Goal: Transaction & Acquisition: Book appointment/travel/reservation

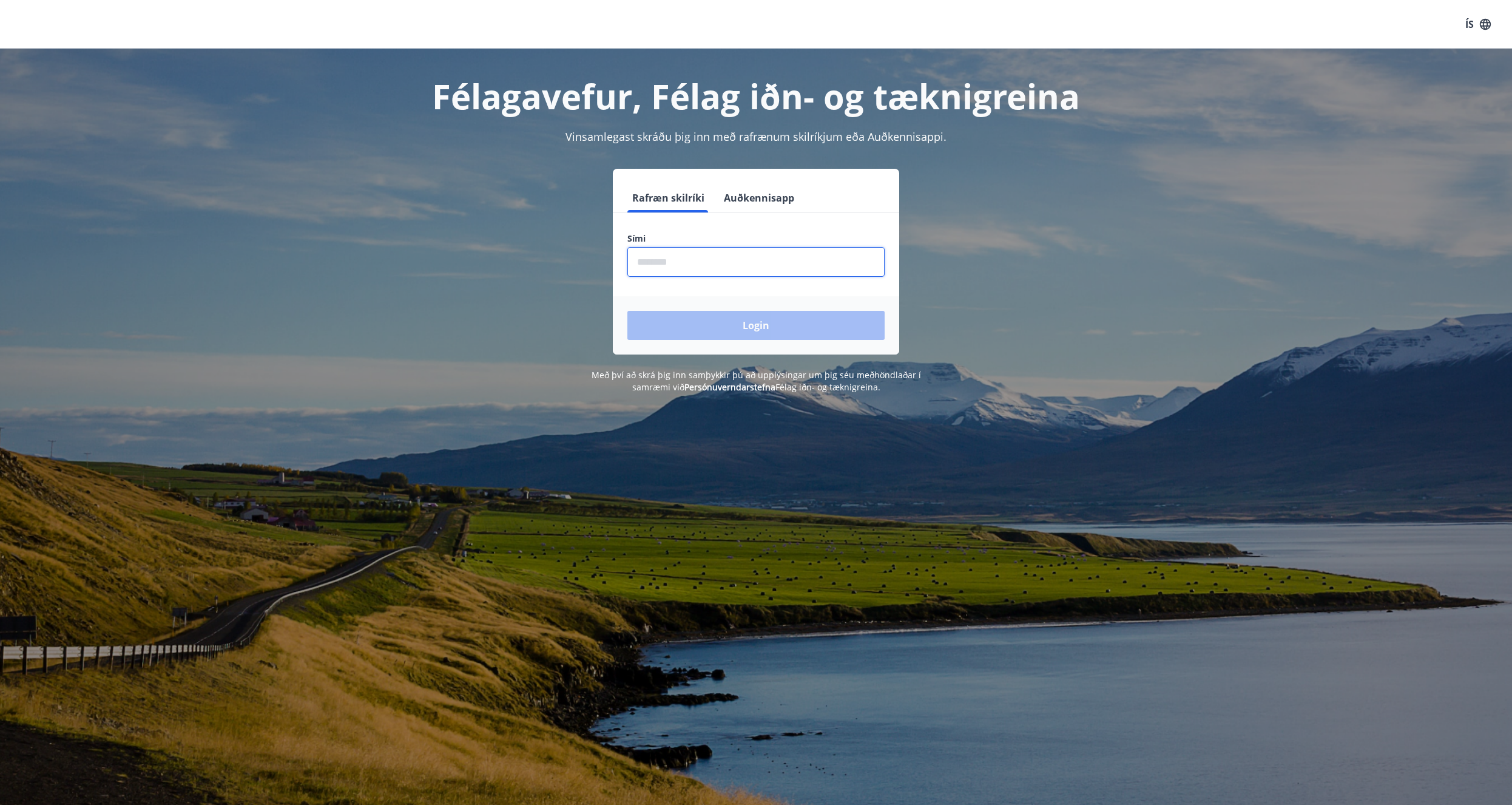
click at [673, 263] on input "phone" at bounding box center [756, 262] width 257 height 30
type input "********"
click at [794, 317] on button "Login" at bounding box center [756, 325] width 257 height 30
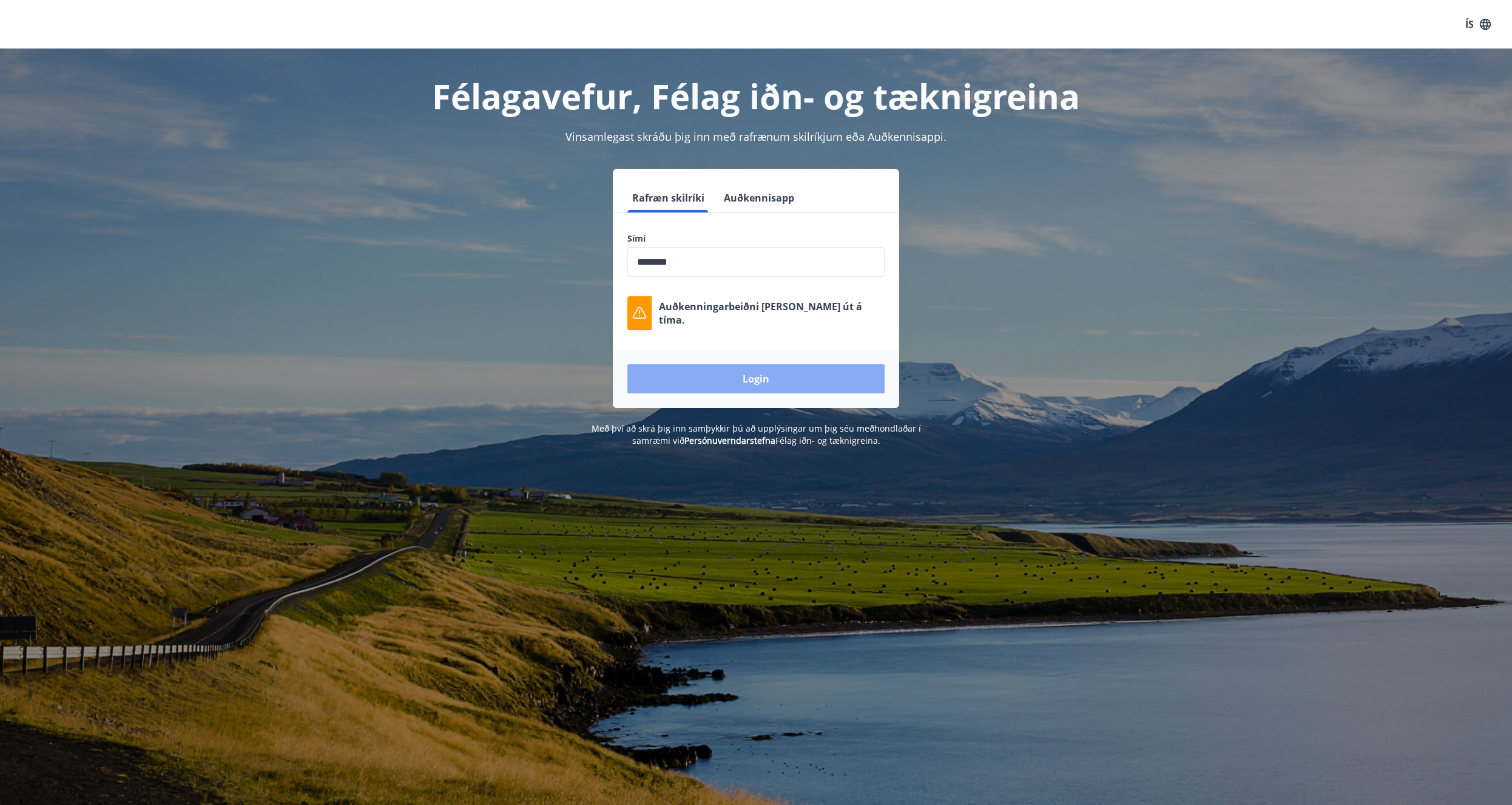
click at [730, 370] on button "Login" at bounding box center [756, 379] width 257 height 30
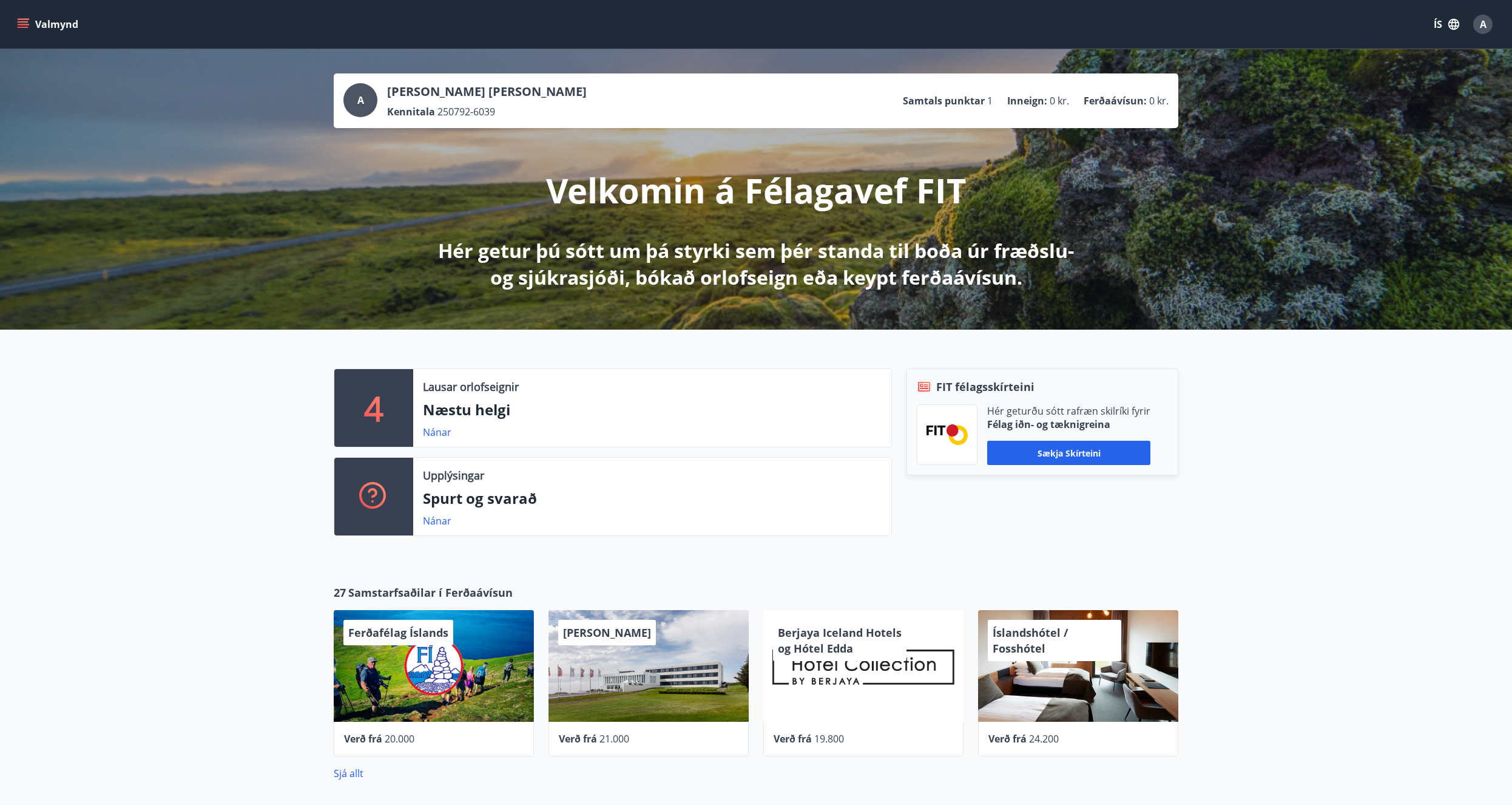
click at [1456, 27] on icon "button" at bounding box center [1454, 24] width 13 height 13
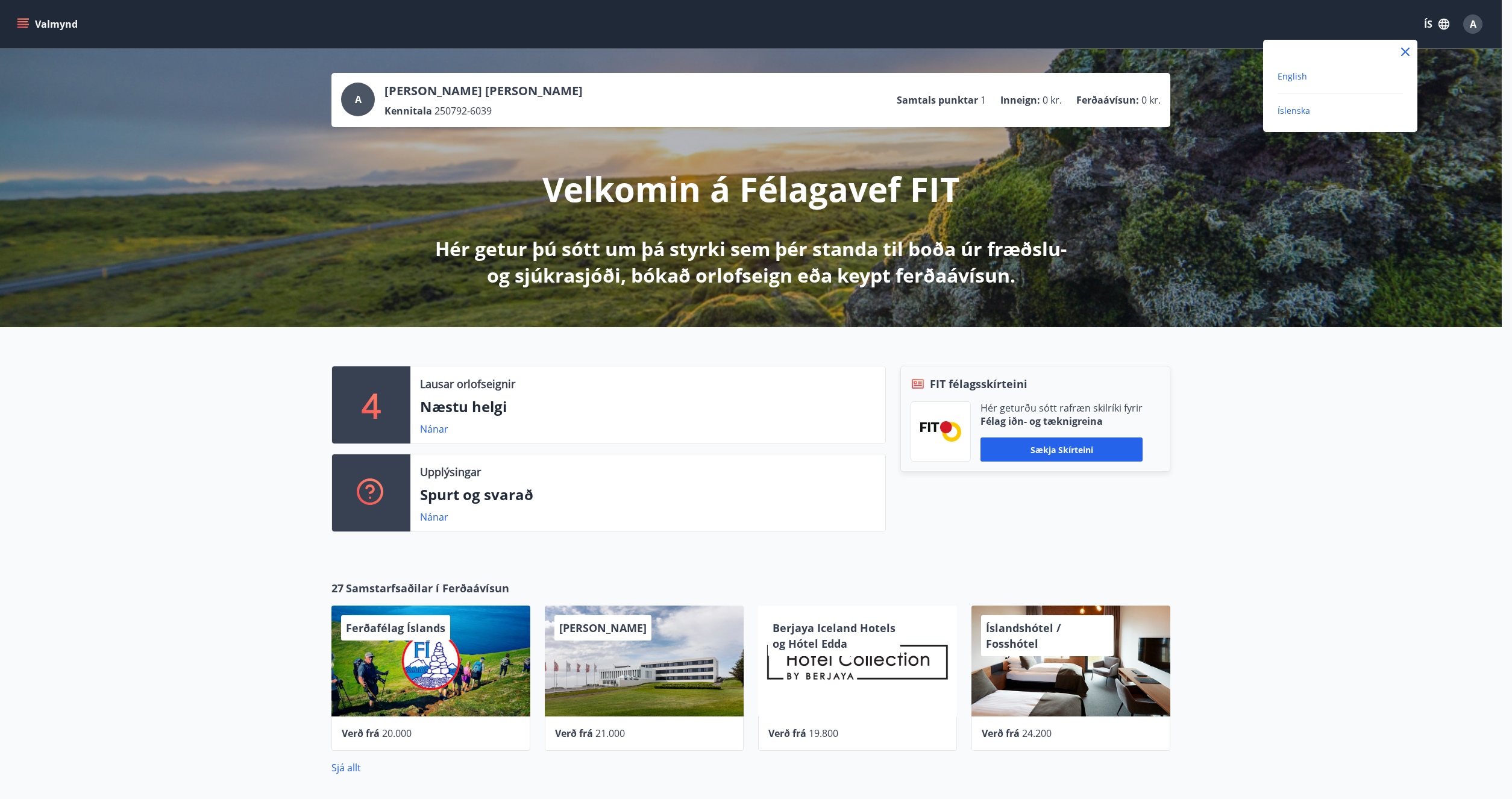
click at [1284, 76] on span "English" at bounding box center [1292, 76] width 29 height 11
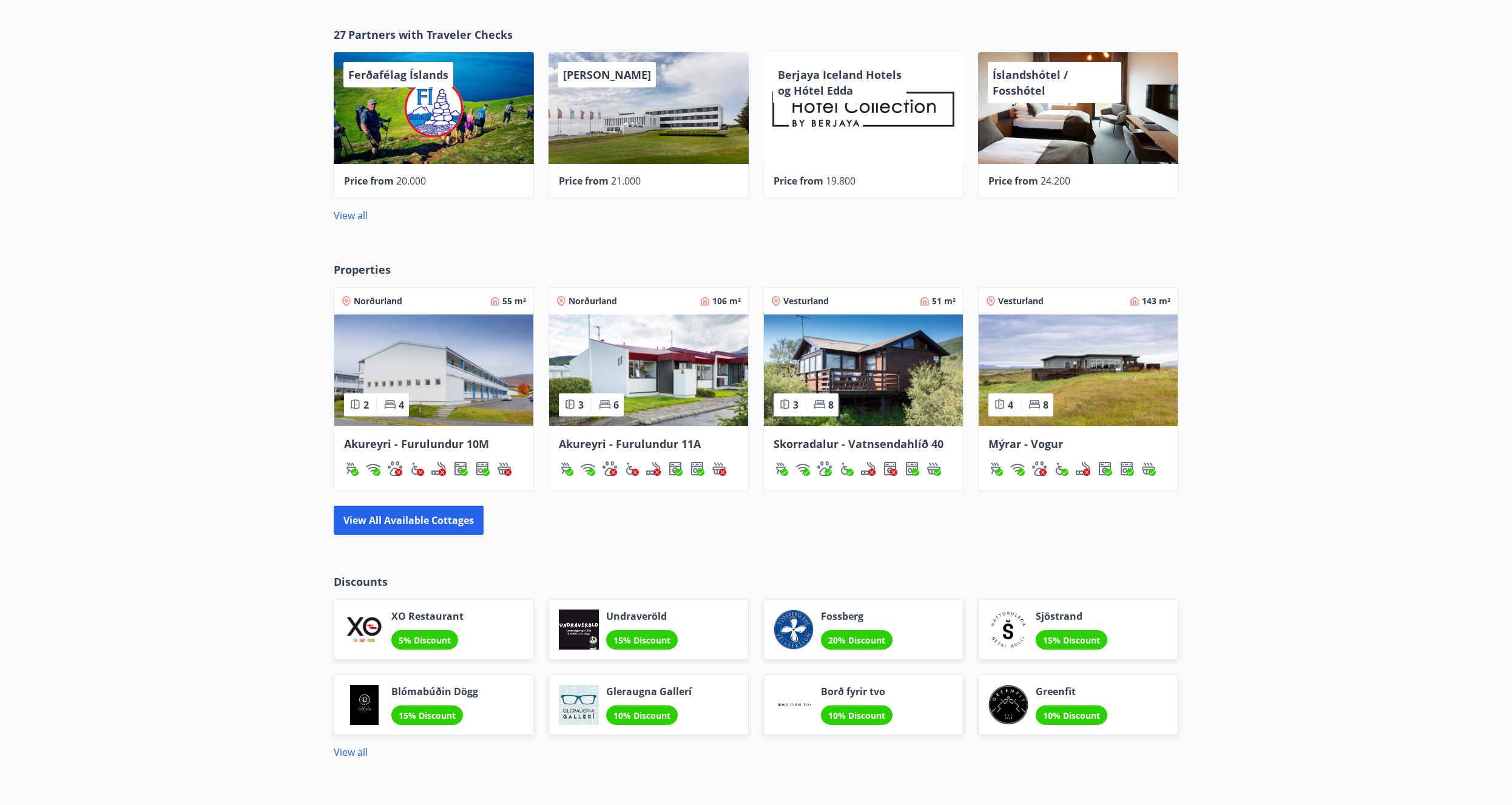
scroll to position [619, 0]
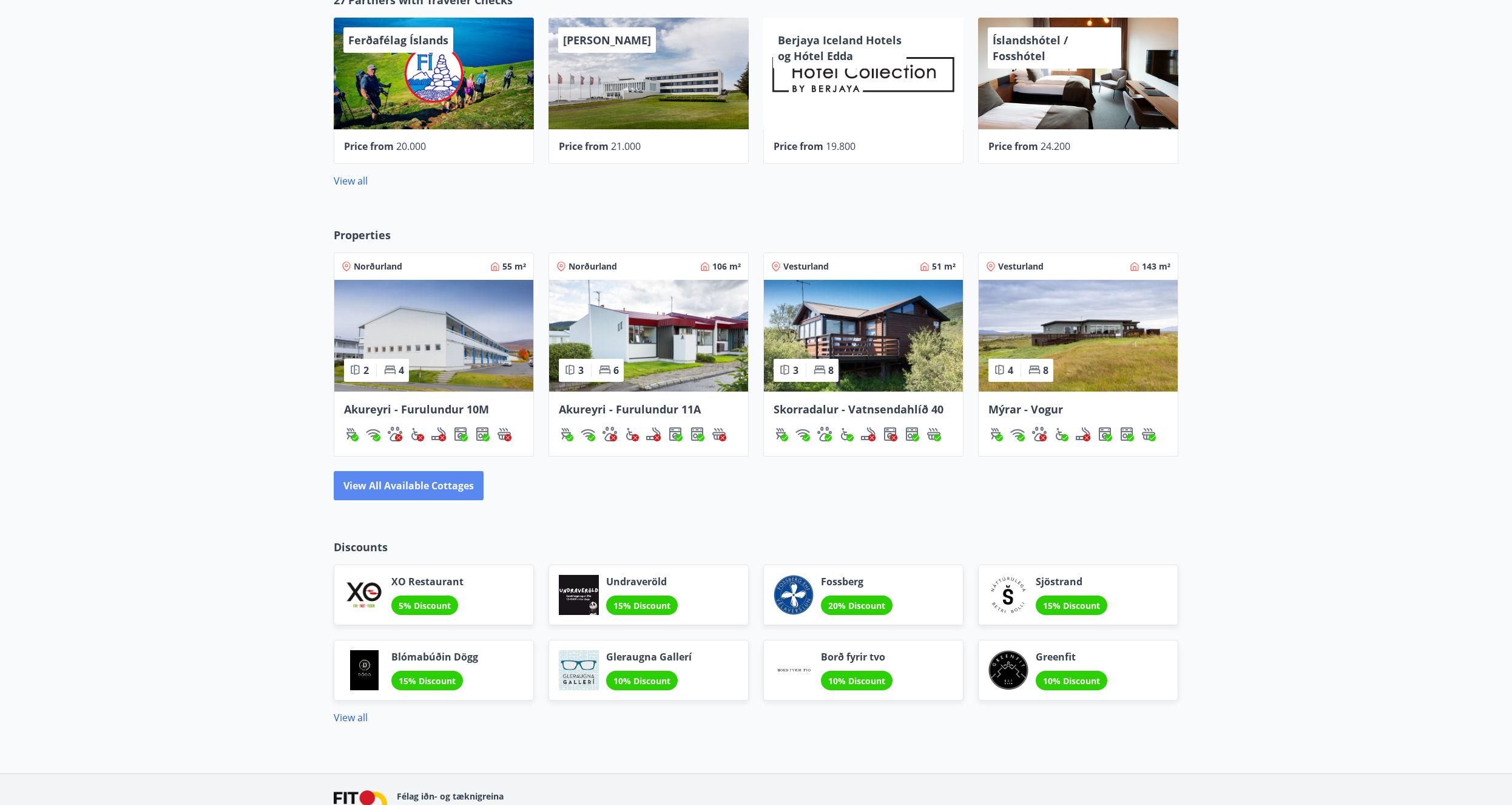
click at [443, 495] on button "View all available cottages" at bounding box center [408, 486] width 150 height 30
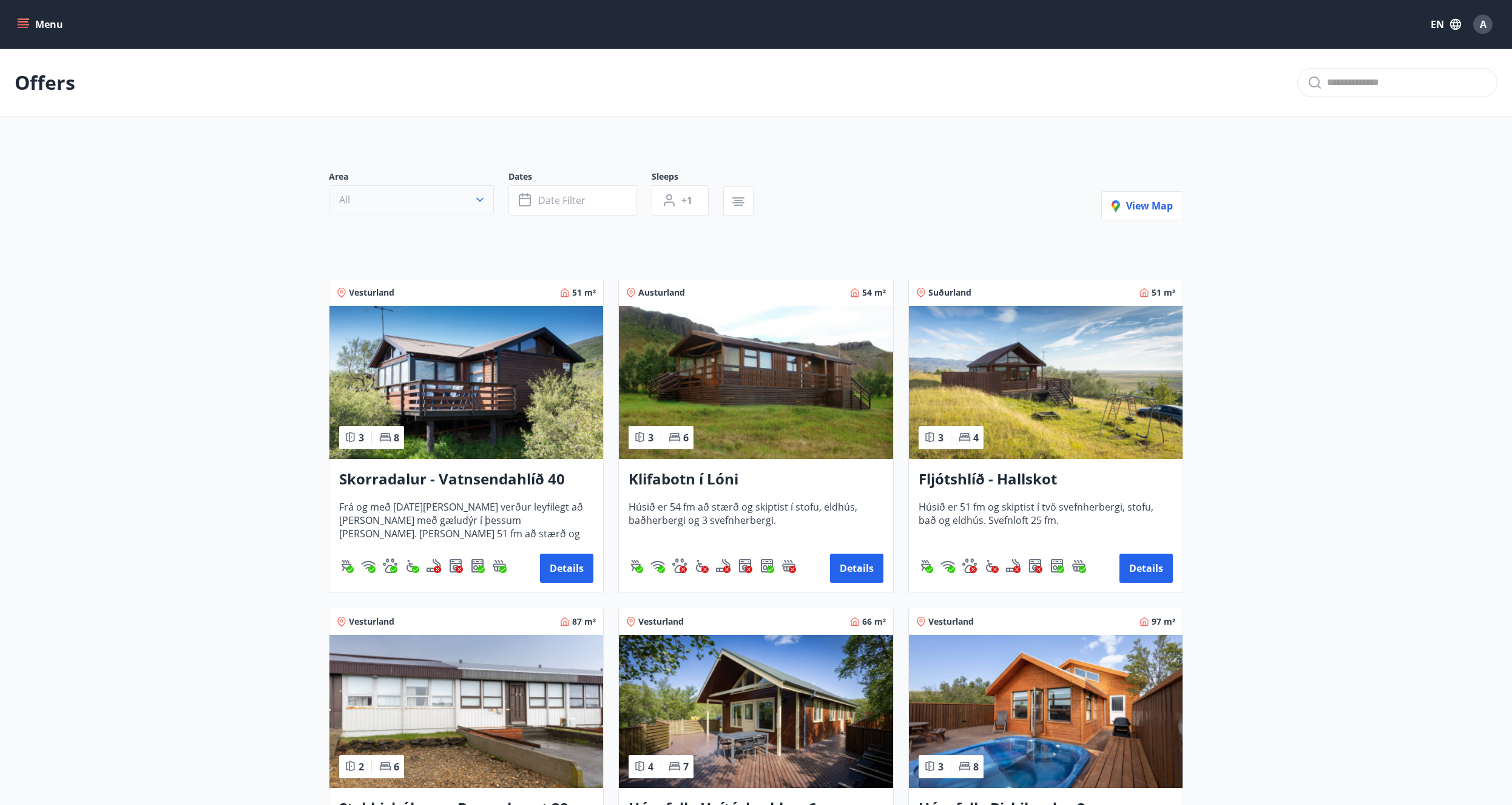
click at [411, 198] on button "All" at bounding box center [411, 200] width 165 height 30
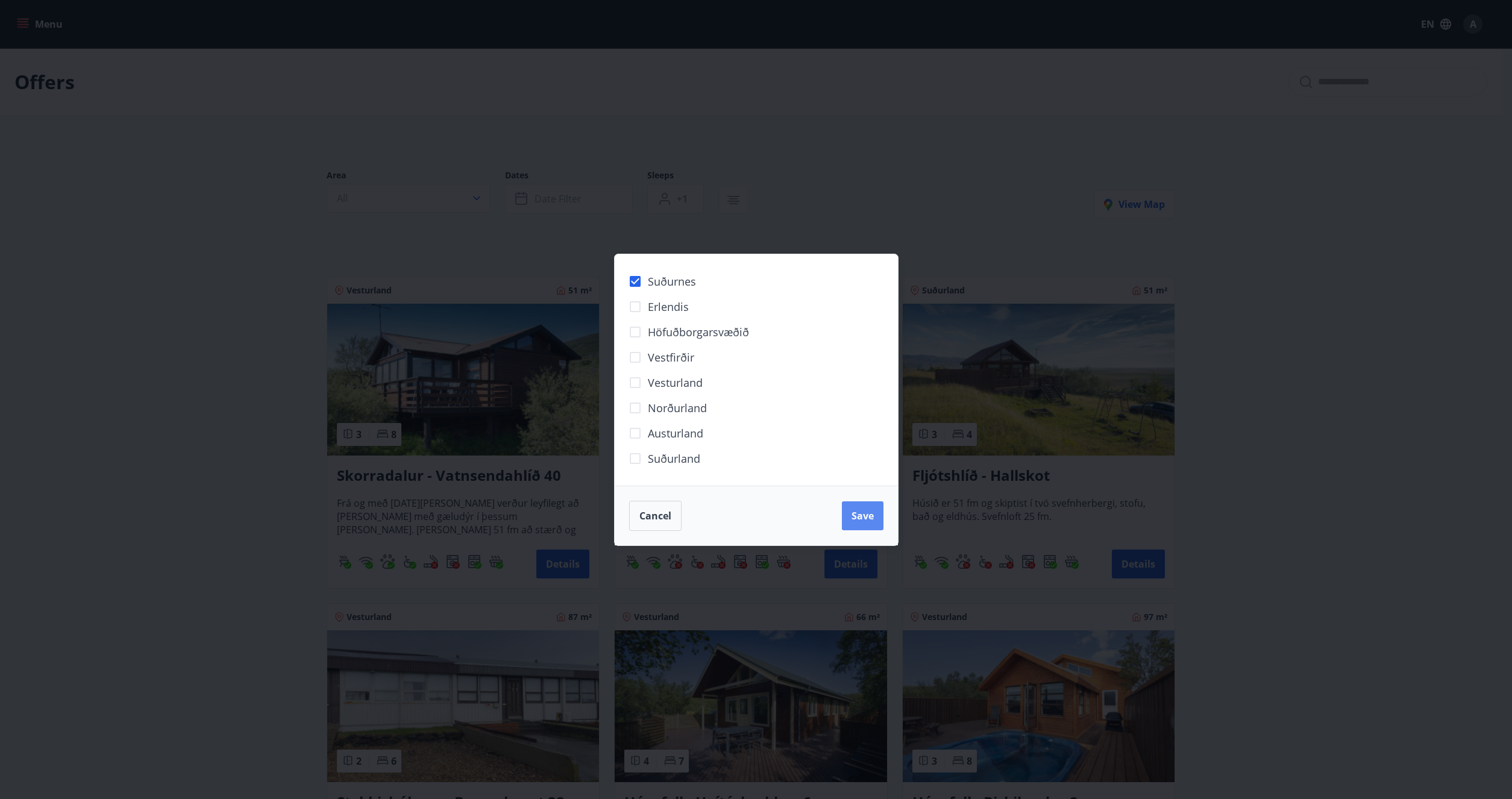
click at [870, 526] on button "Save" at bounding box center [862, 516] width 42 height 29
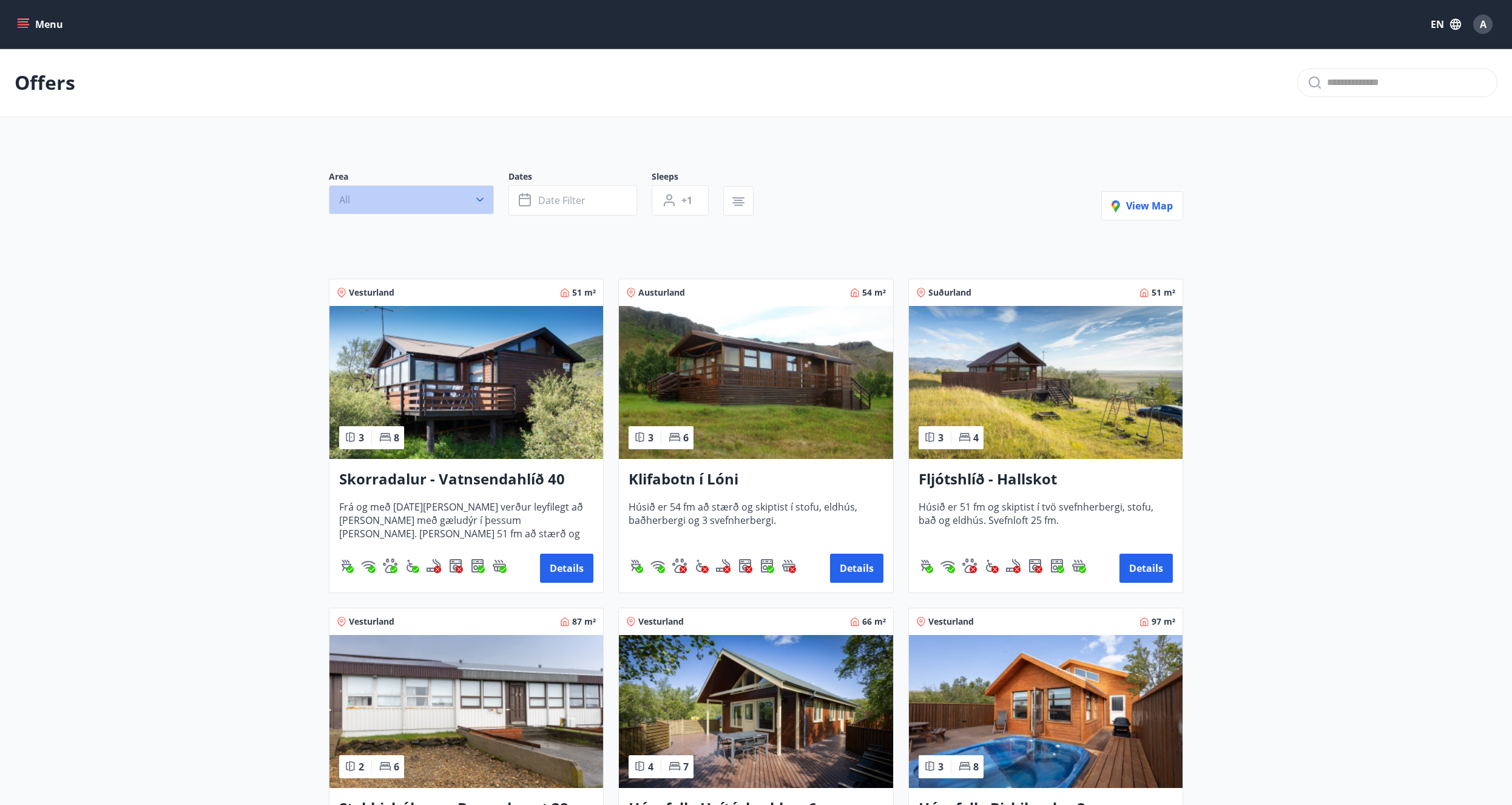
click at [434, 200] on button "All" at bounding box center [411, 200] width 165 height 30
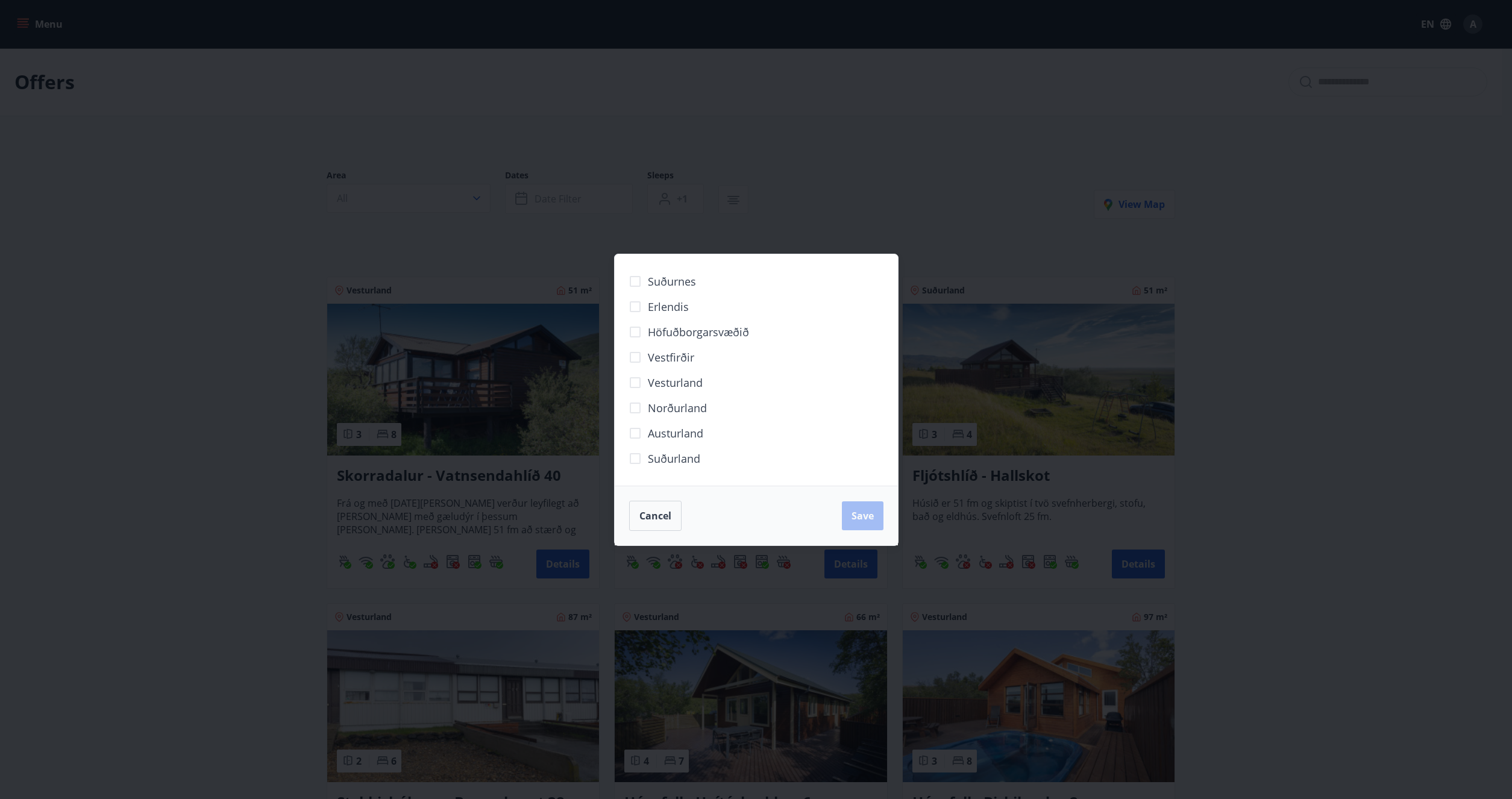
click at [702, 333] on span "Höfuðborgarsvæðið" at bounding box center [698, 331] width 101 height 15
click at [867, 519] on span "Save" at bounding box center [862, 516] width 22 height 13
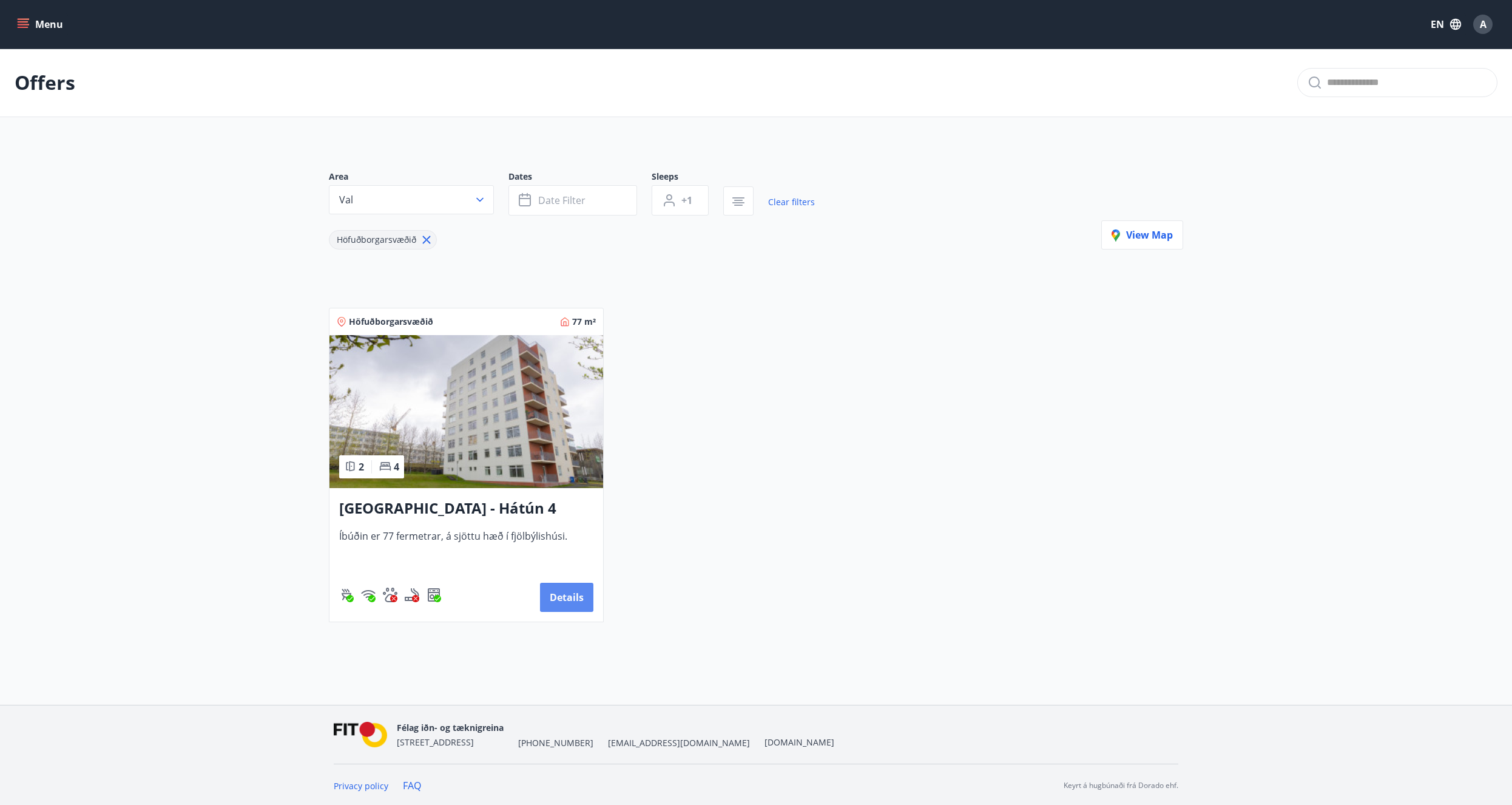
click at [565, 594] on button "Details" at bounding box center [566, 598] width 53 height 30
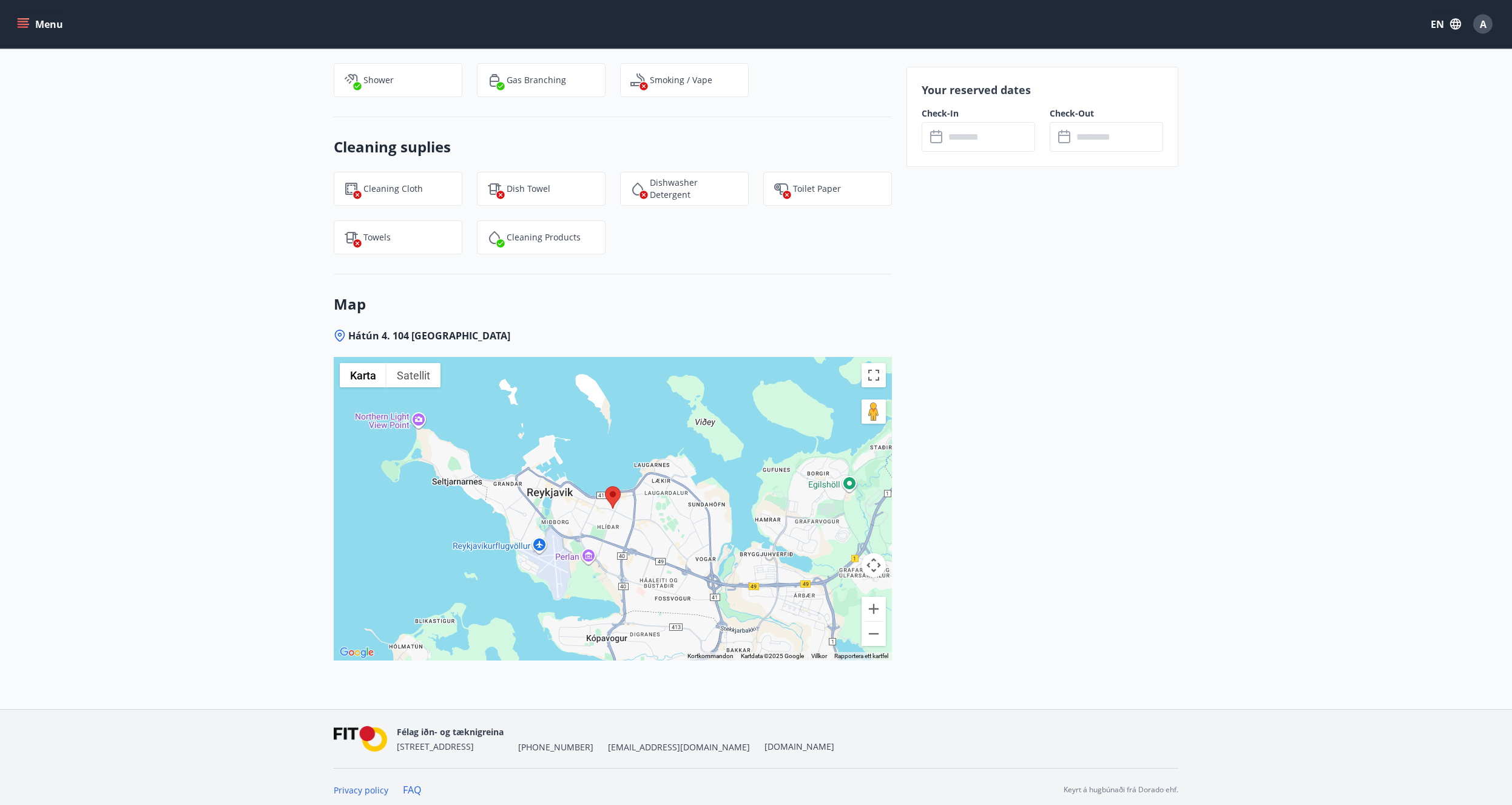
scroll to position [1159, 0]
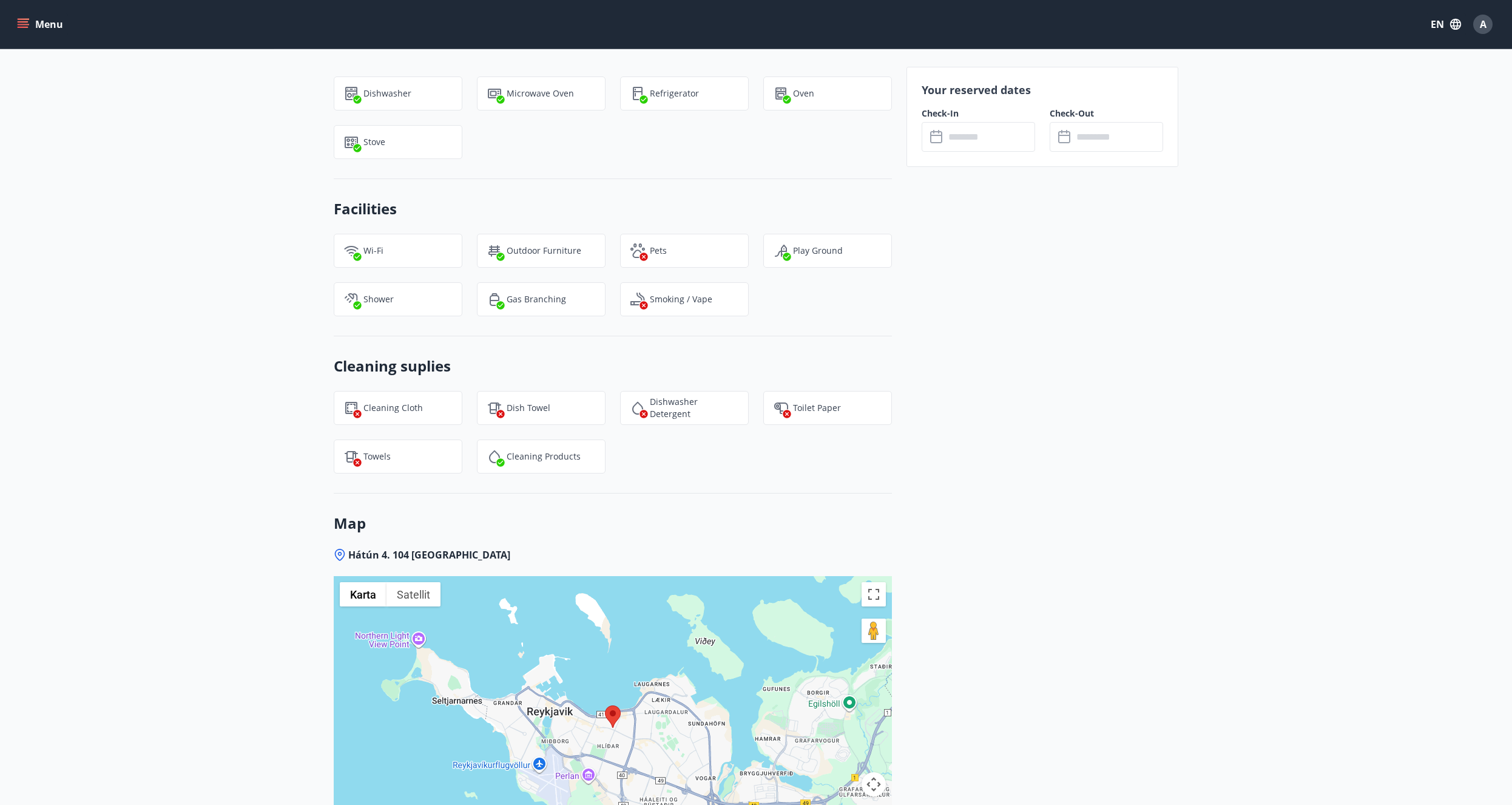
drag, startPoint x: 287, startPoint y: 409, endPoint x: 277, endPoint y: 334, distance: 75.7
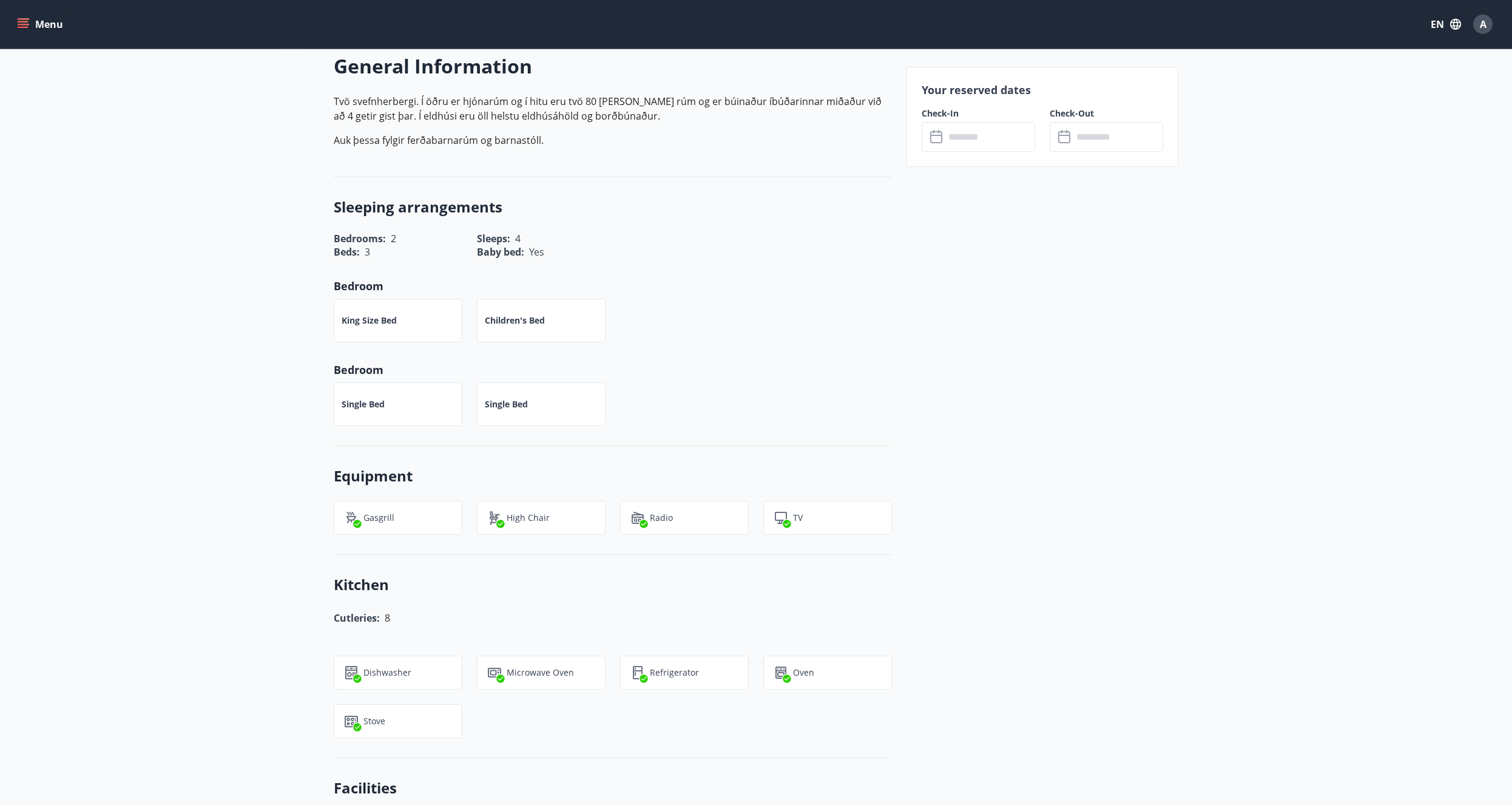
drag, startPoint x: 266, startPoint y: 394, endPoint x: 297, endPoint y: 271, distance: 126.8
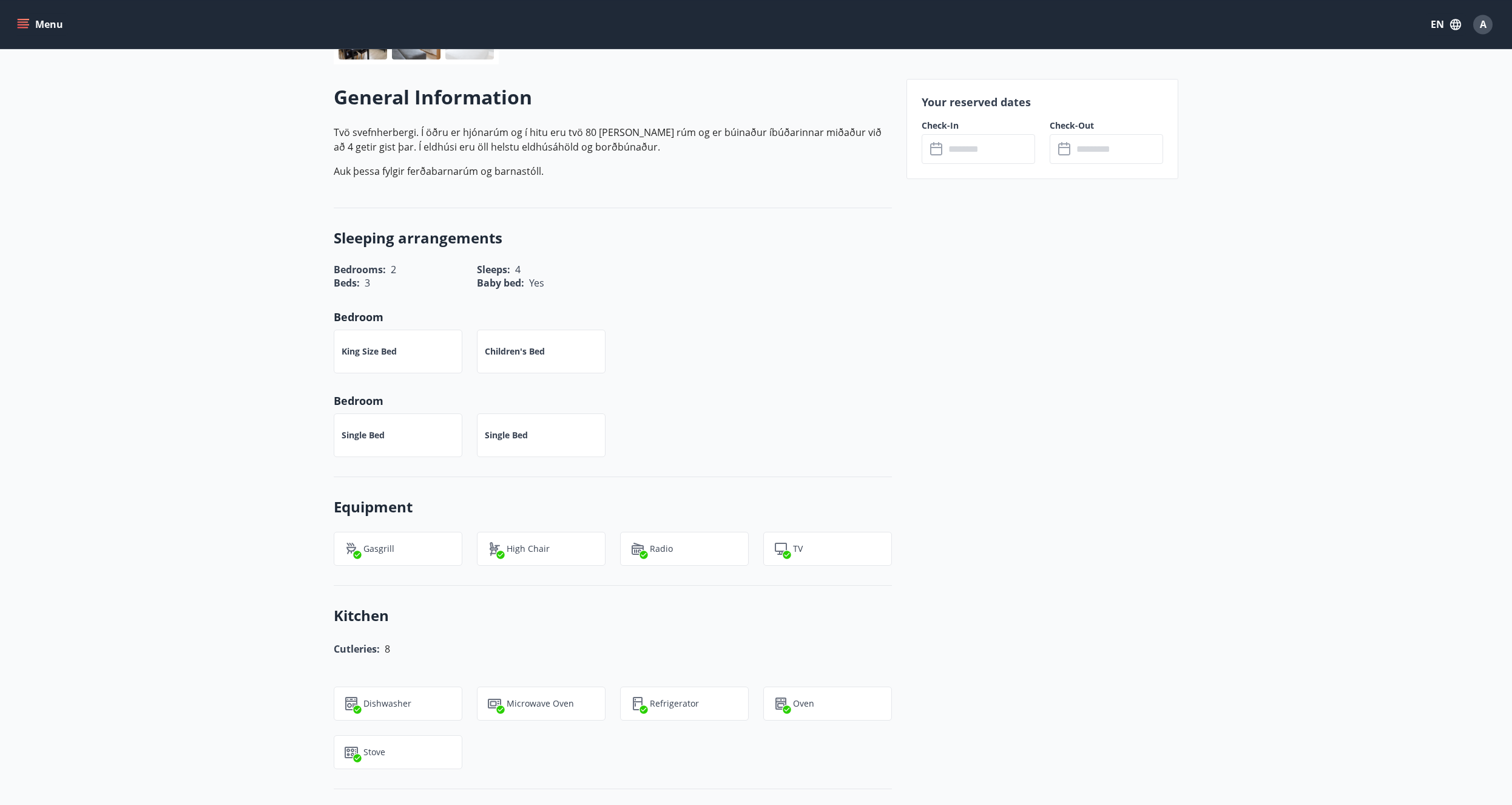
click at [1010, 146] on input "text" at bounding box center [990, 149] width 90 height 30
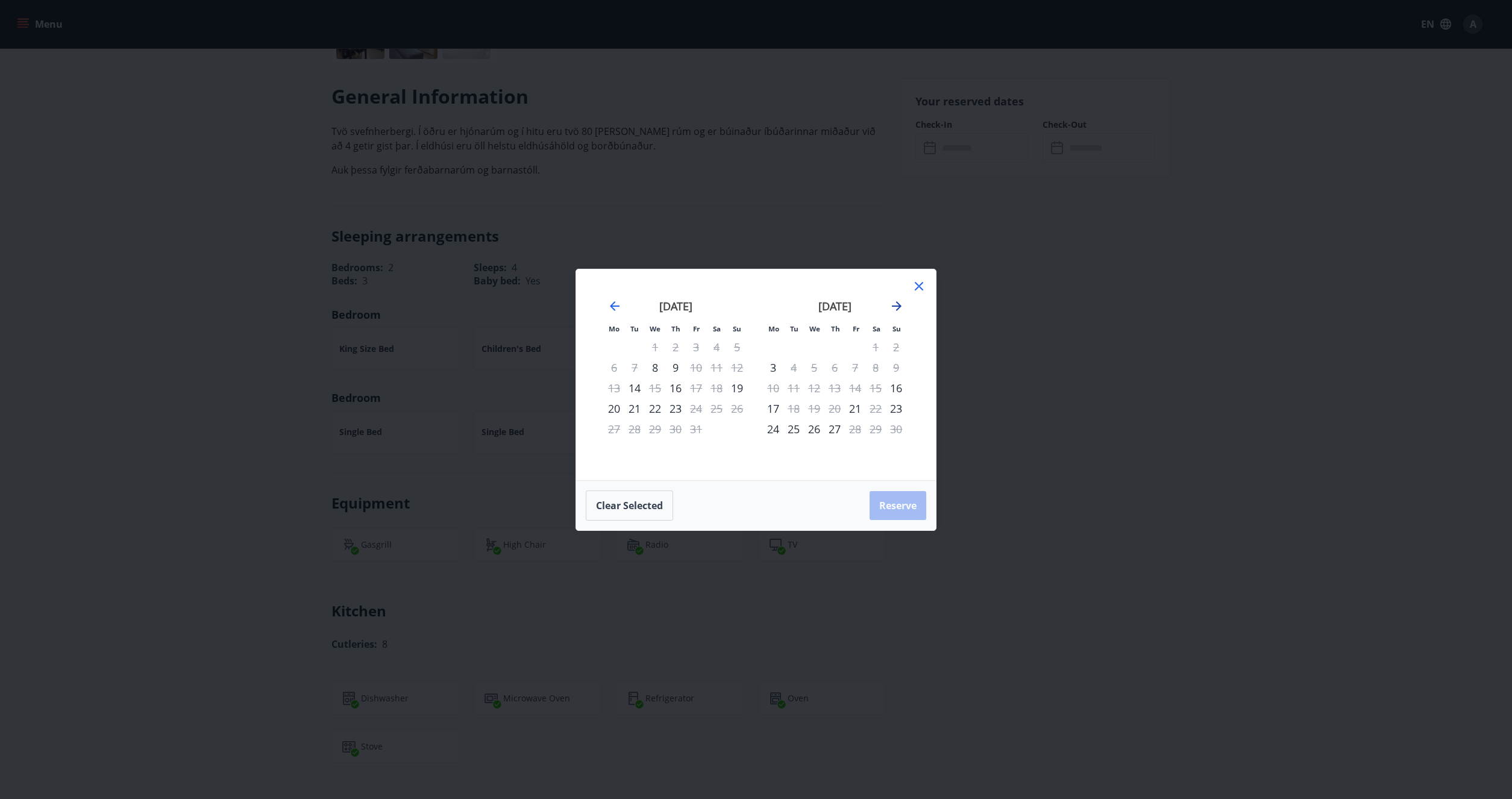
click at [902, 303] on icon "Move forward to switch to the next month." at bounding box center [897, 306] width 15 height 15
click at [623, 389] on div "12" at bounding box center [614, 387] width 20 height 20
click at [923, 281] on icon at bounding box center [919, 286] width 15 height 15
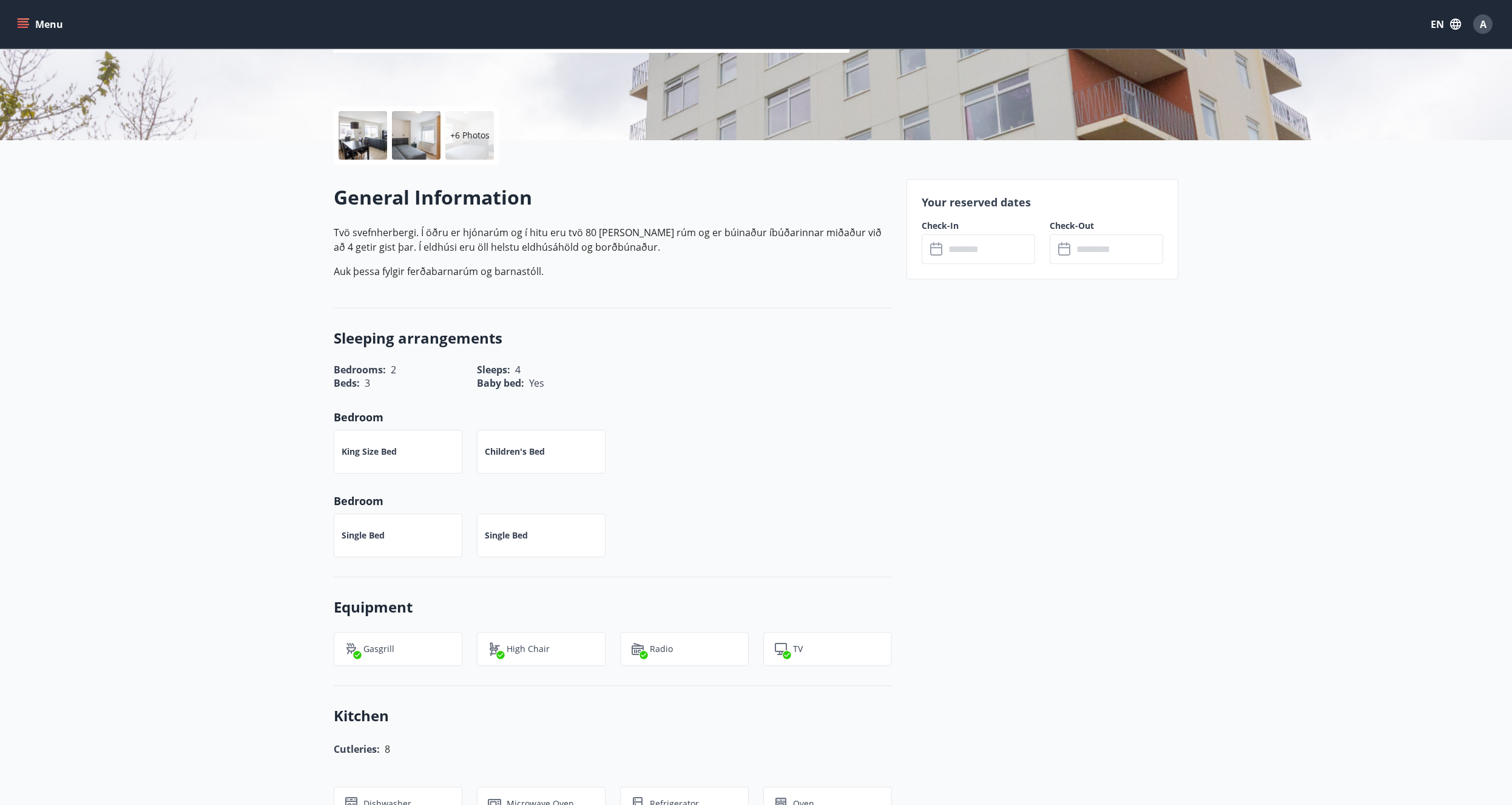
scroll to position [0, 0]
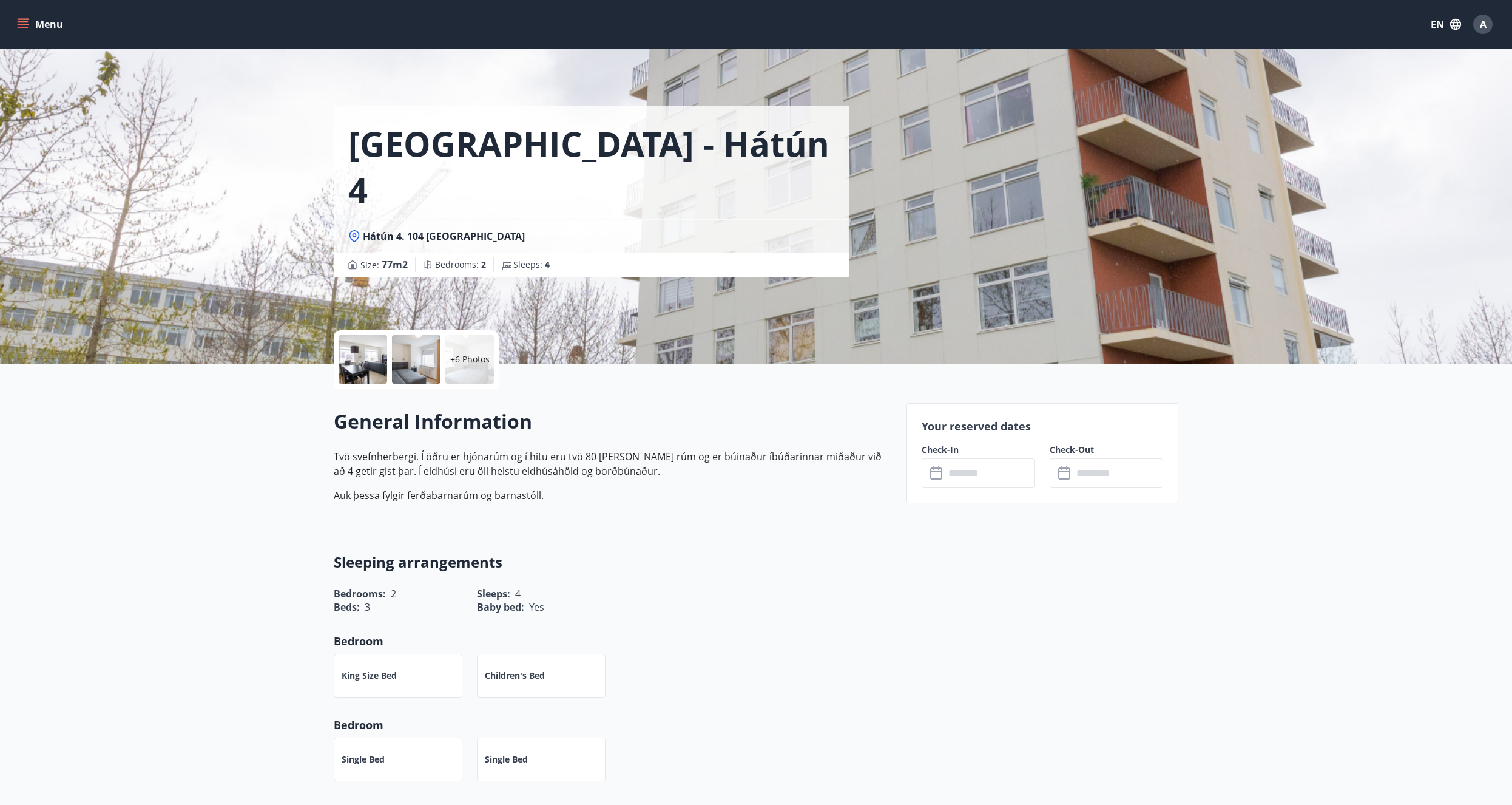
drag, startPoint x: 888, startPoint y: 293, endPoint x: 738, endPoint y: 222, distance: 166.0
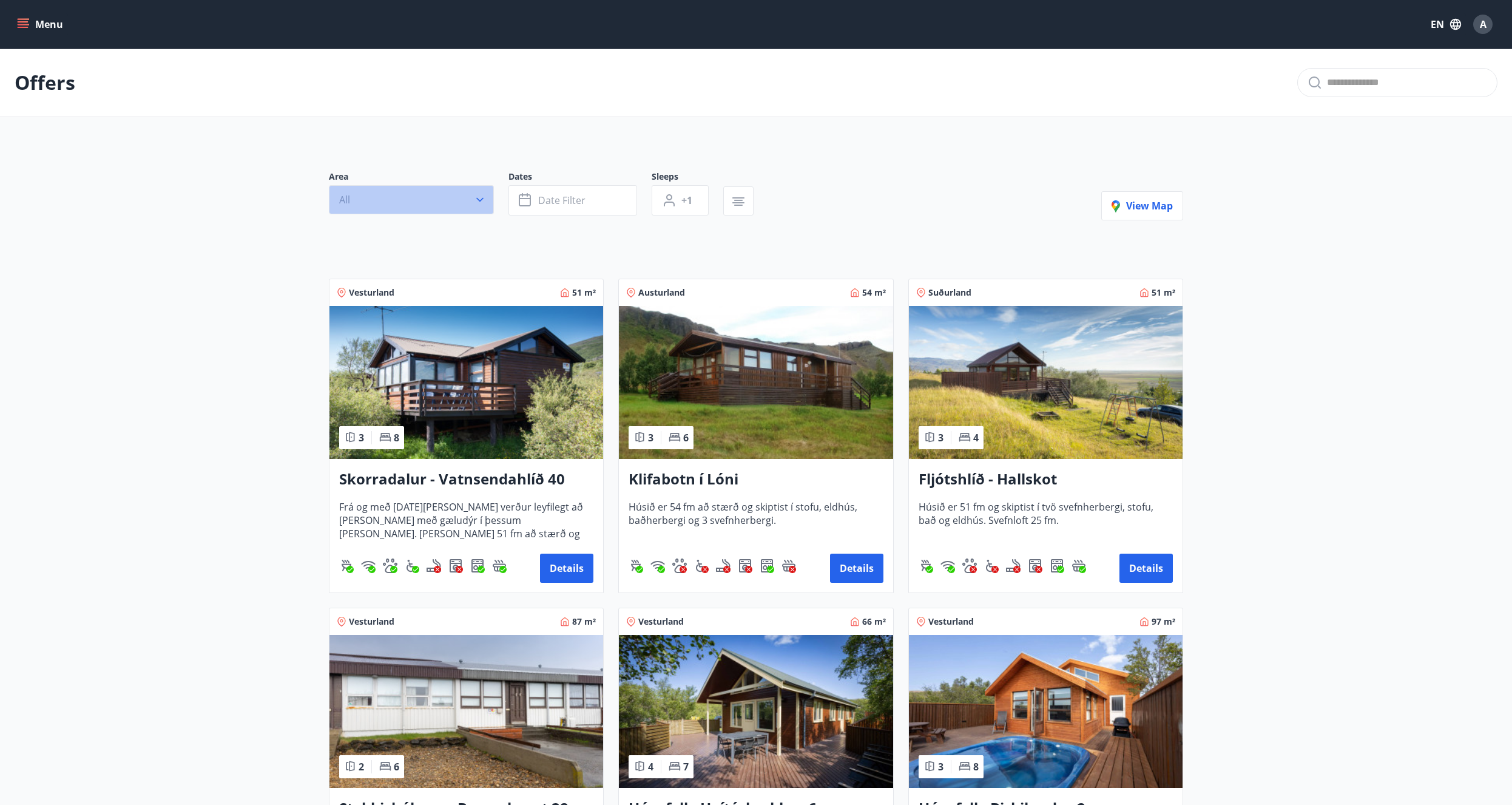
click at [431, 198] on button "All" at bounding box center [411, 200] width 165 height 30
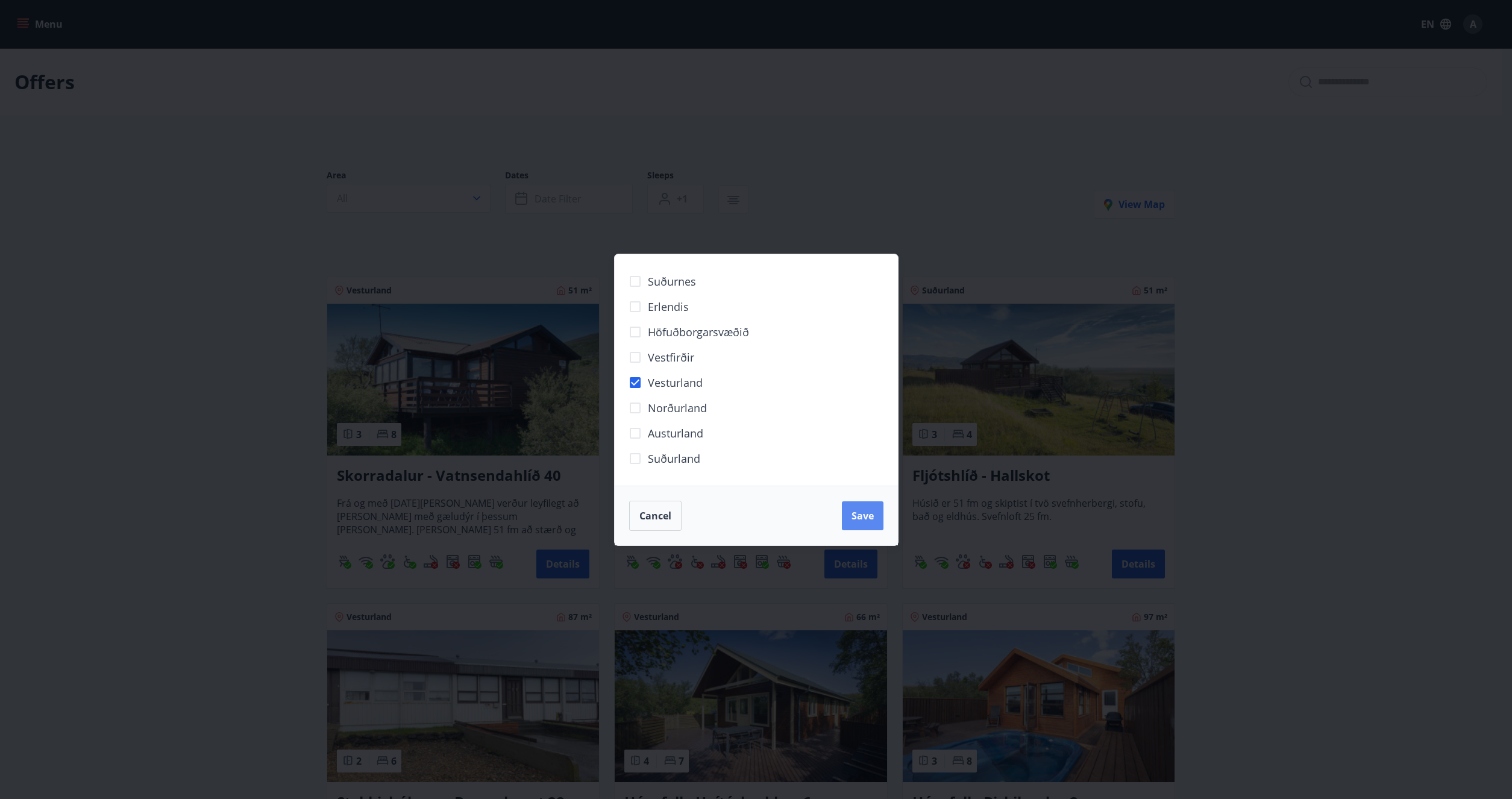
click at [865, 524] on button "Save" at bounding box center [862, 516] width 42 height 29
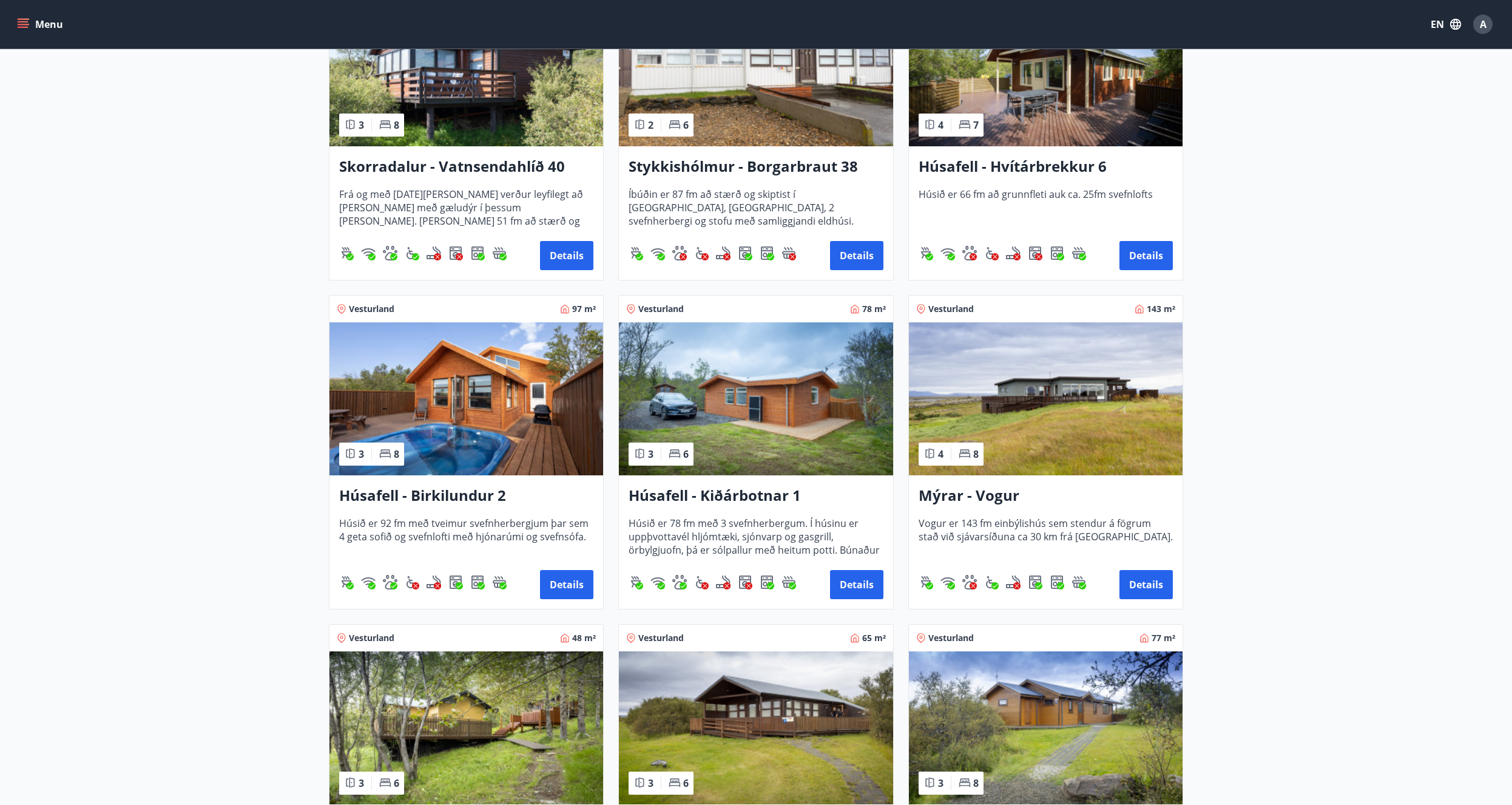
scroll to position [193, 0]
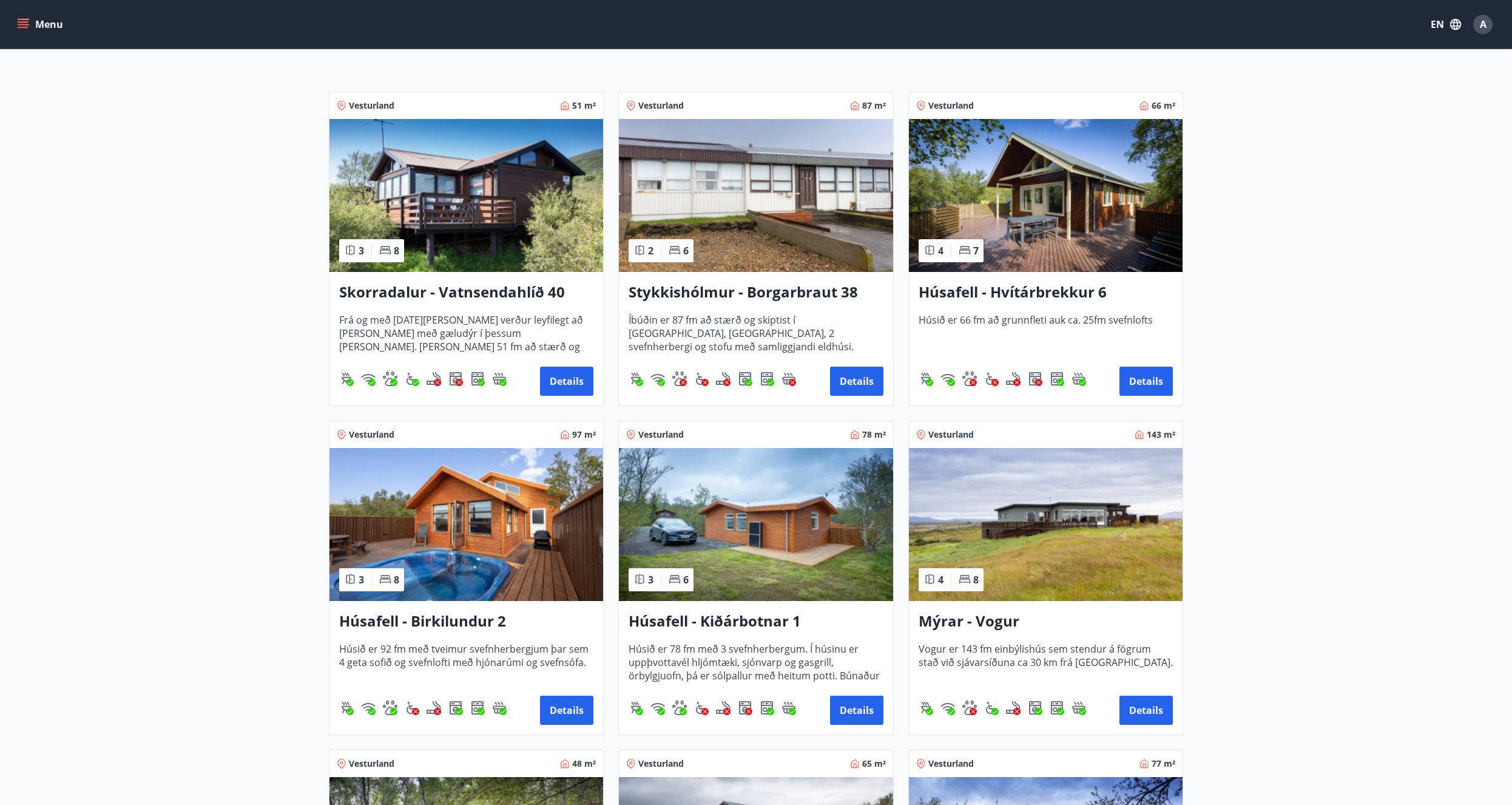
drag, startPoint x: 749, startPoint y: 462, endPoint x: 731, endPoint y: 390, distance: 74.2
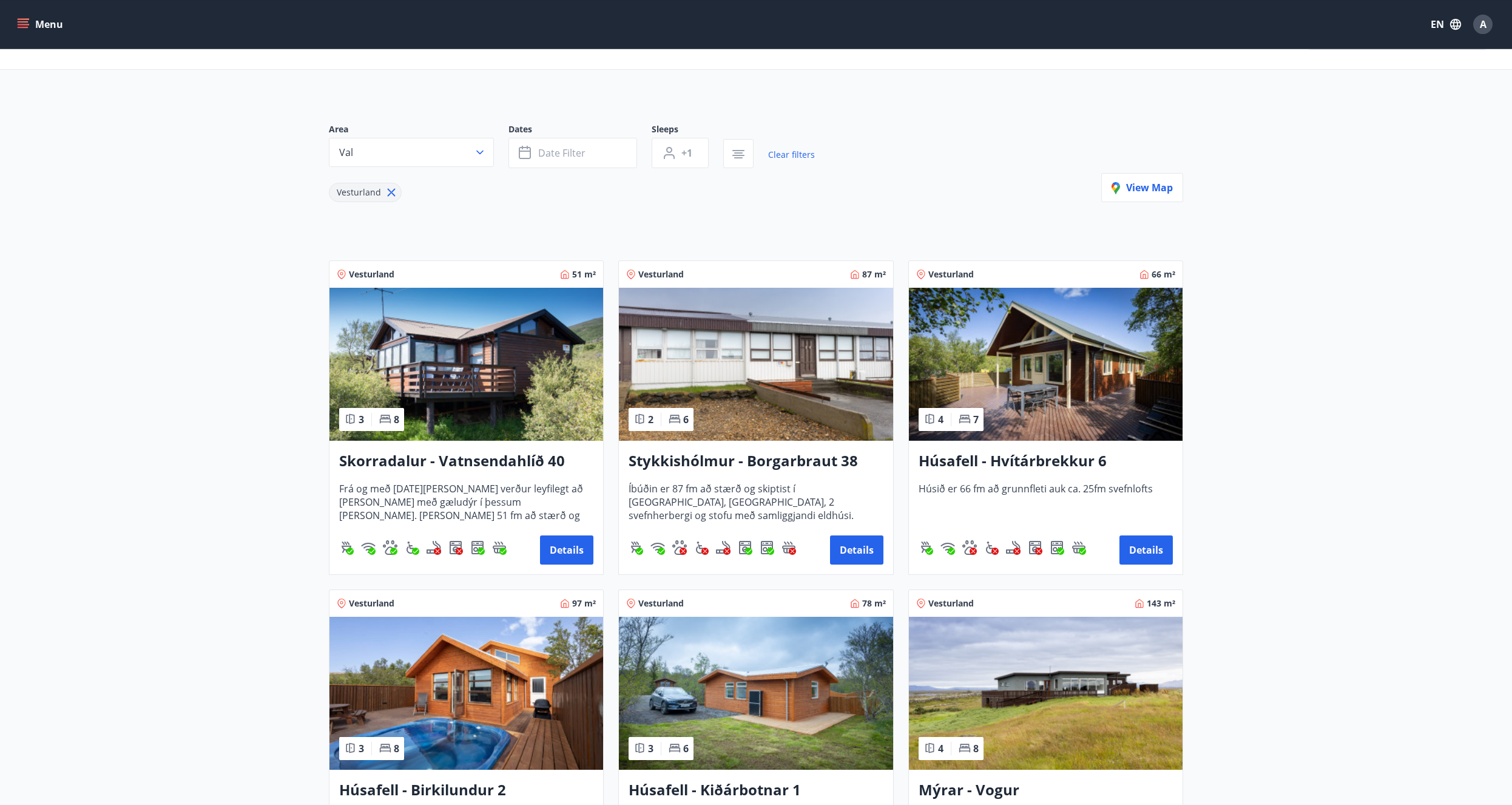
scroll to position [0, 0]
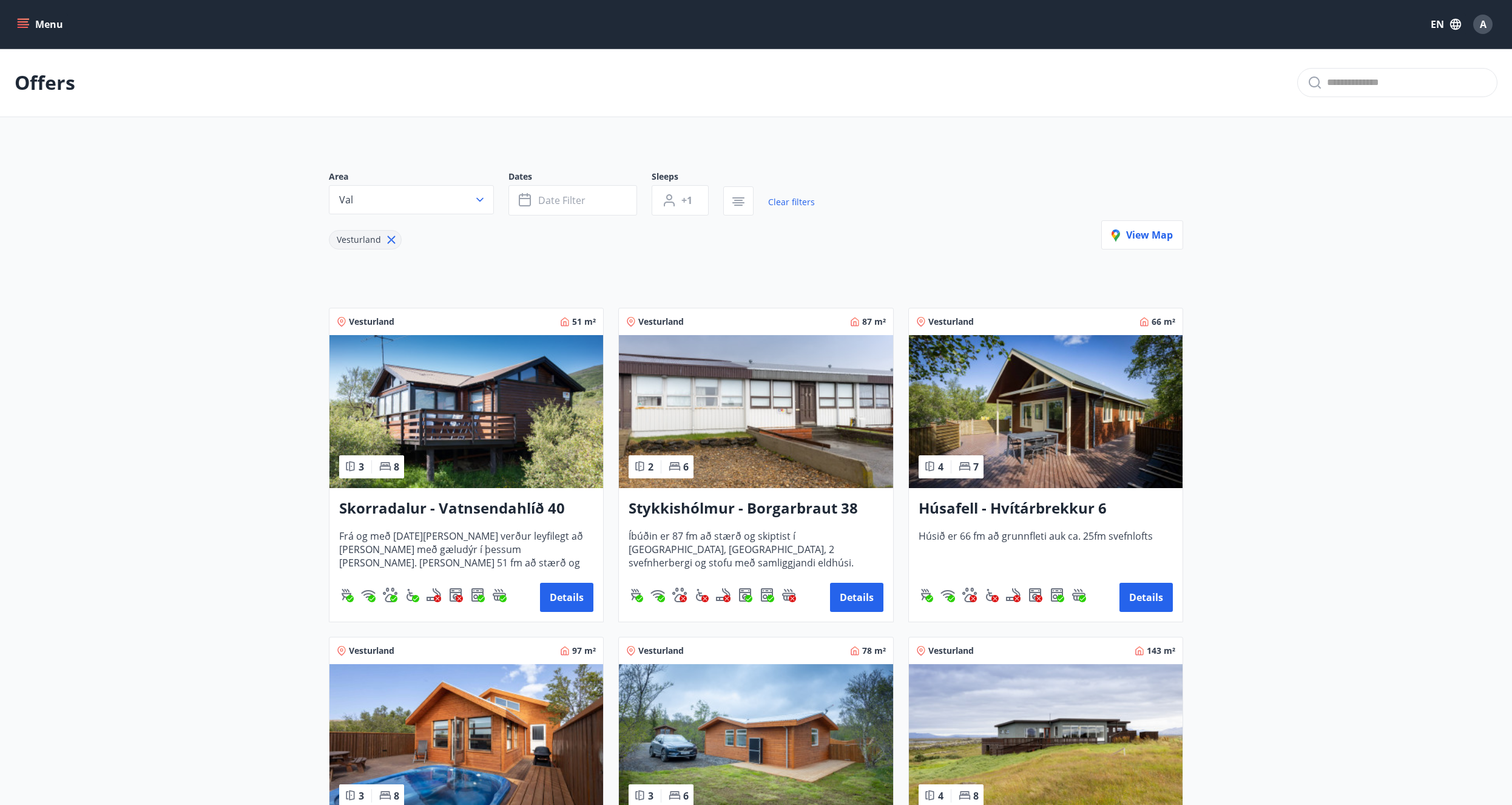
drag, startPoint x: 284, startPoint y: 495, endPoint x: 296, endPoint y: 401, distance: 94.8
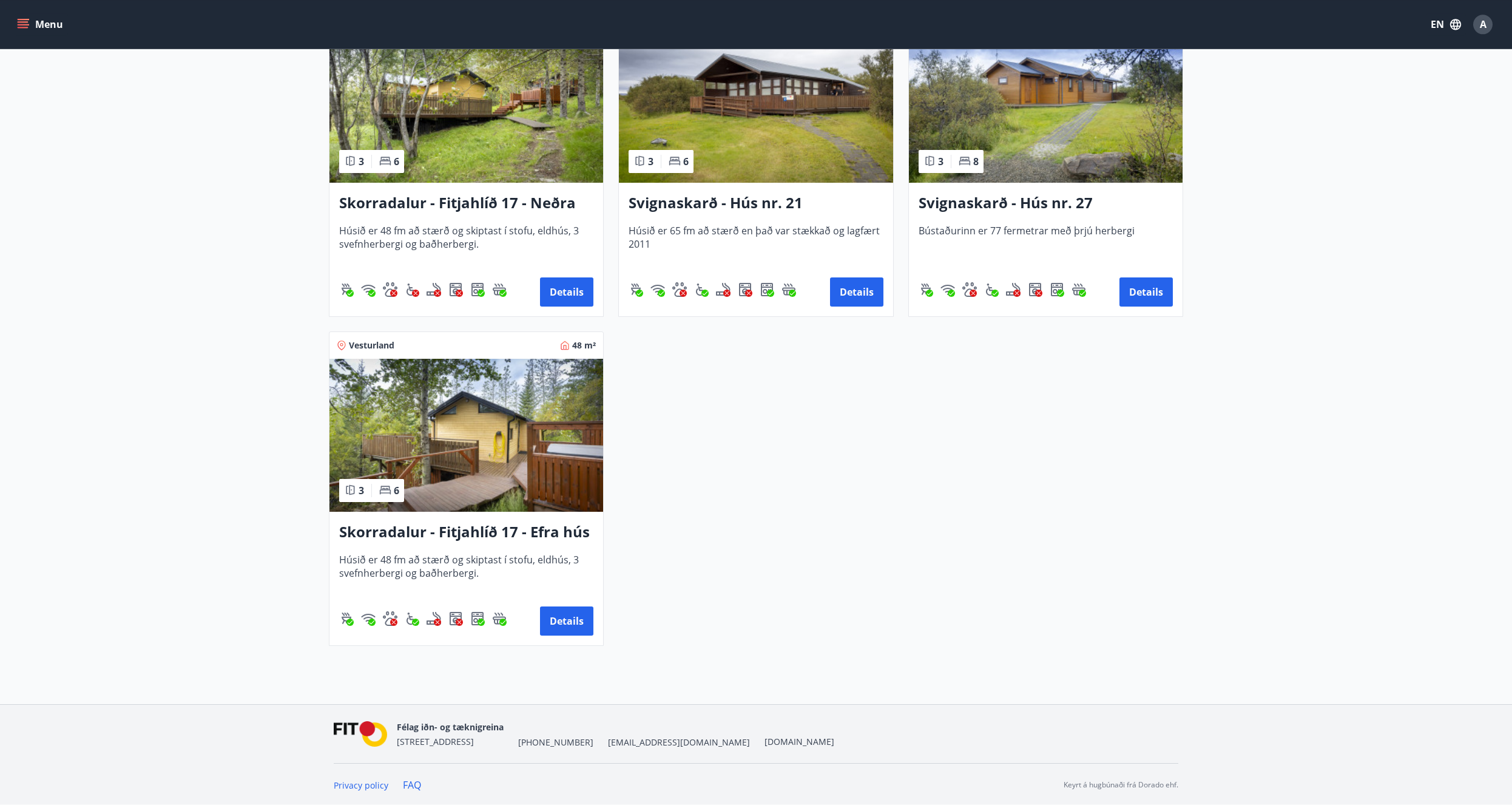
scroll to position [965, 0]
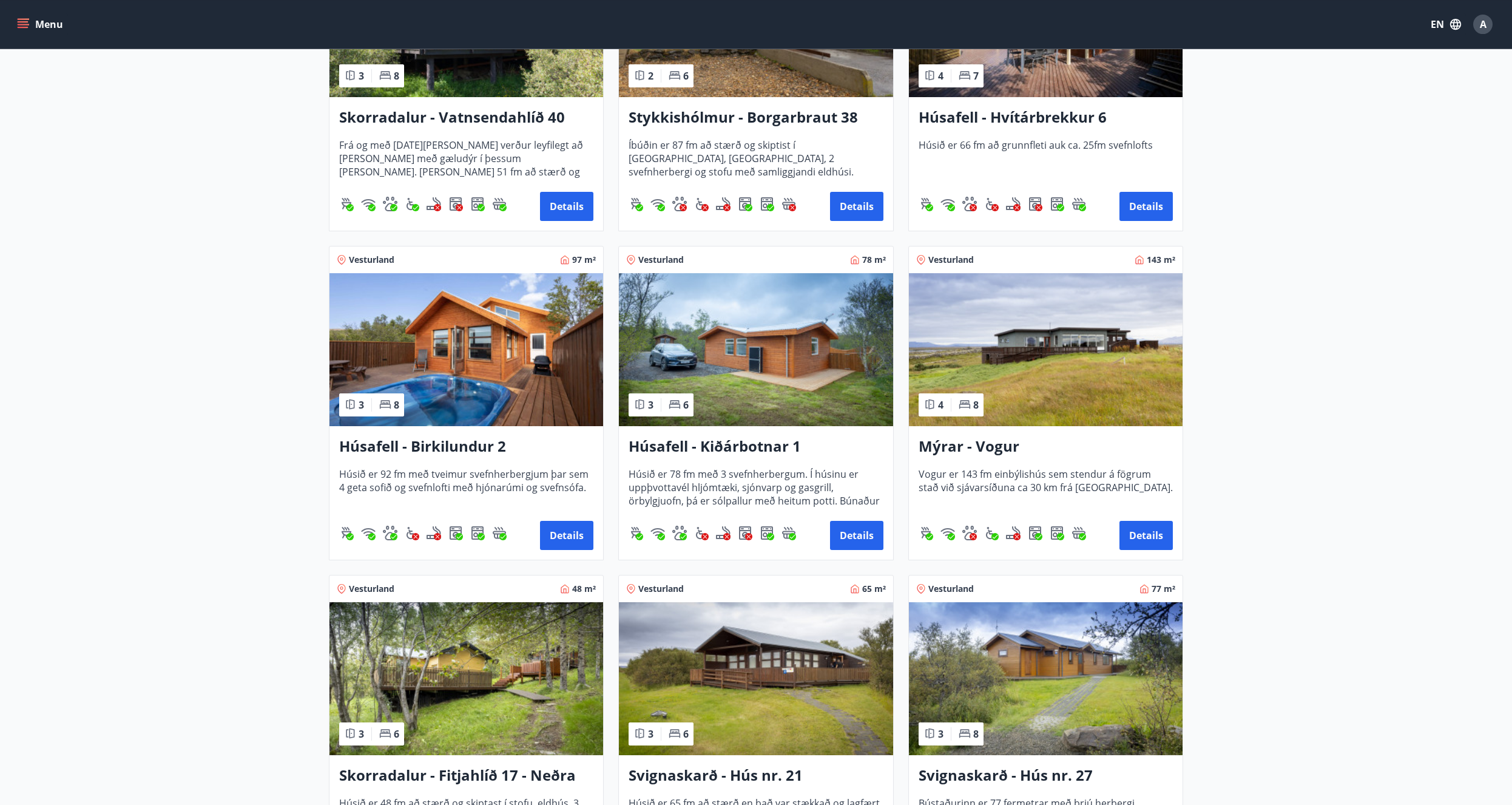
drag, startPoint x: 263, startPoint y: 492, endPoint x: 270, endPoint y: 412, distance: 80.3
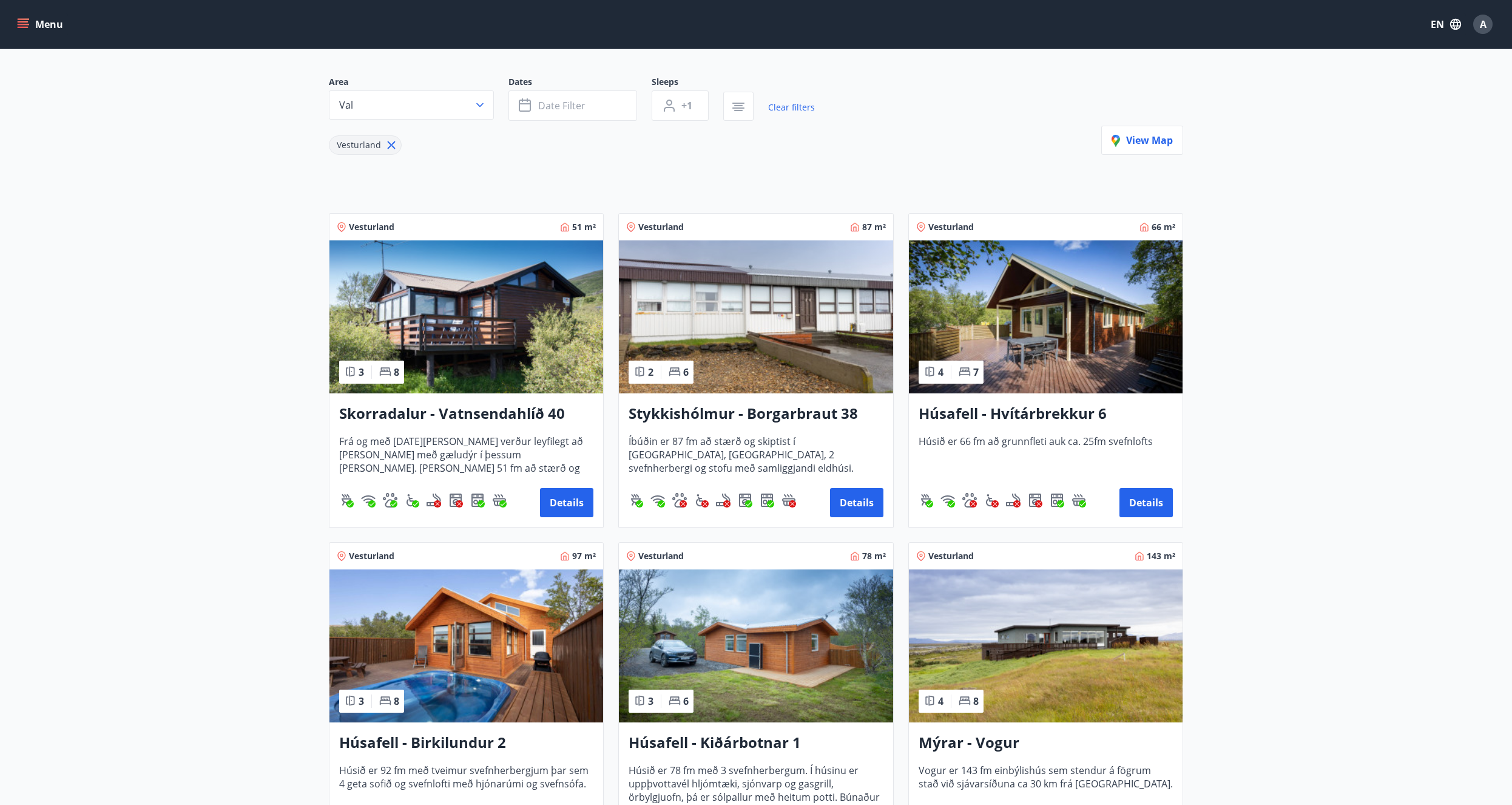
scroll to position [0, 0]
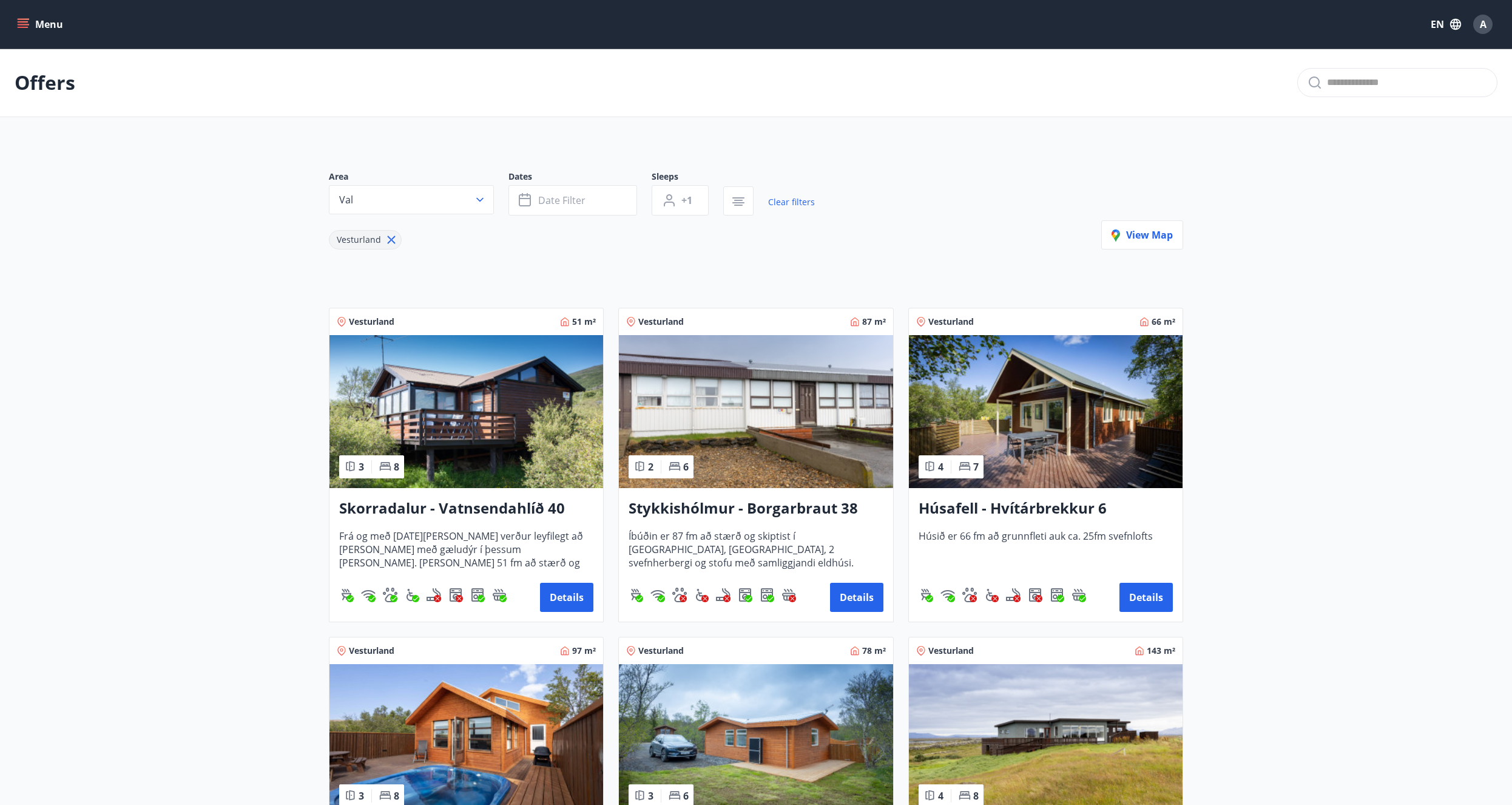
drag, startPoint x: 277, startPoint y: 492, endPoint x: 319, endPoint y: 313, distance: 183.9
click at [694, 202] on button "+1" at bounding box center [680, 200] width 57 height 30
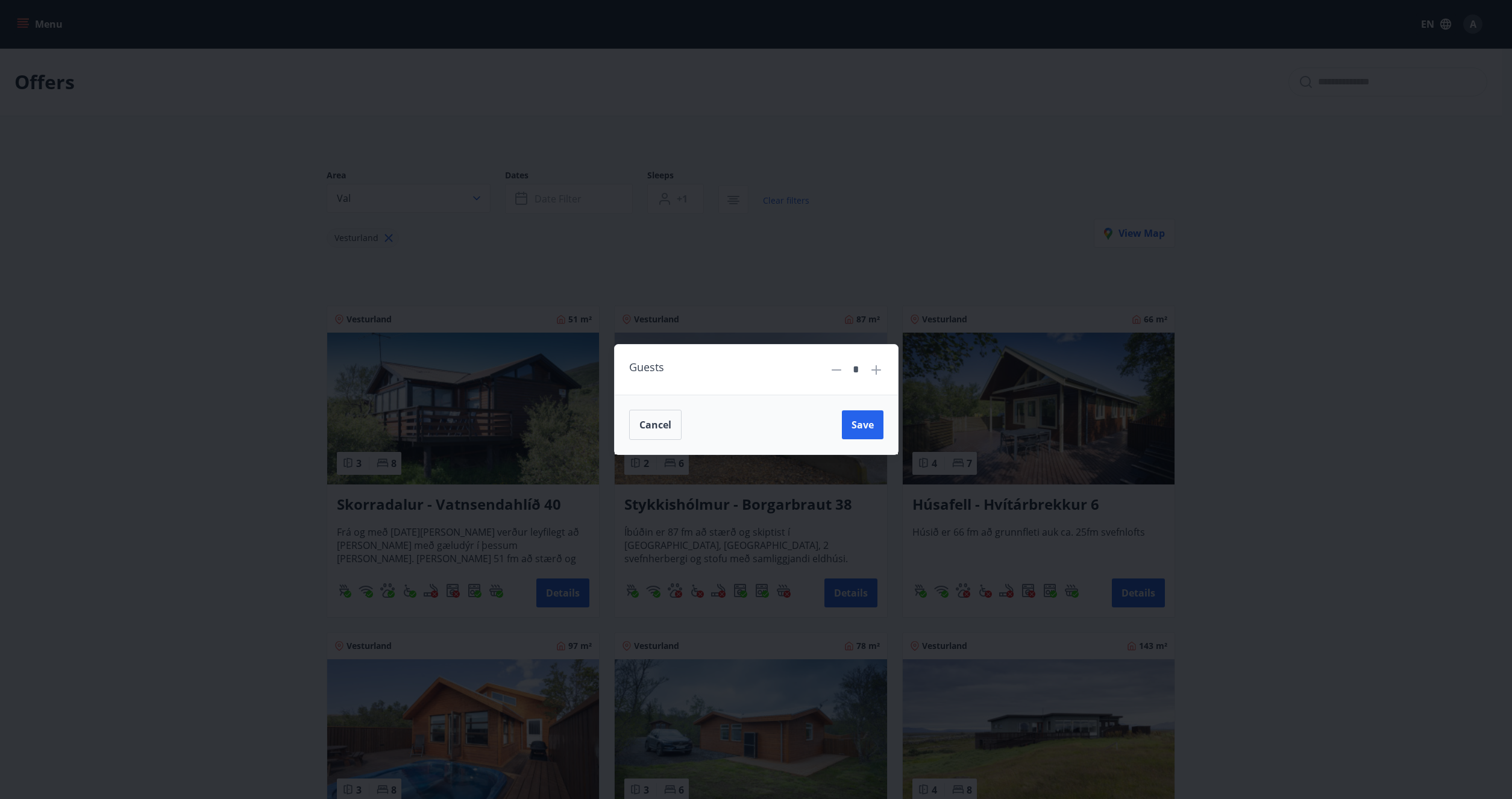
click at [875, 372] on icon at bounding box center [876, 370] width 15 height 15
click at [876, 373] on icon at bounding box center [876, 370] width 15 height 15
click at [876, 372] on icon at bounding box center [876, 370] width 10 height 10
click at [875, 370] on icon at bounding box center [876, 370] width 15 height 15
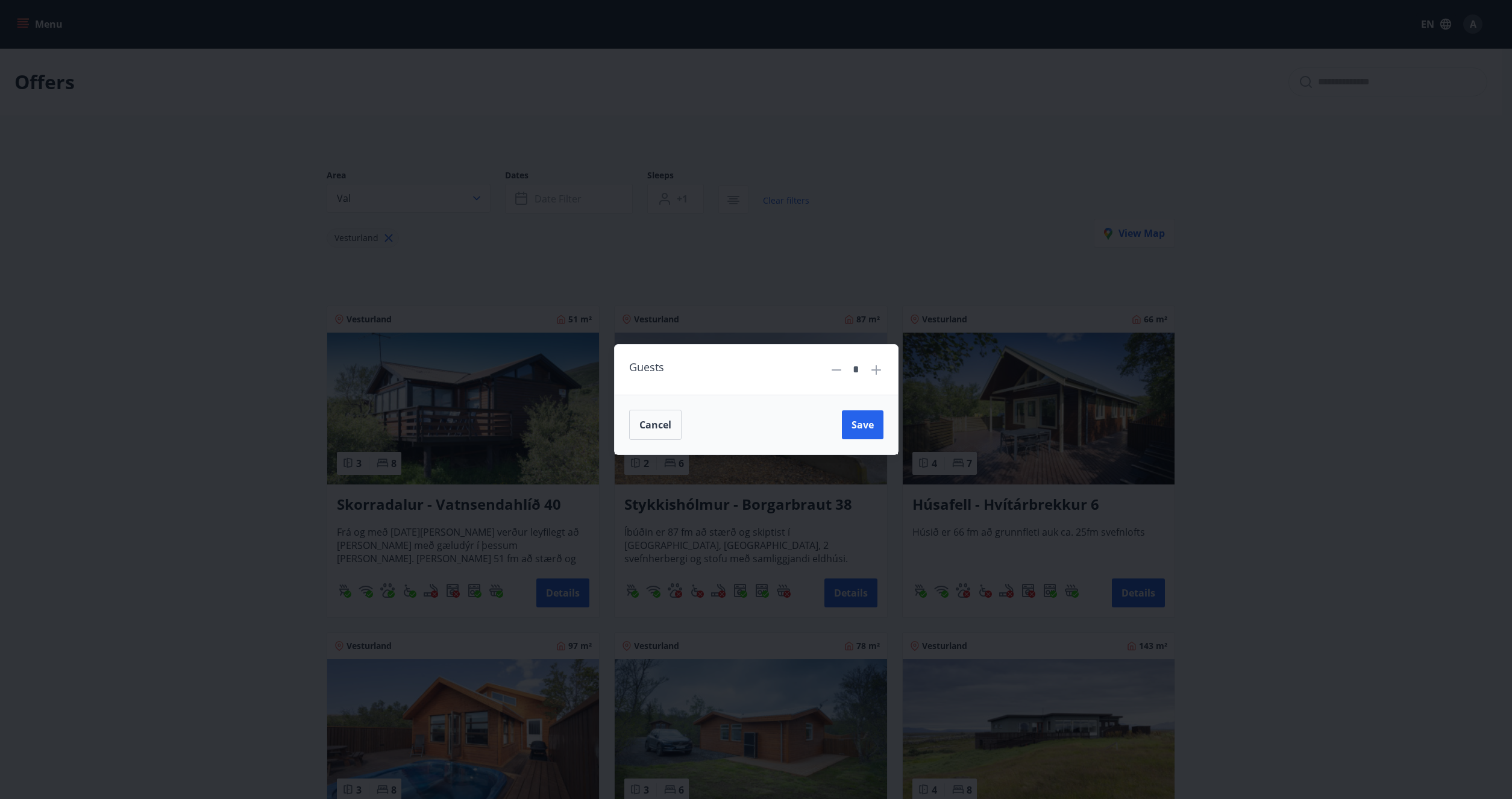
click at [875, 370] on icon at bounding box center [876, 370] width 15 height 15
click at [876, 370] on icon at bounding box center [876, 370] width 10 height 10
type input "*"
click at [851, 428] on span "Save" at bounding box center [862, 425] width 22 height 13
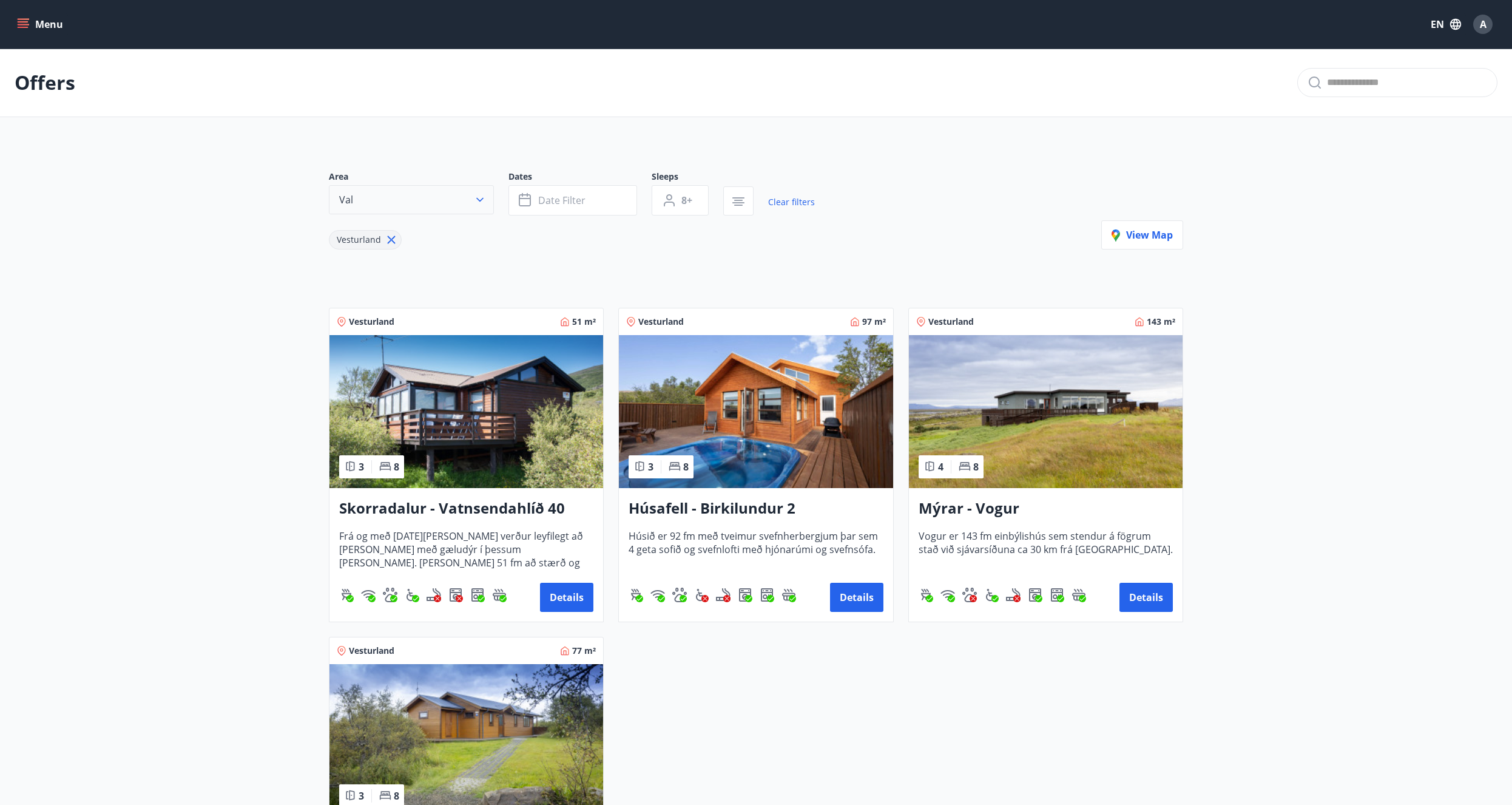
click at [433, 204] on button "Val" at bounding box center [411, 200] width 165 height 30
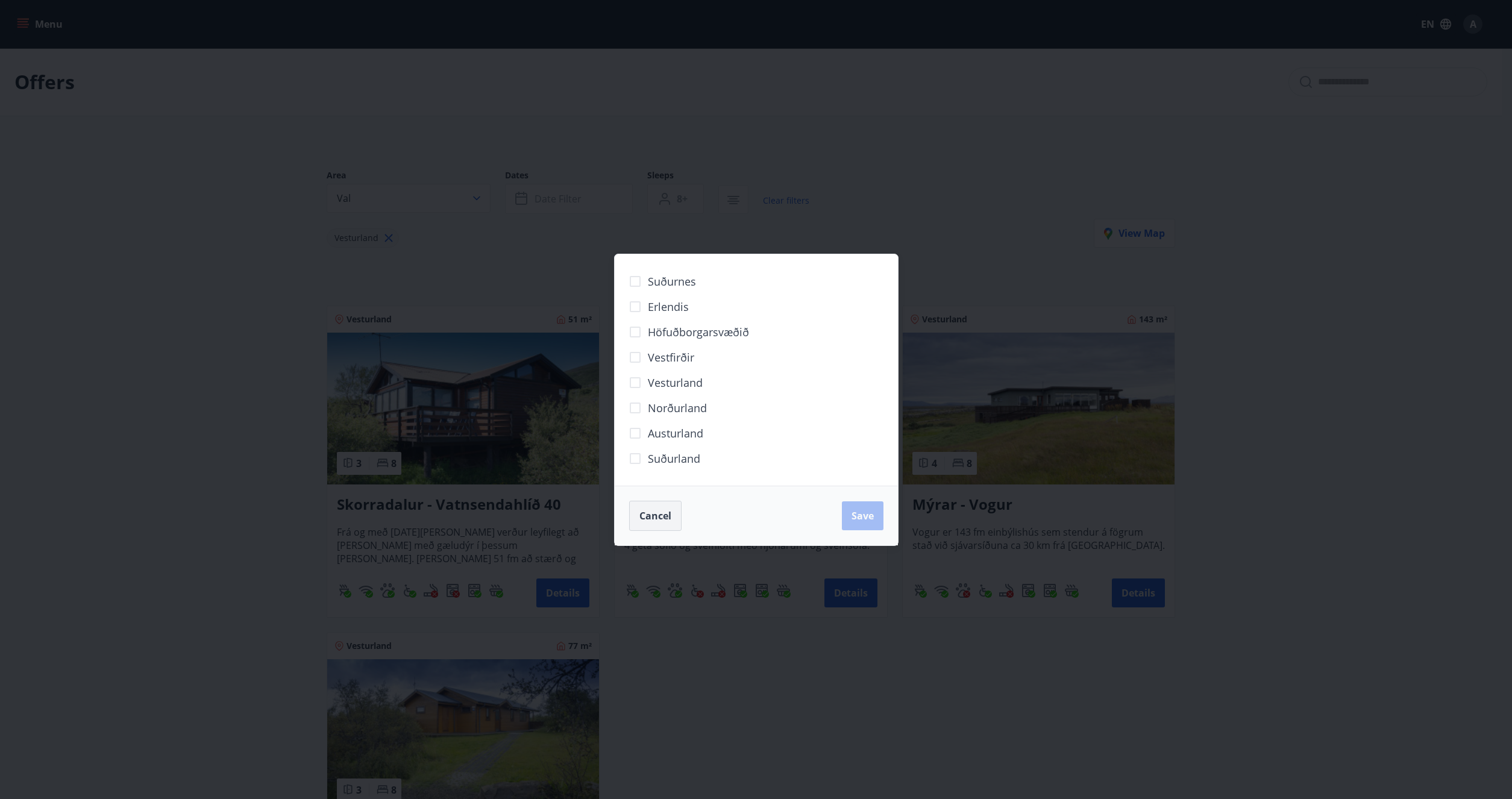
click at [671, 514] on button "Cancel" at bounding box center [655, 515] width 52 height 30
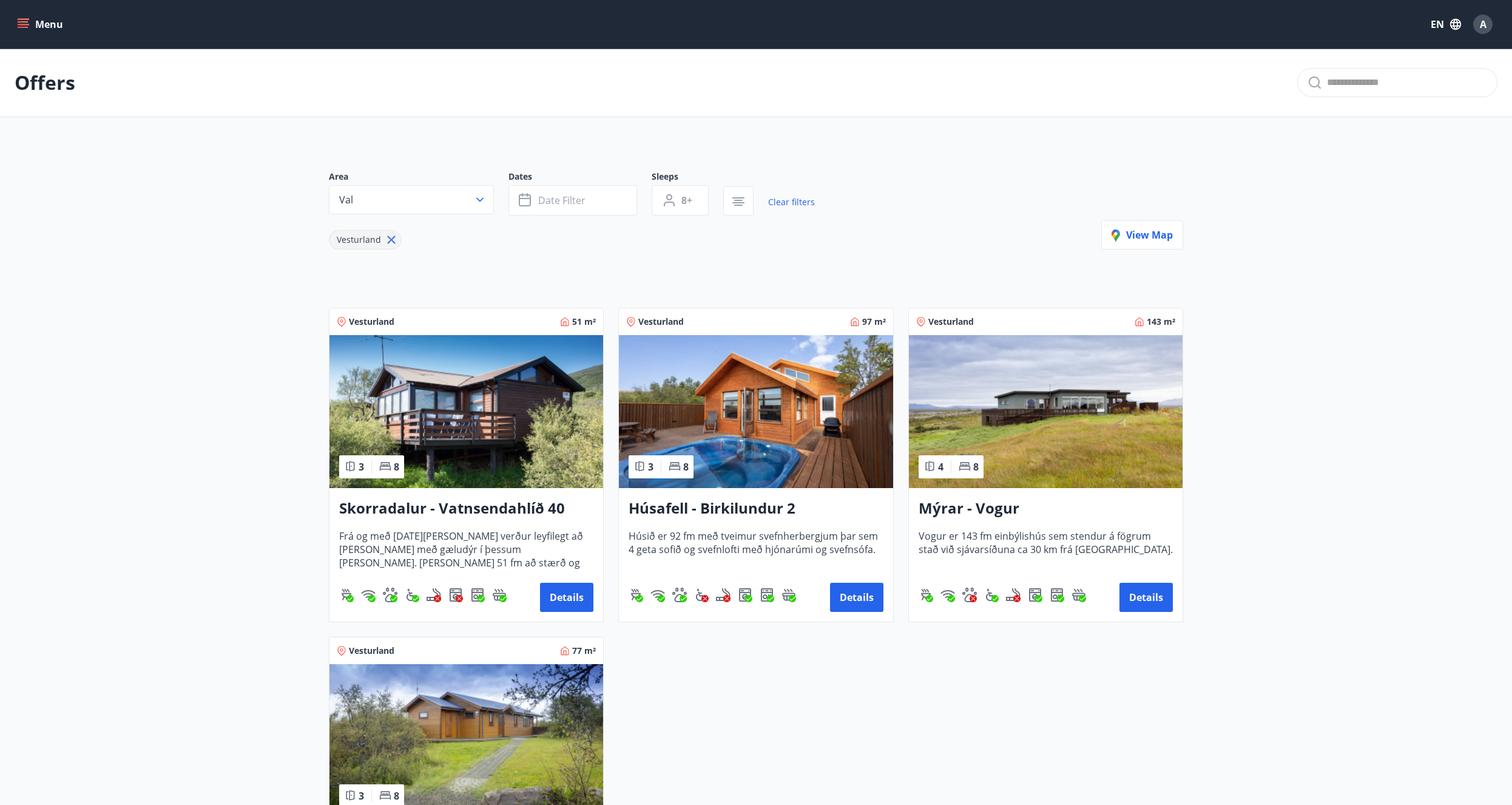
click at [388, 238] on icon at bounding box center [391, 239] width 13 height 13
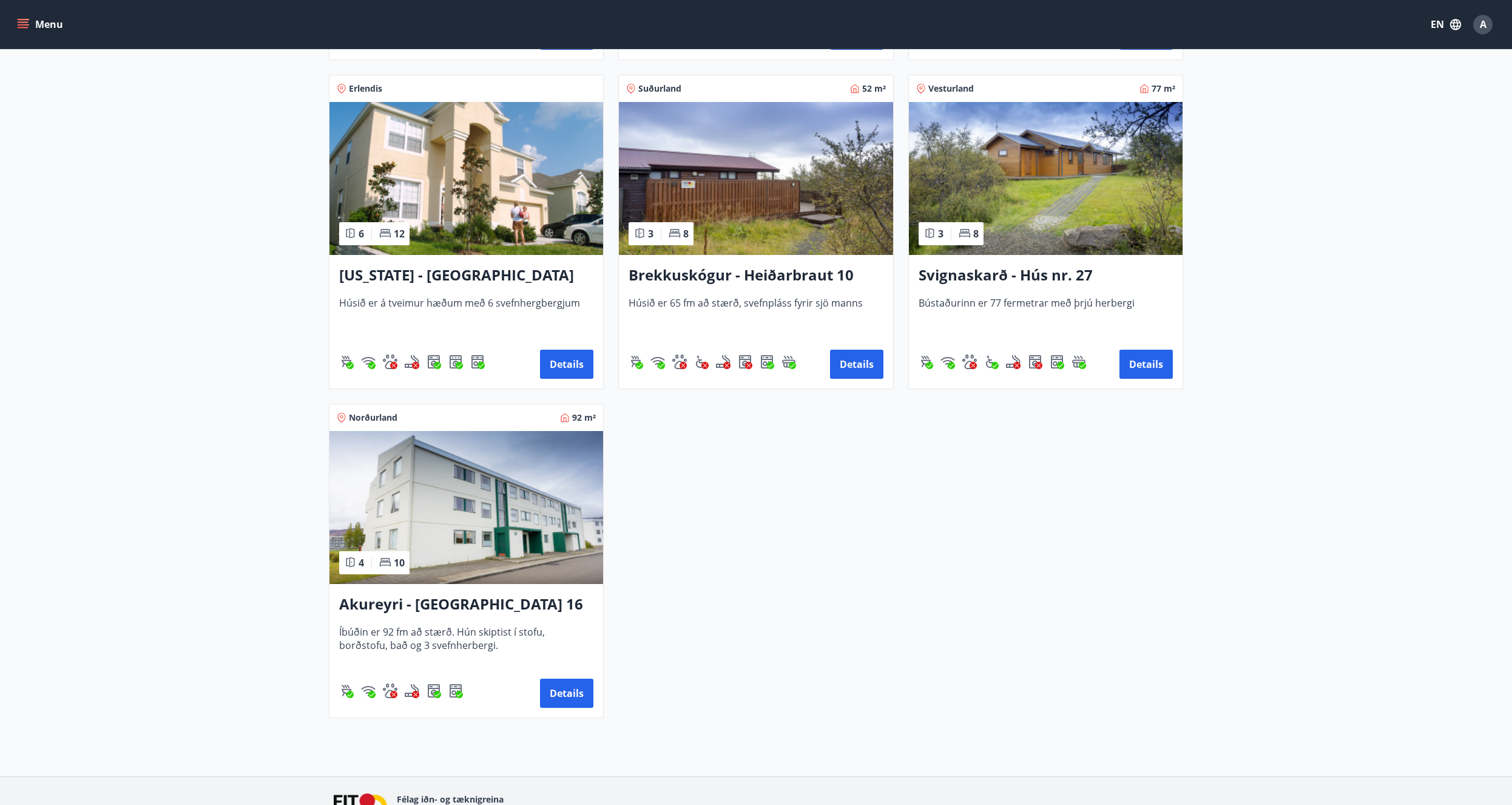
scroll to position [469, 0]
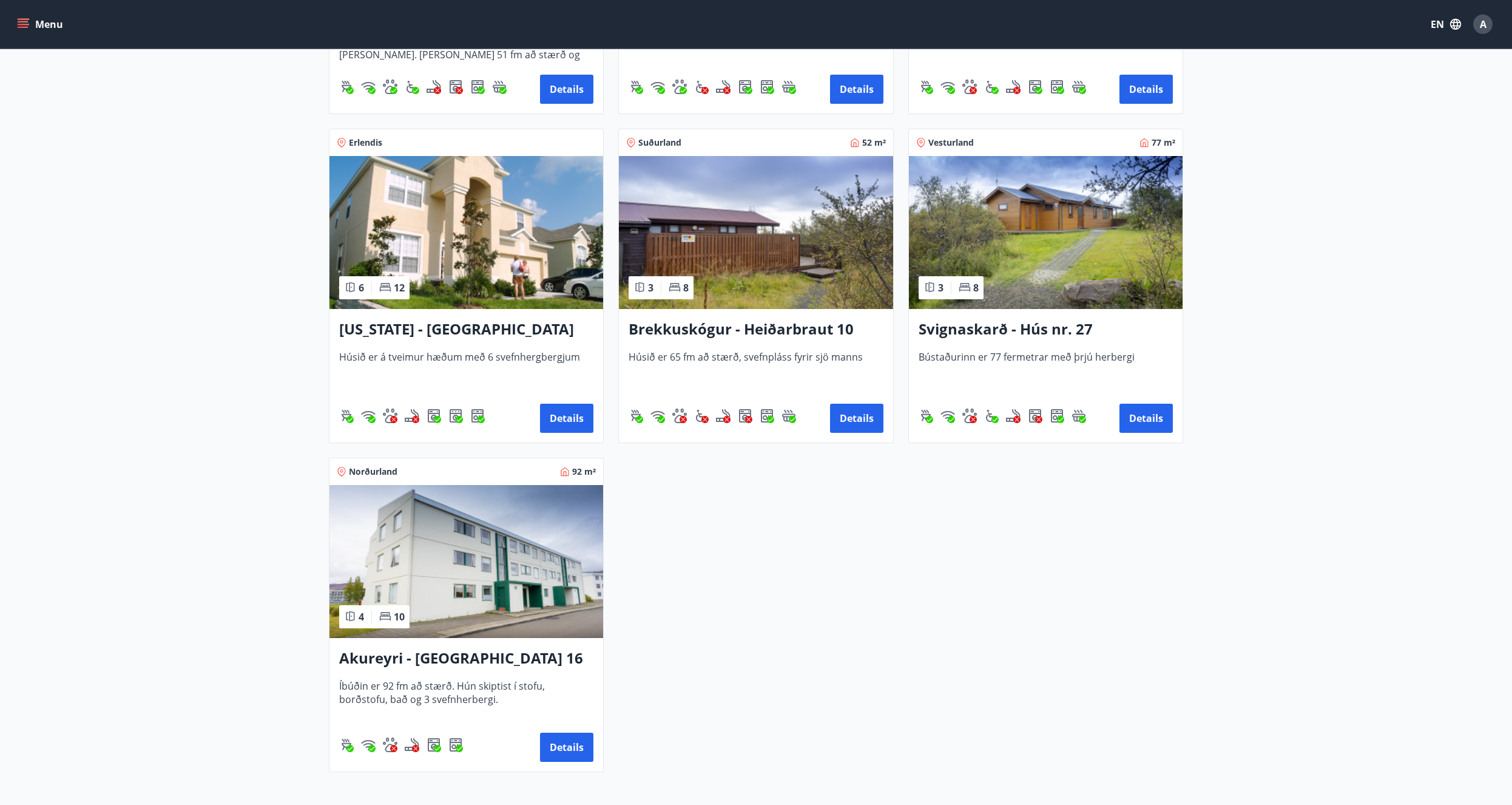
drag, startPoint x: 730, startPoint y: 442, endPoint x: 723, endPoint y: 392, distance: 50.5
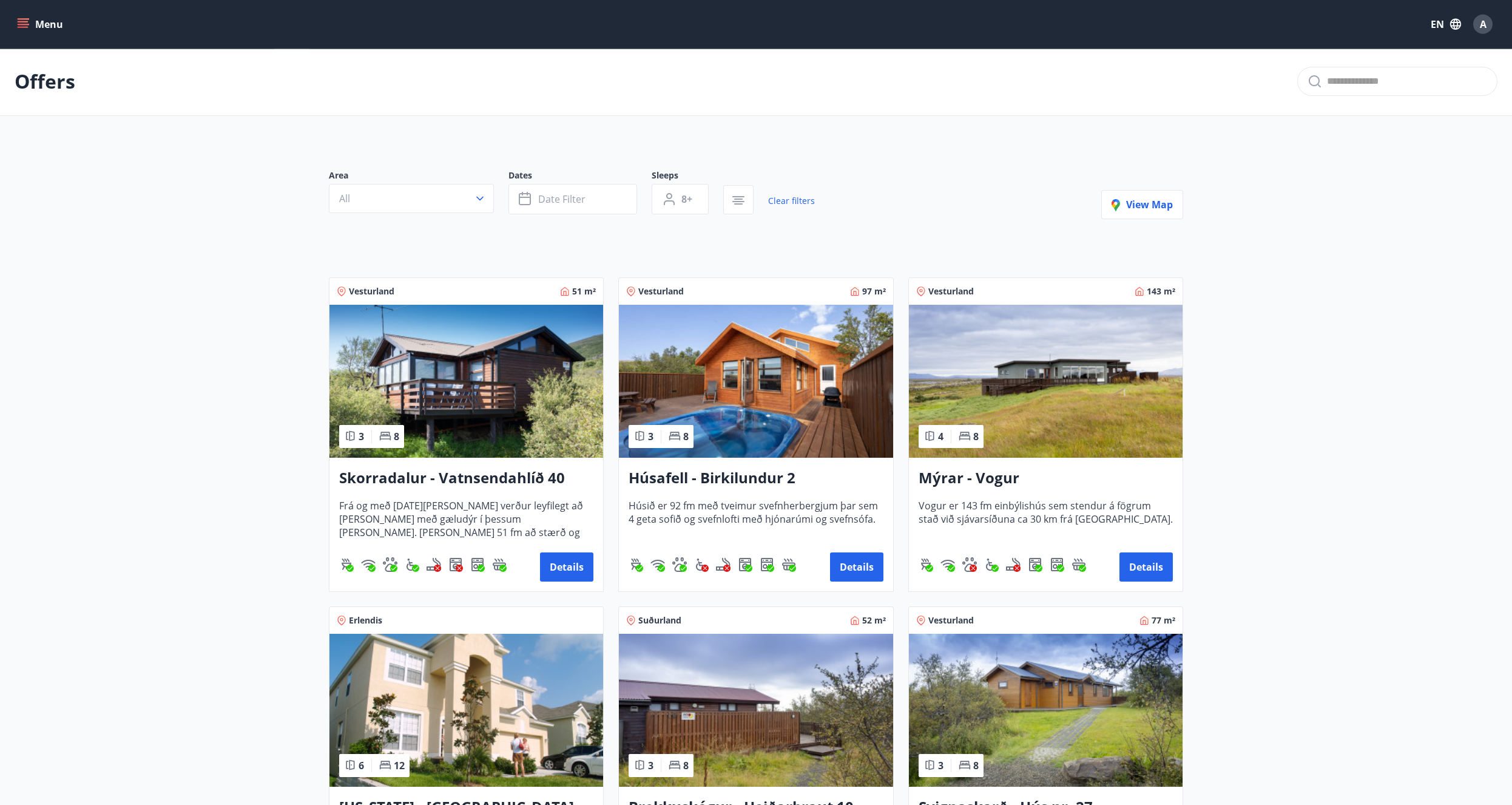
scroll to position [0, 0]
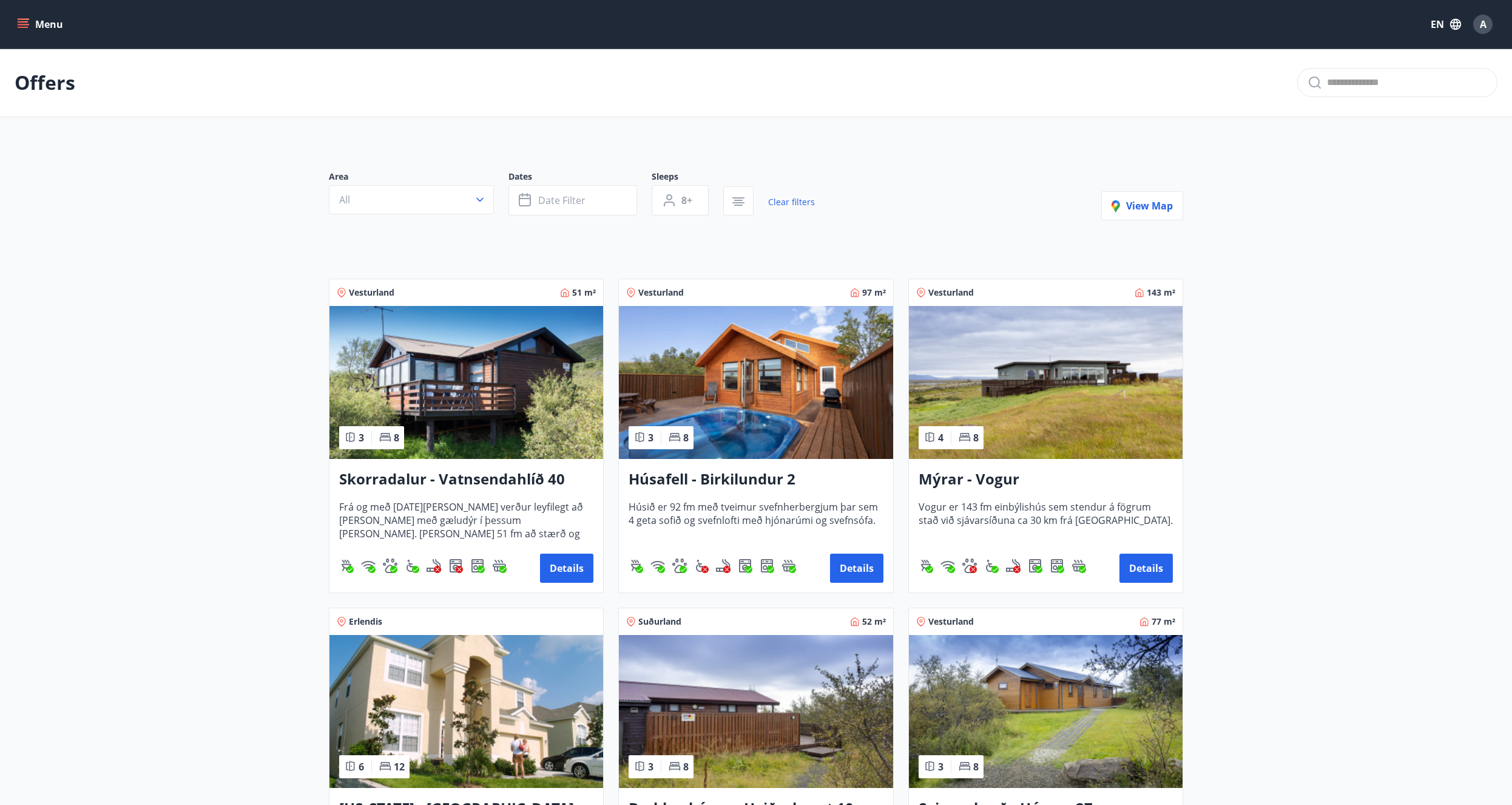
drag, startPoint x: 269, startPoint y: 590, endPoint x: 238, endPoint y: 369, distance: 223.2
click at [428, 480] on h3 "Skorradalur - Vatnsendahlíð 40" at bounding box center [466, 480] width 254 height 22
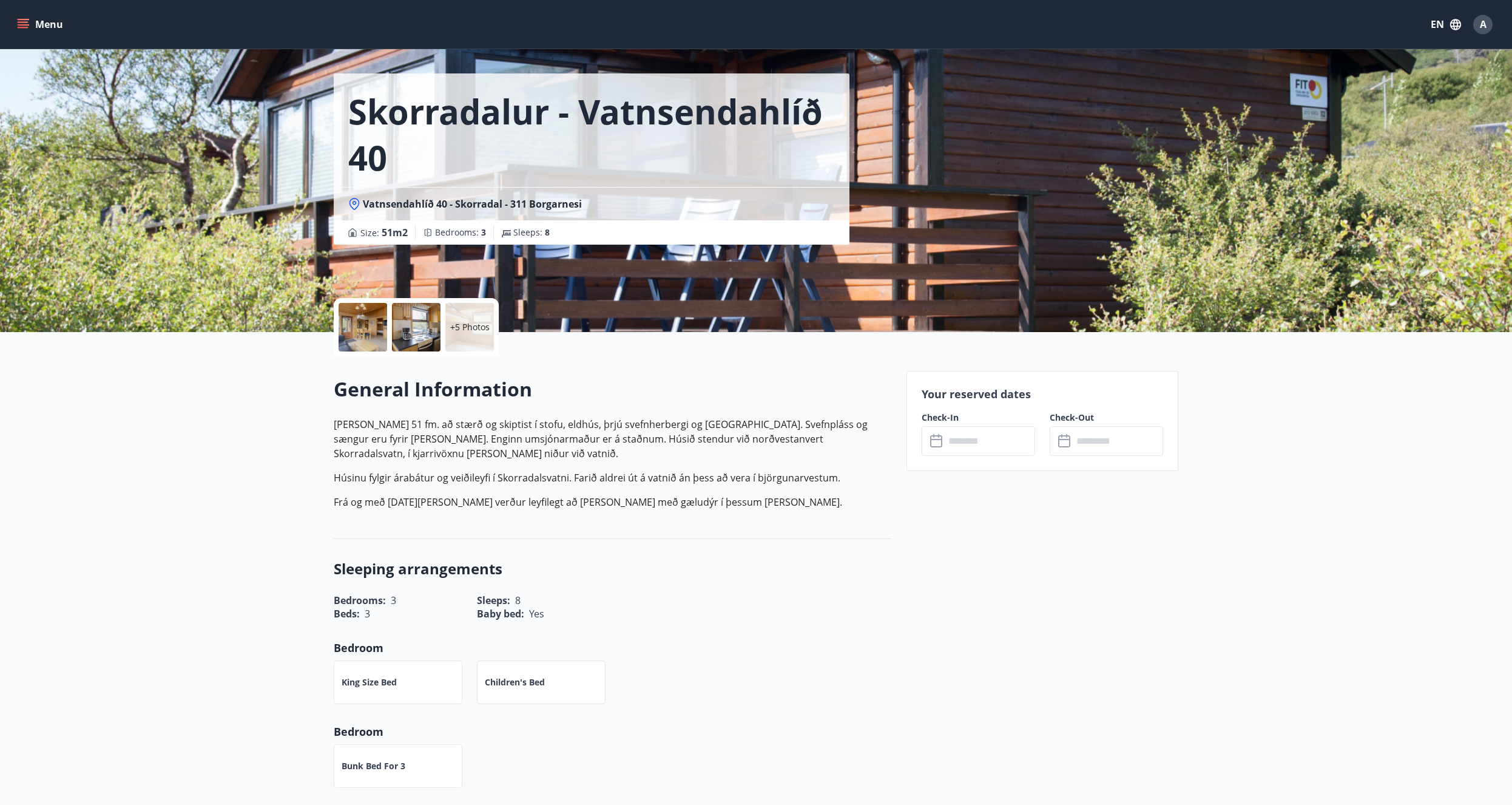
scroll to position [124, 0]
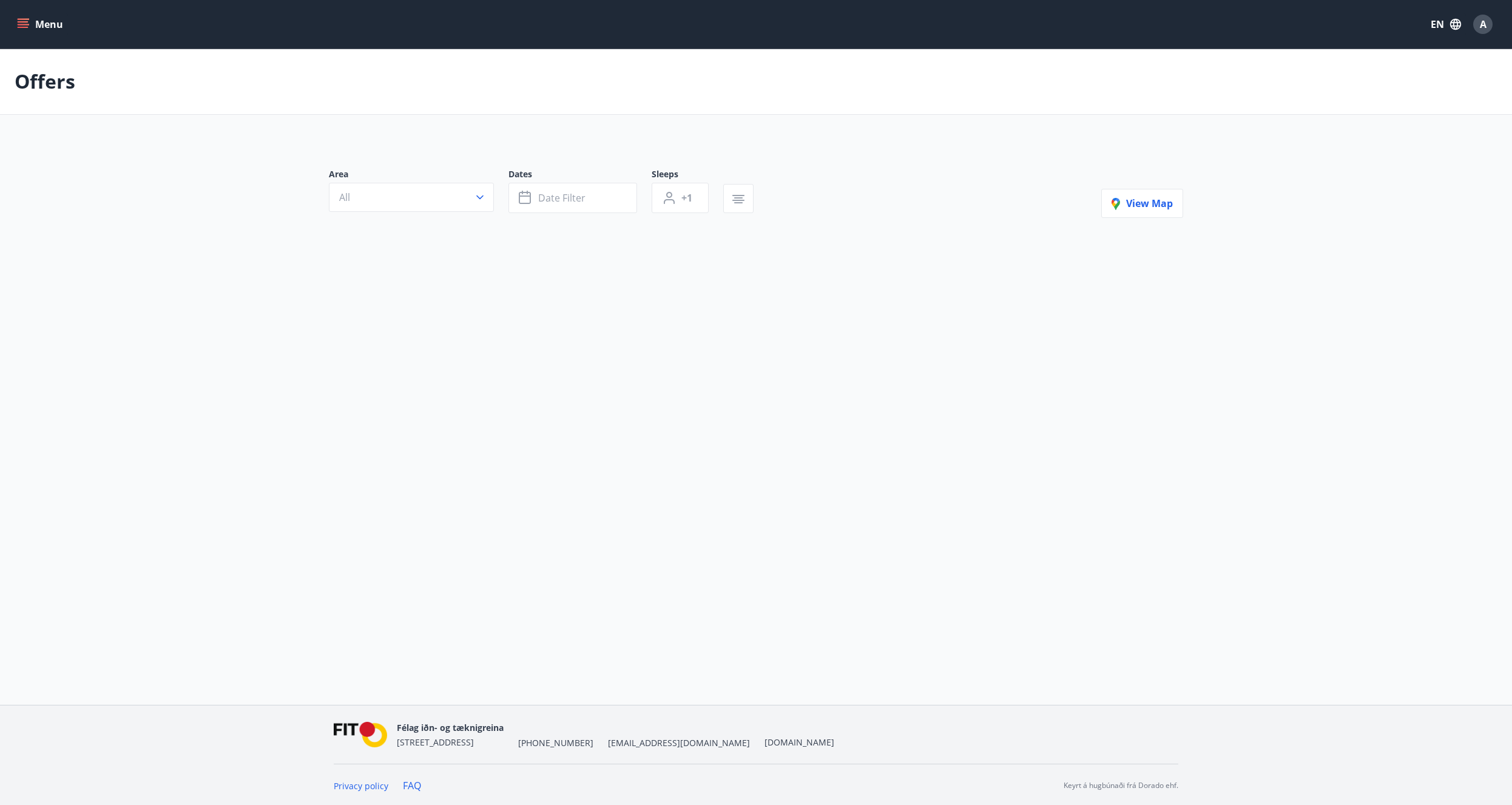
type input "*"
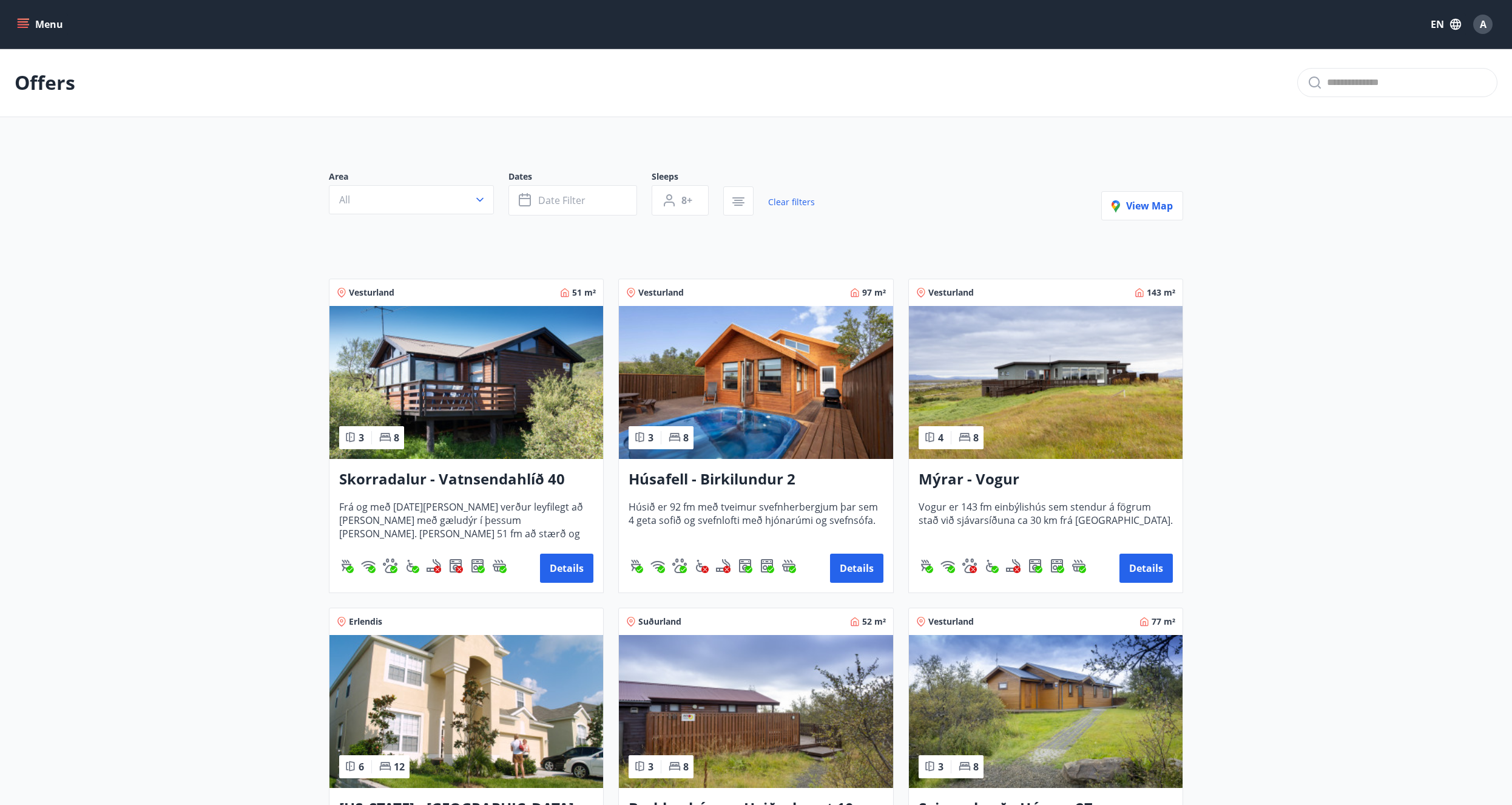
click at [798, 415] on img at bounding box center [756, 382] width 274 height 153
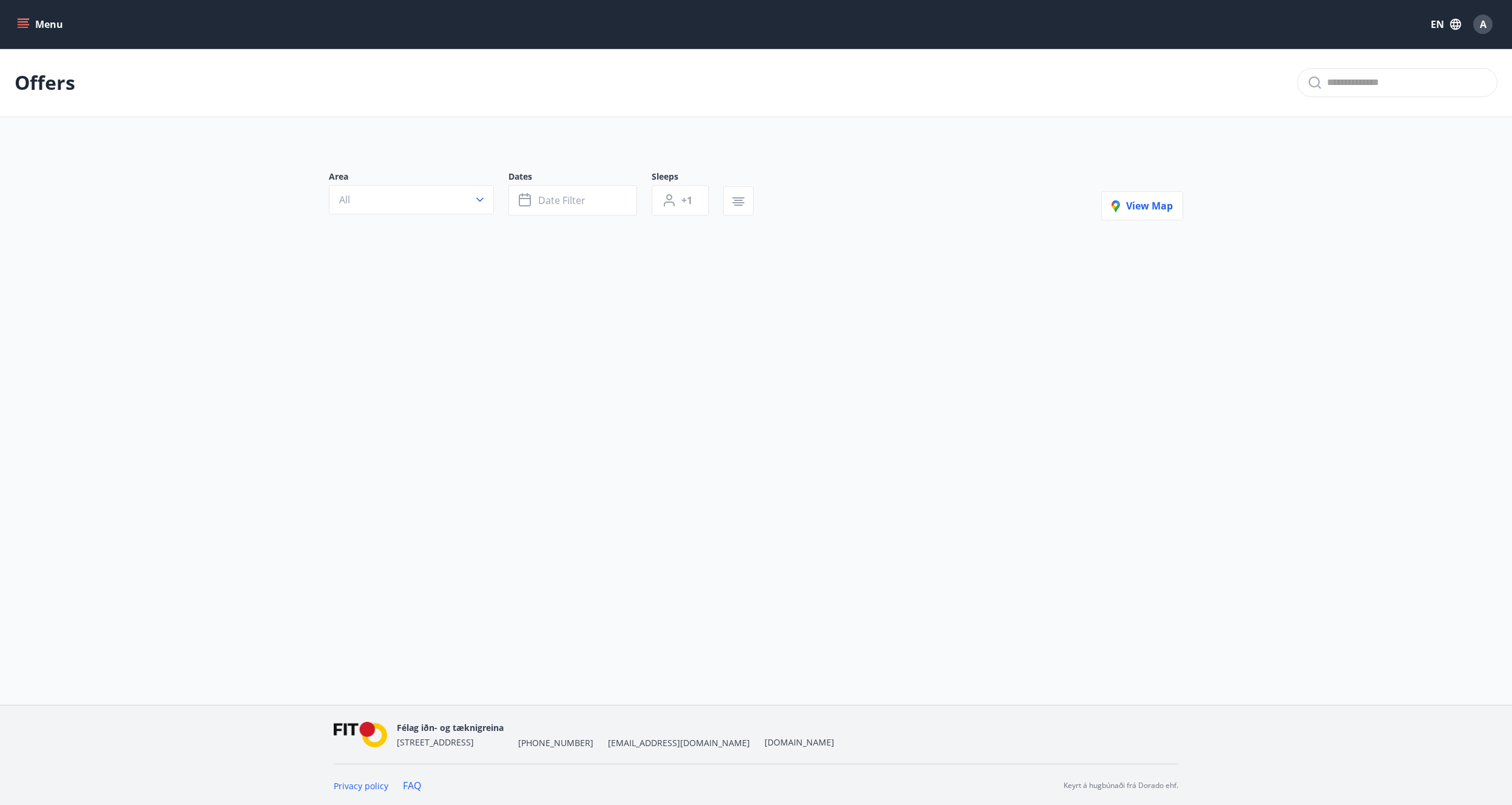
type input "*"
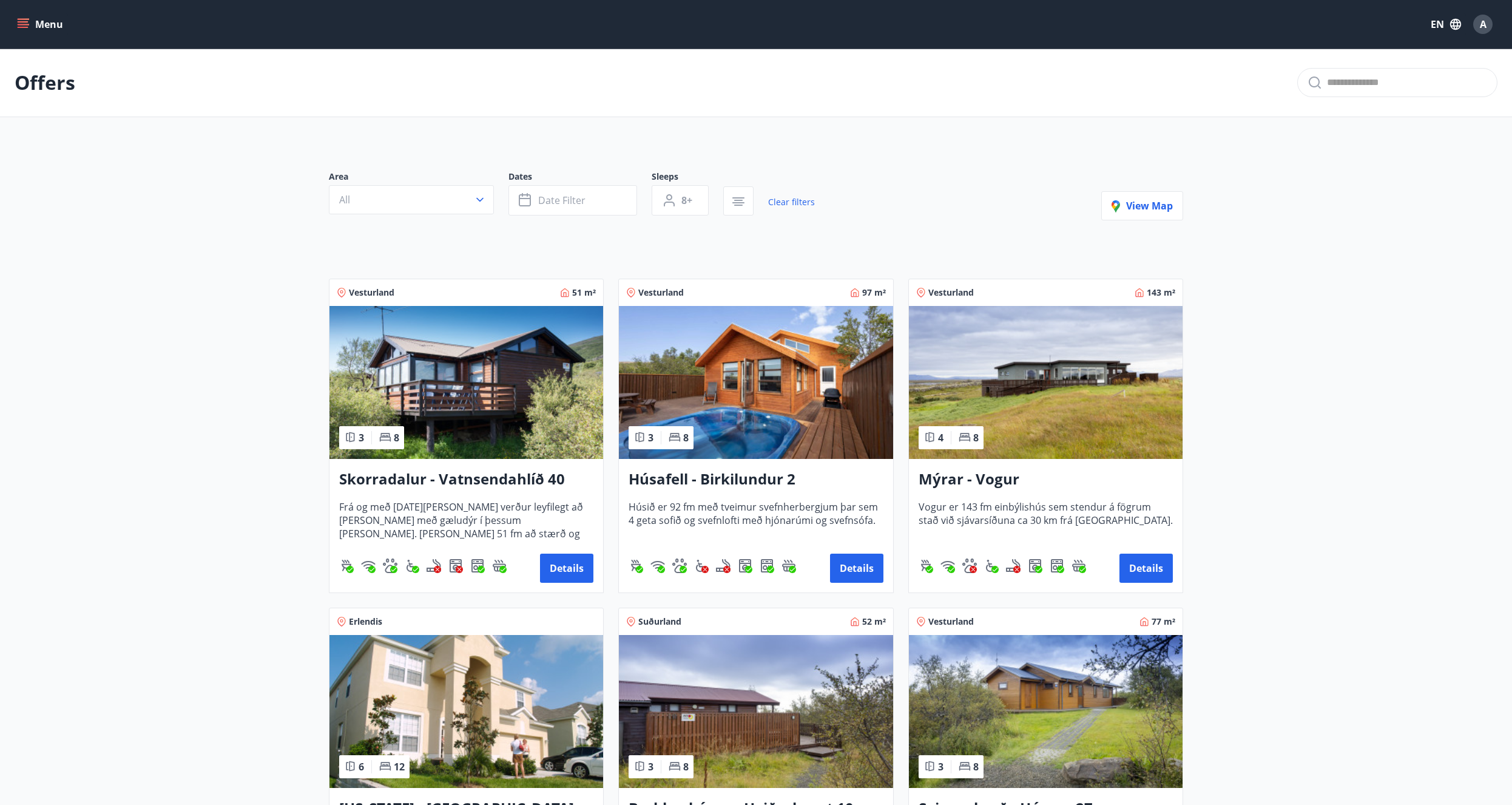
click at [1042, 382] on img at bounding box center [1046, 382] width 274 height 153
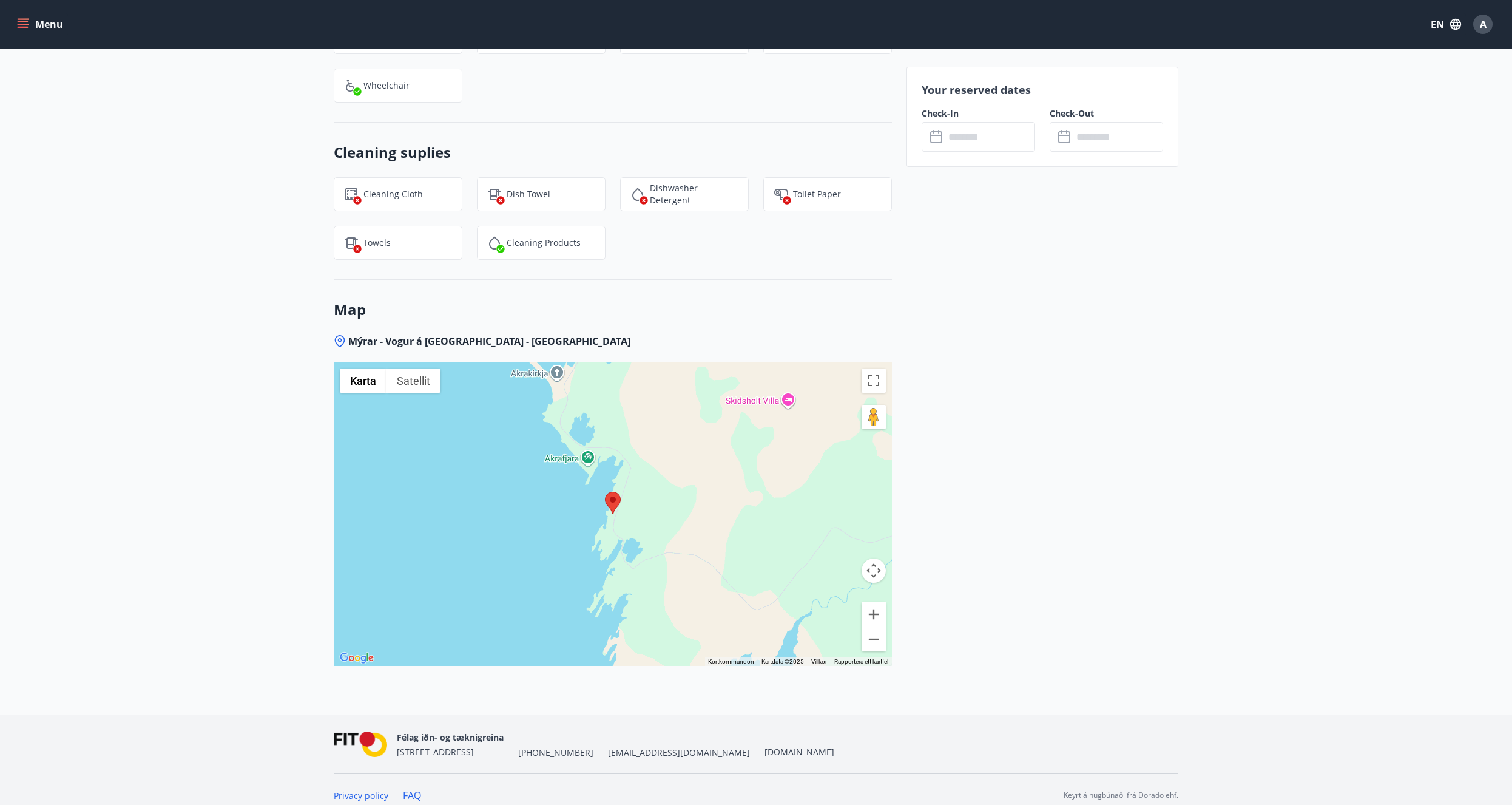
scroll to position [1463, 0]
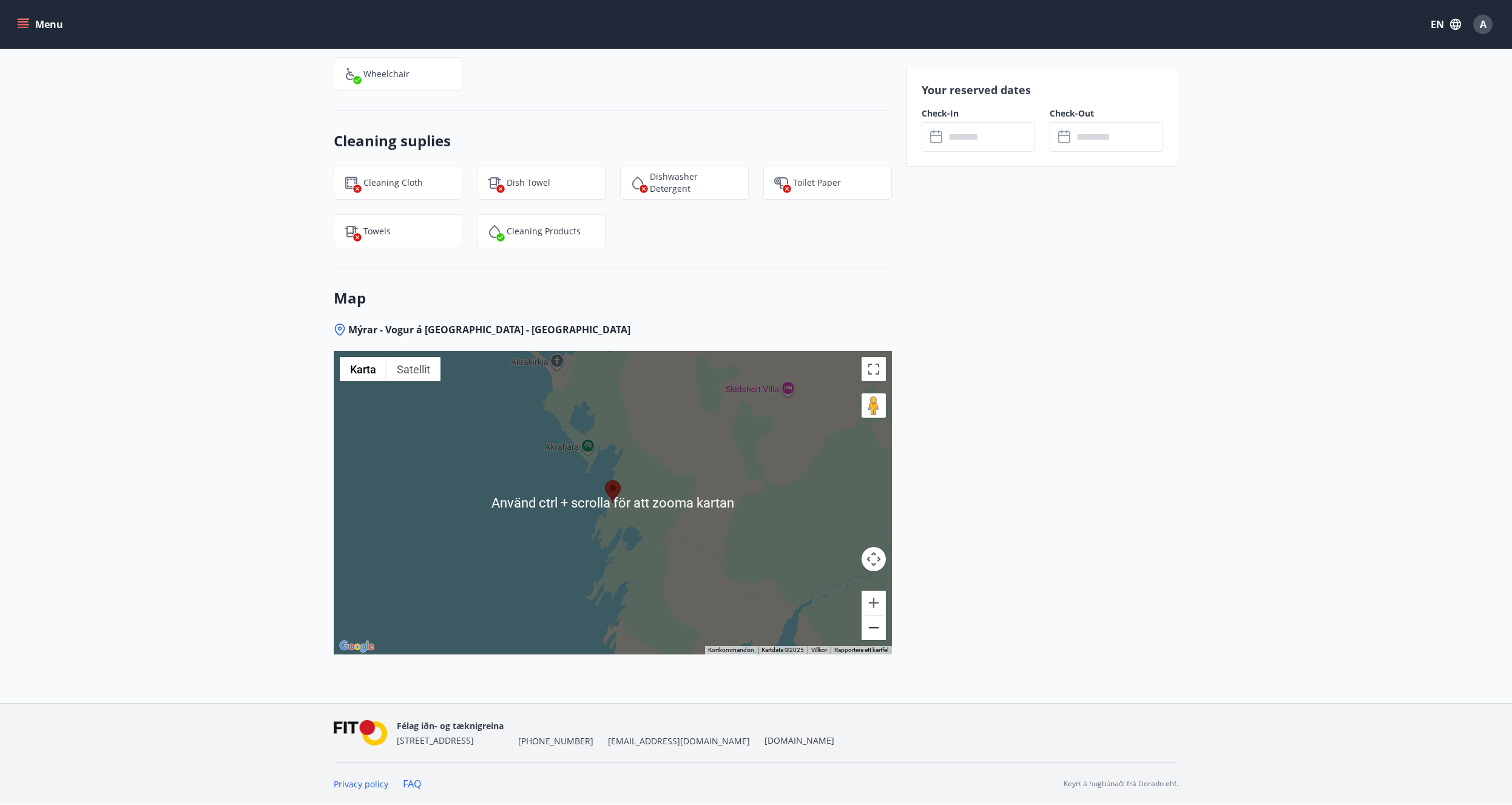
click at [878, 633] on button "Zooma ut" at bounding box center [874, 628] width 25 height 25
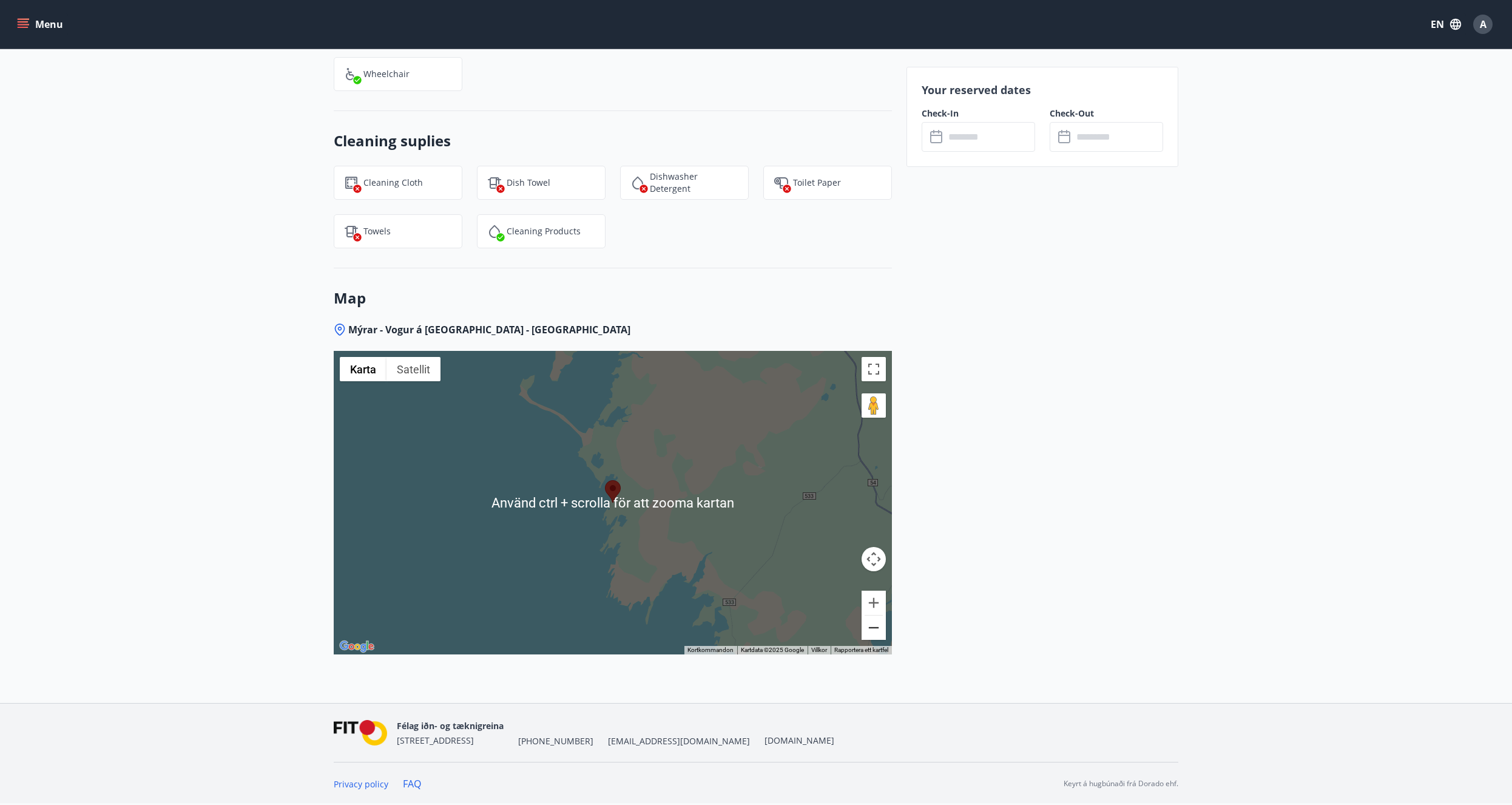
click at [878, 633] on button "Zooma ut" at bounding box center [874, 628] width 25 height 25
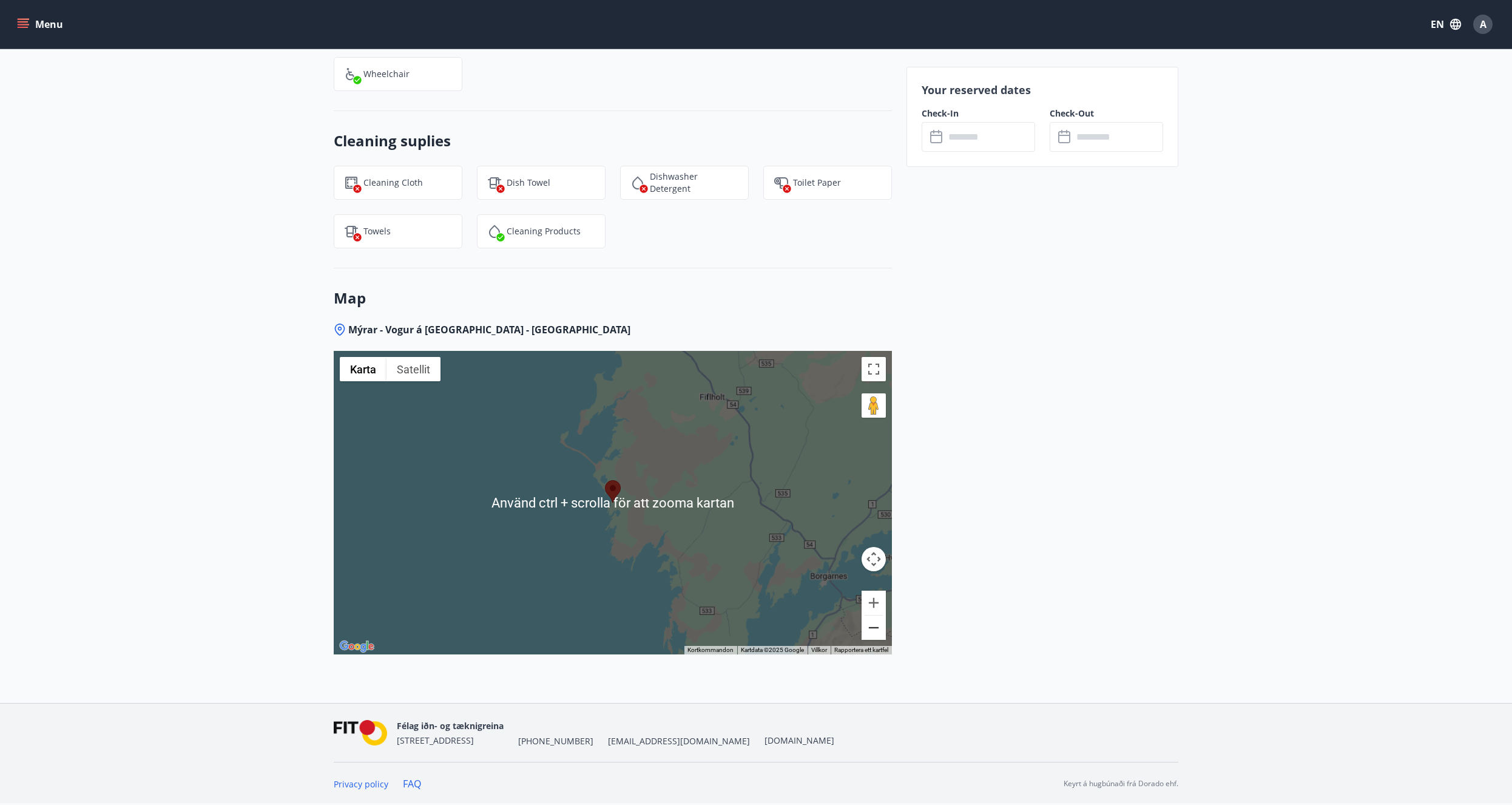
click at [878, 632] on button "Zooma ut" at bounding box center [874, 628] width 25 height 25
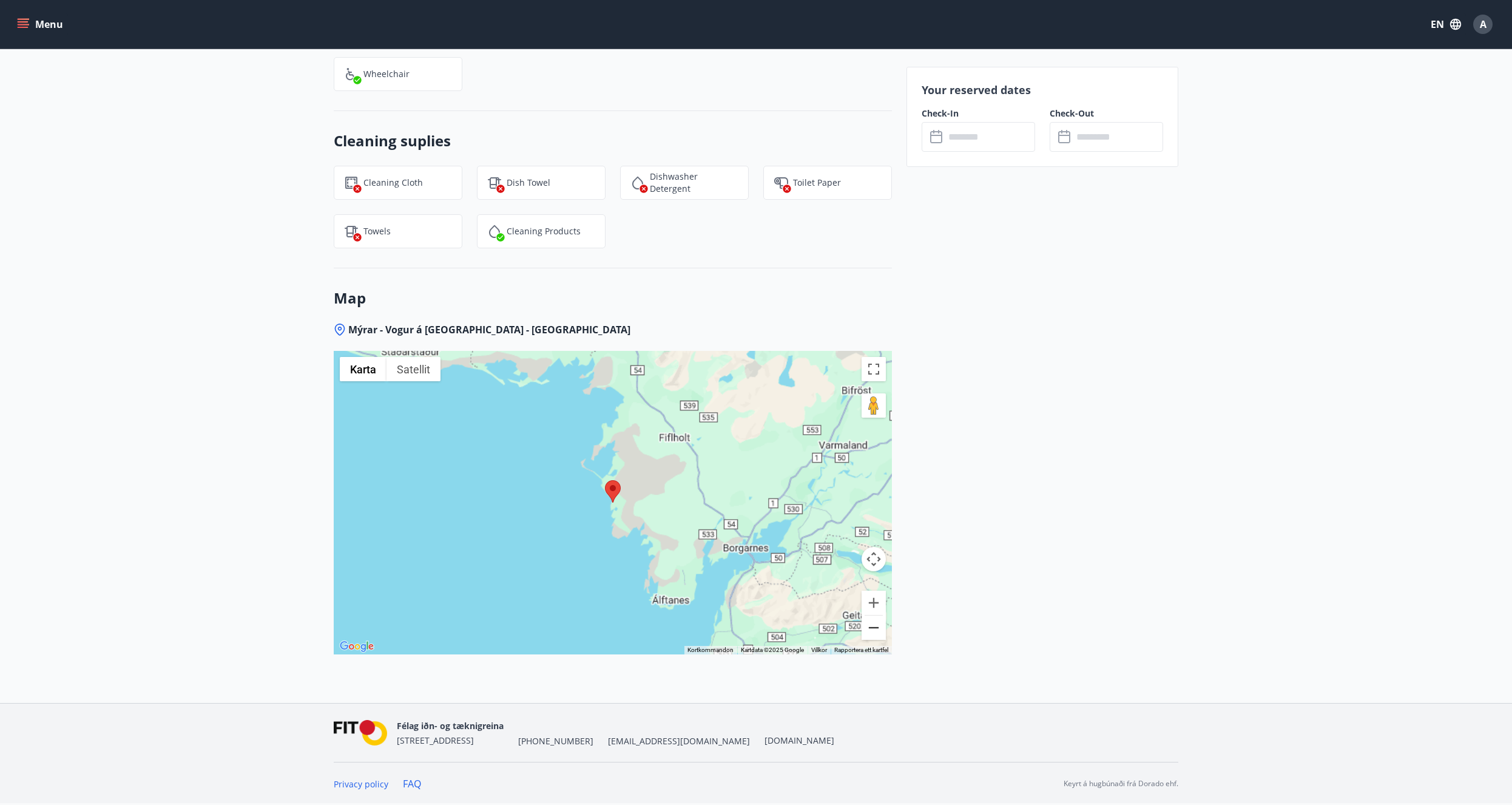
click at [879, 631] on button "Zooma ut" at bounding box center [874, 628] width 25 height 25
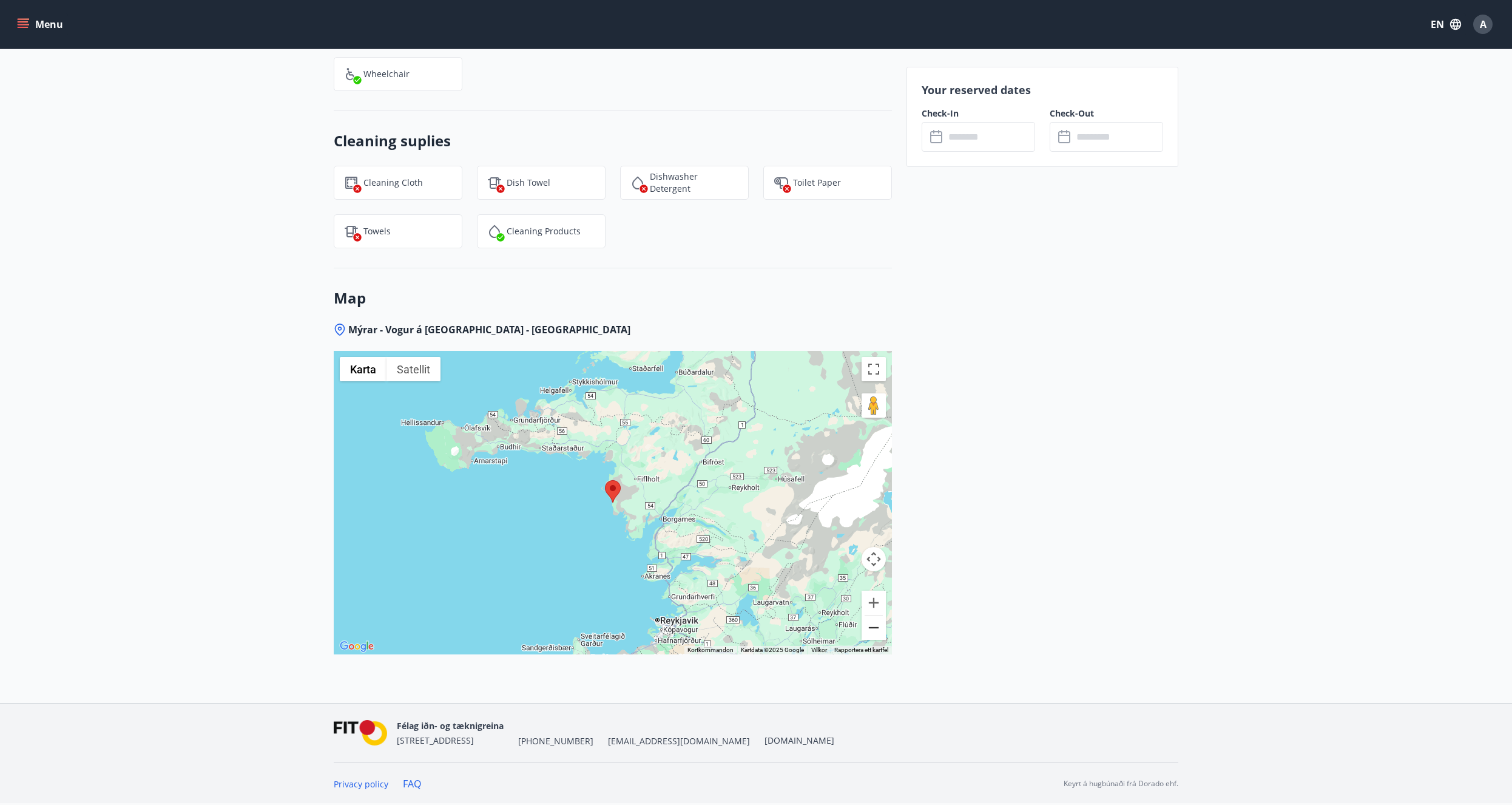
click at [878, 630] on button "Zooma ut" at bounding box center [874, 628] width 25 height 25
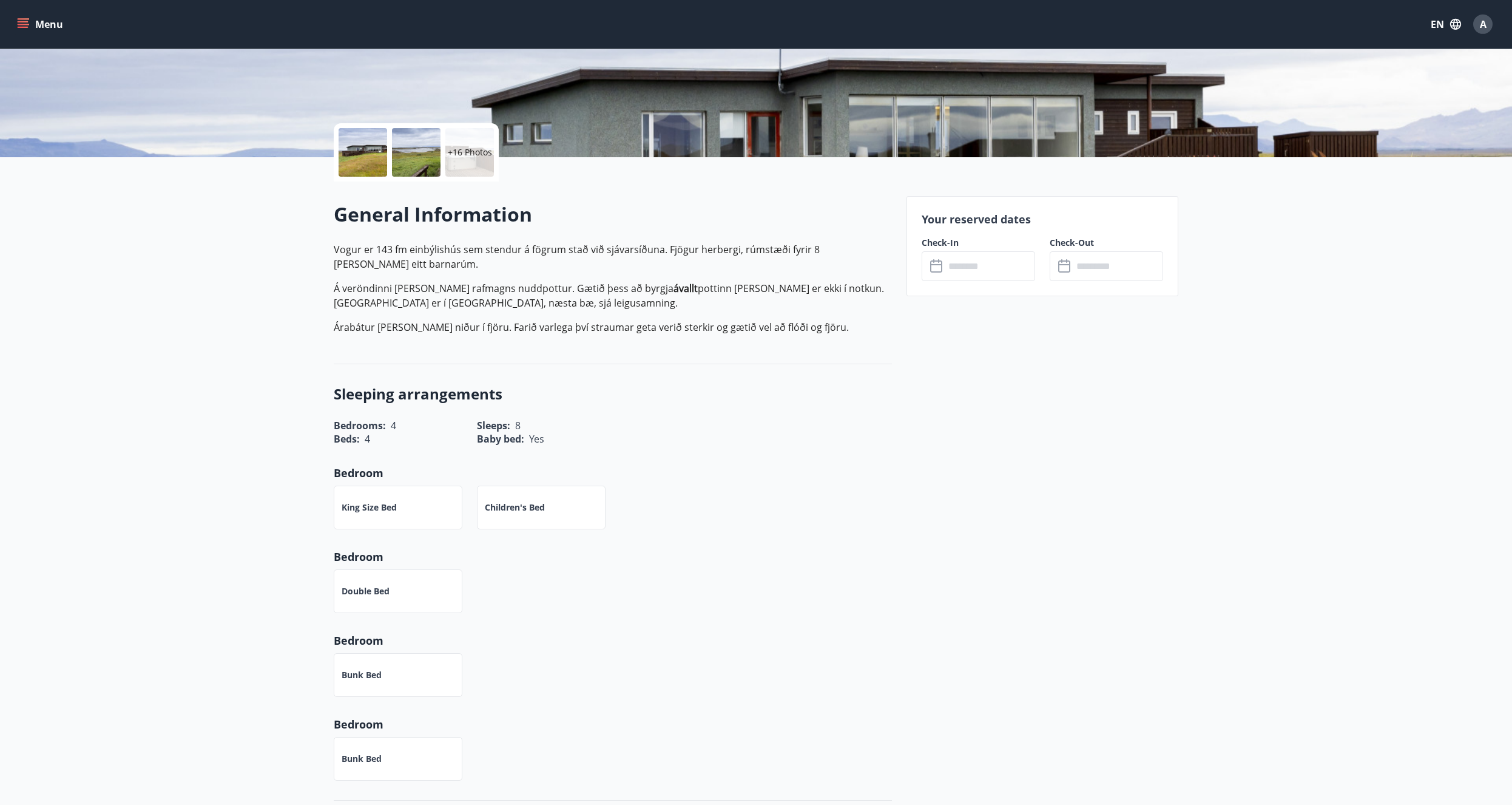
scroll to position [0, 0]
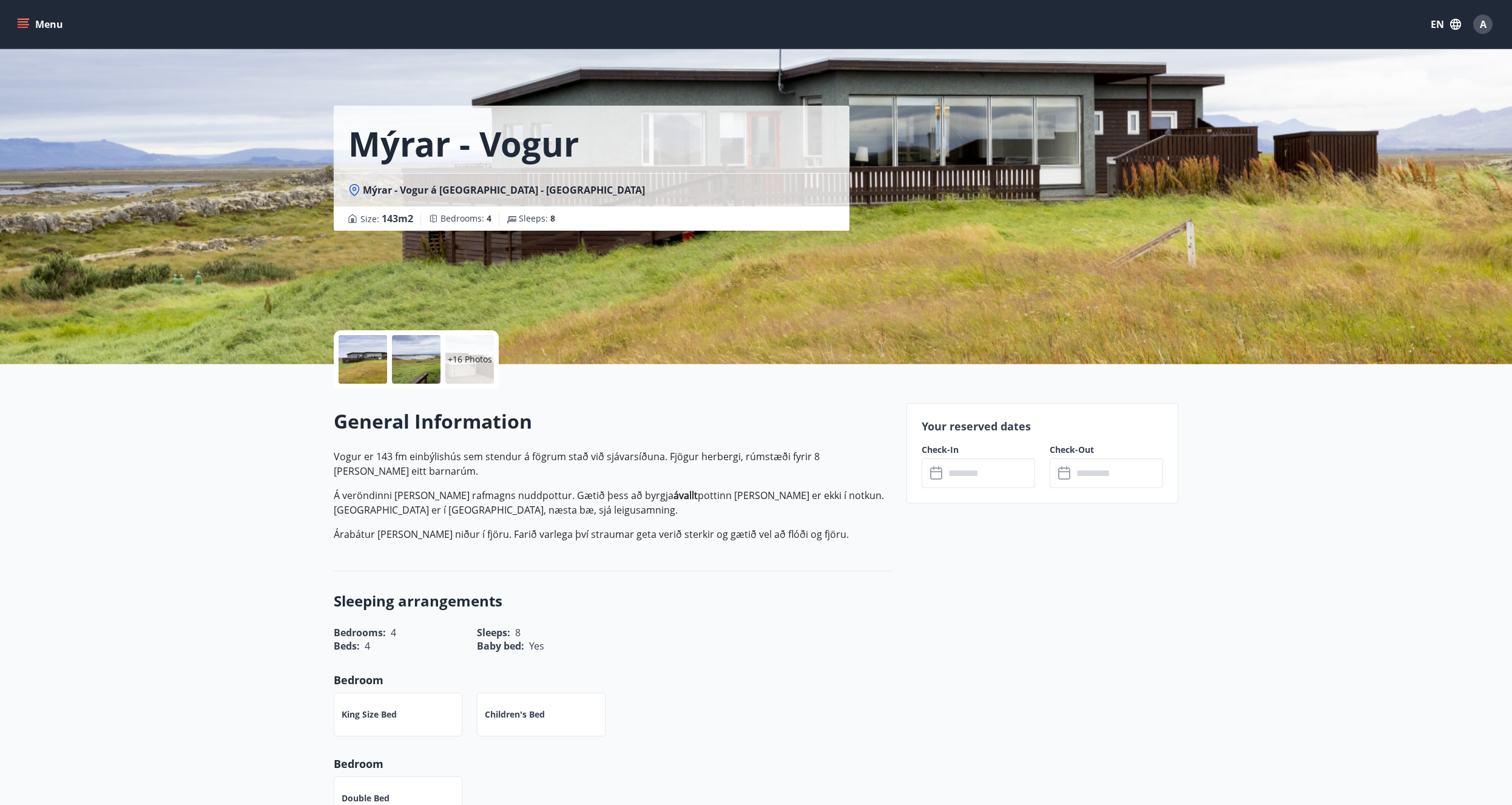
drag, startPoint x: 252, startPoint y: 331, endPoint x: 256, endPoint y: 180, distance: 151.1
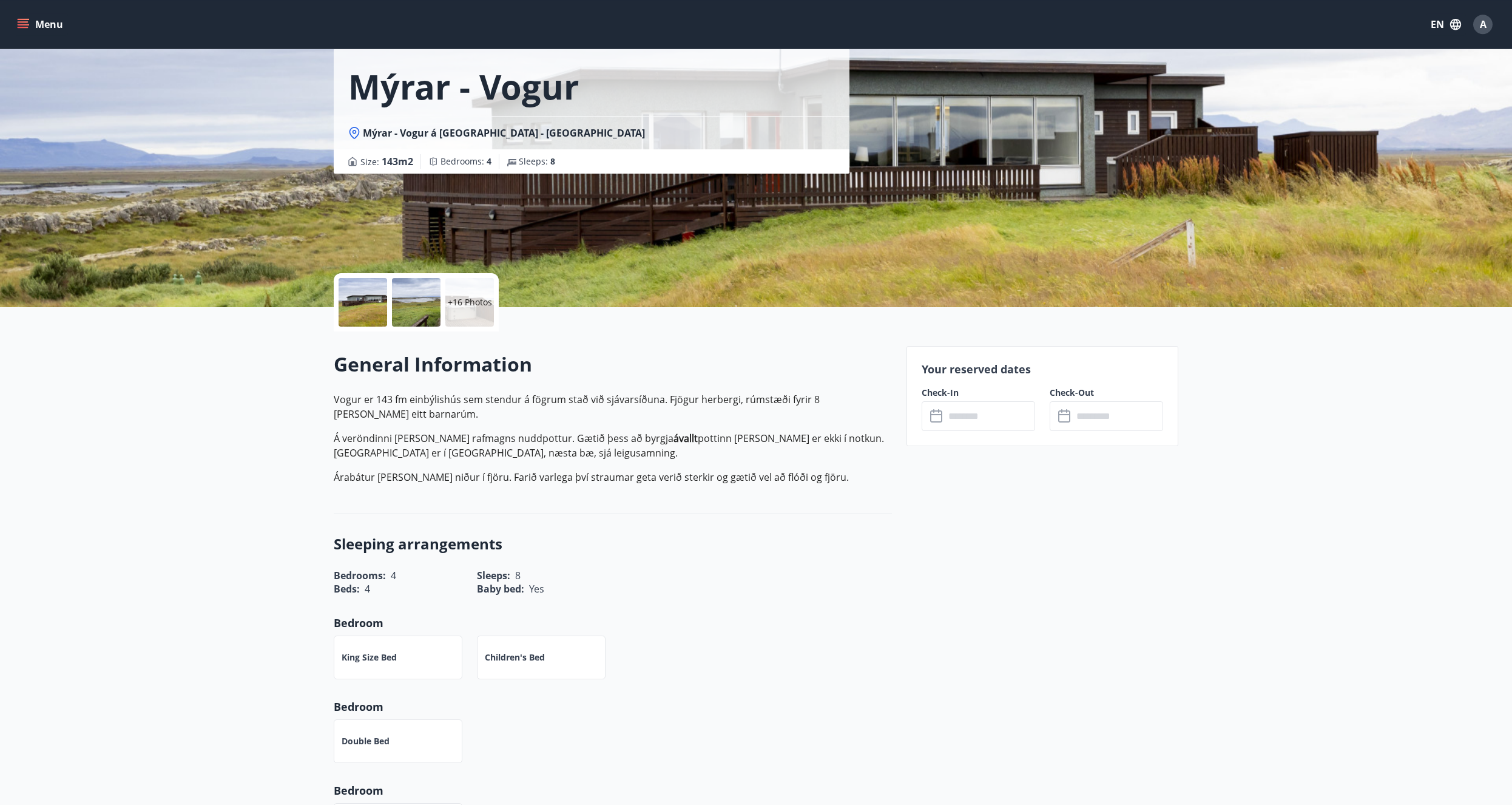
scroll to position [62, 0]
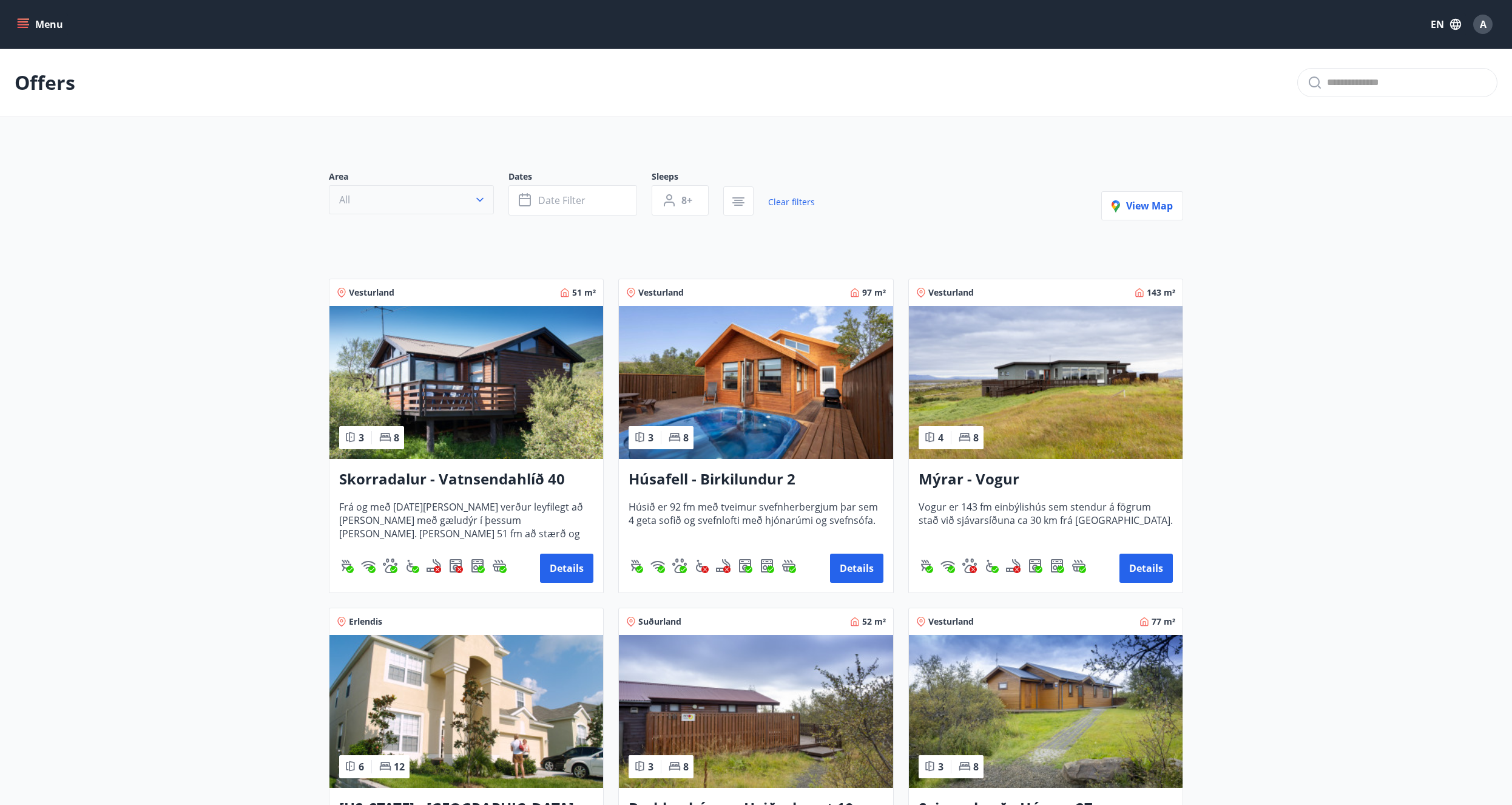
click at [490, 196] on button "All" at bounding box center [411, 200] width 165 height 30
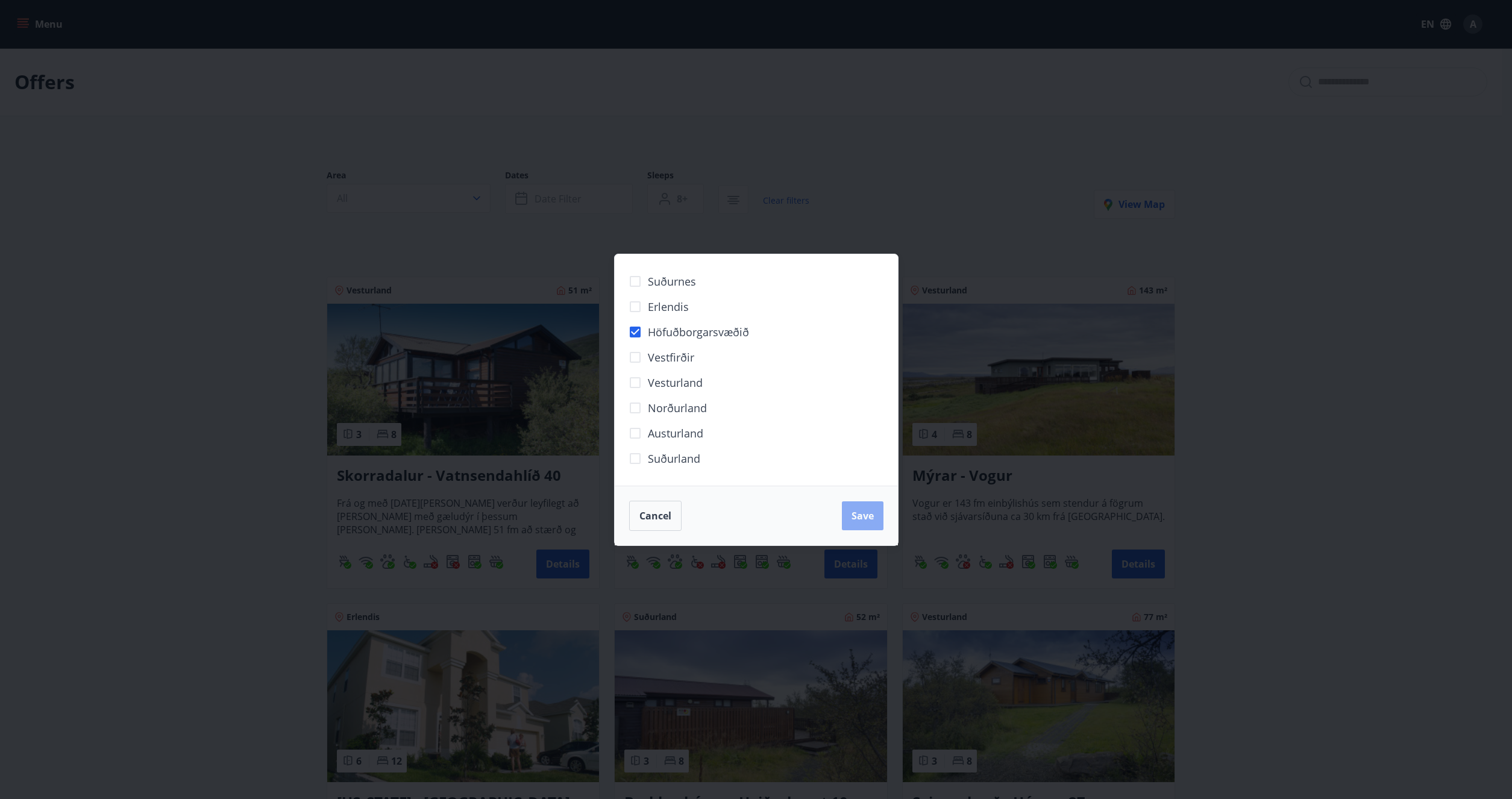
drag, startPoint x: 855, startPoint y: 519, endPoint x: 852, endPoint y: 512, distance: 7.6
click at [855, 518] on span "Save" at bounding box center [862, 516] width 22 height 13
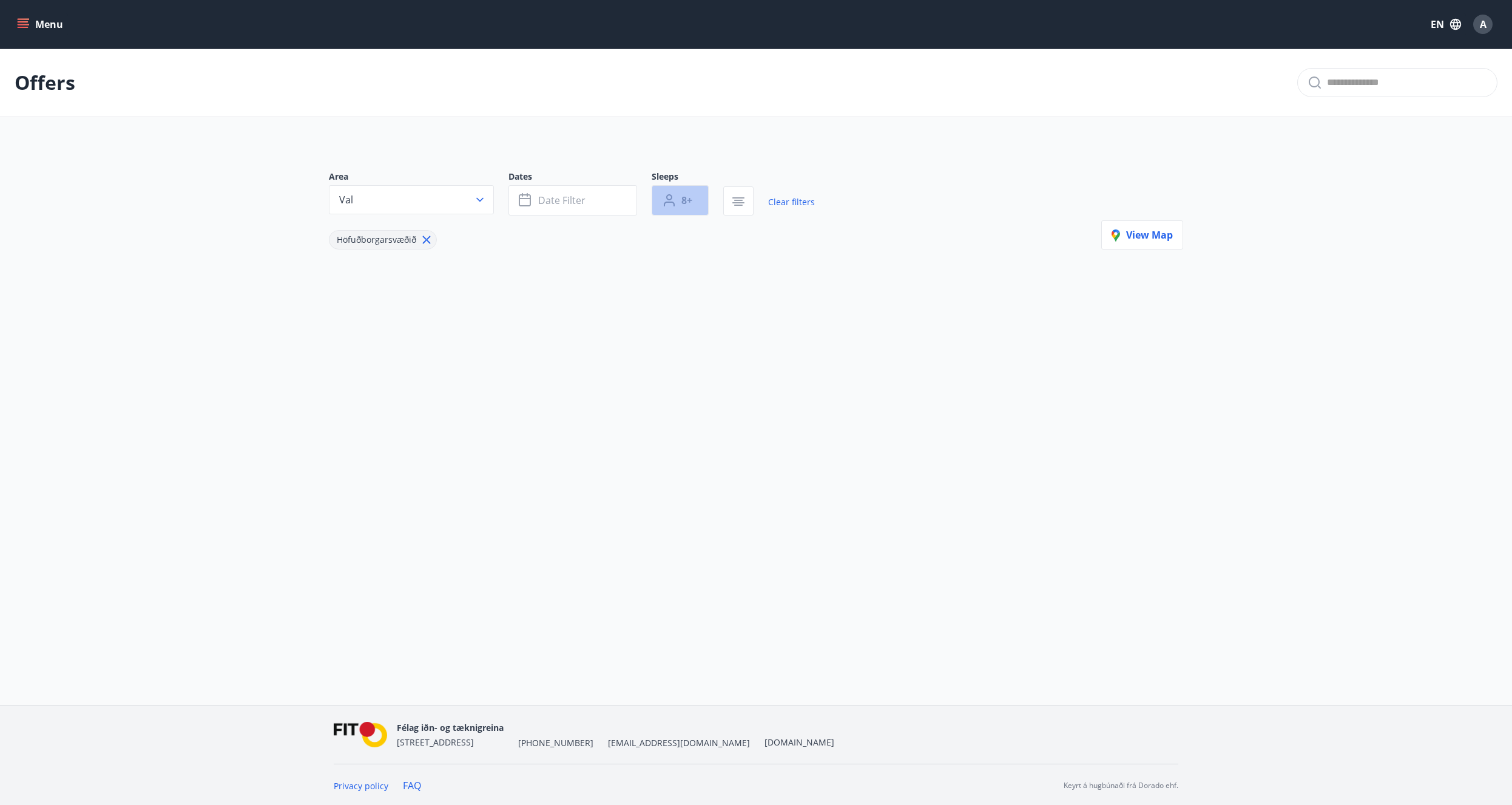
click at [679, 200] on button "8+" at bounding box center [680, 200] width 57 height 30
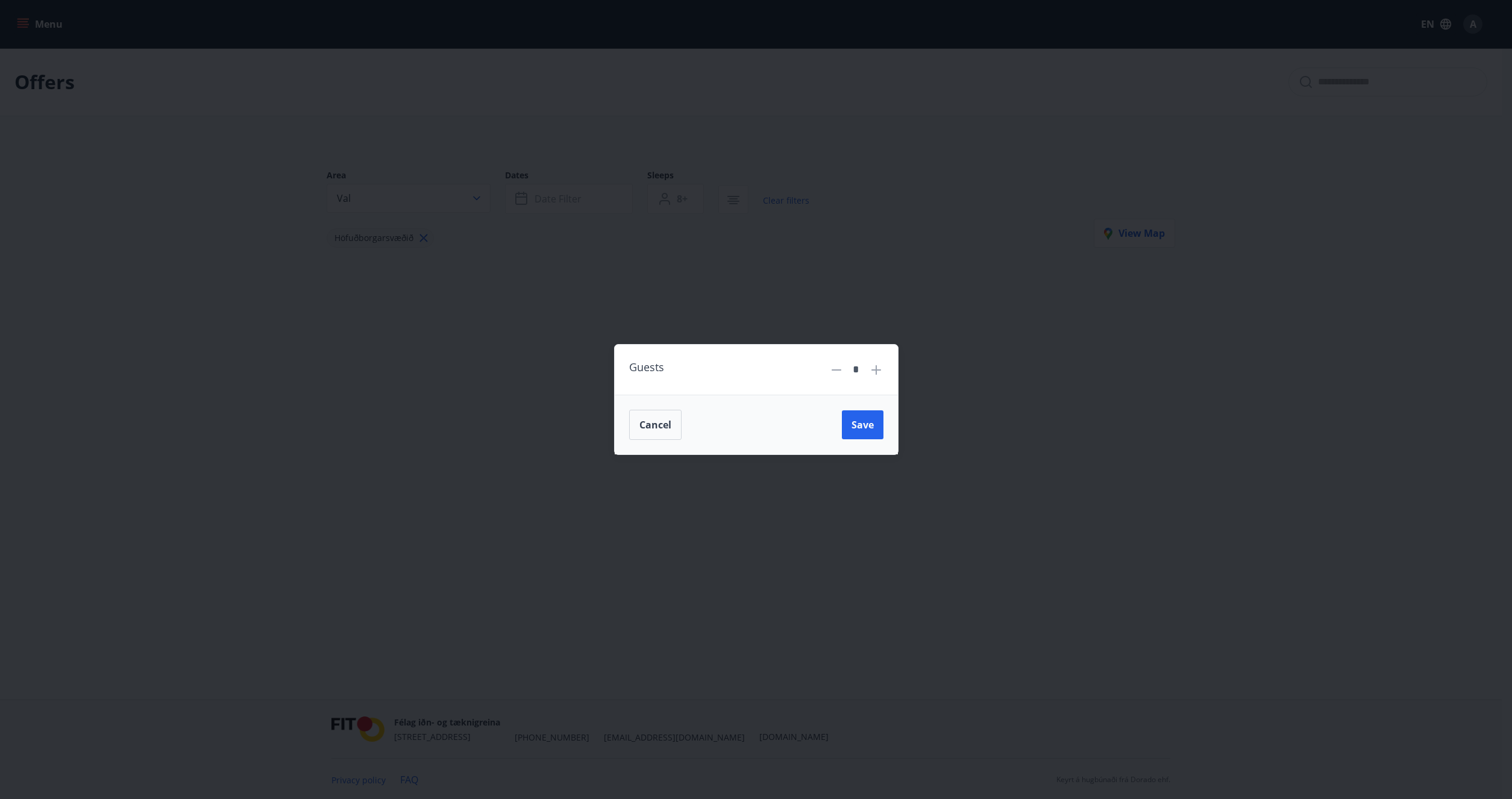
click at [846, 365] on div "*" at bounding box center [856, 369] width 25 height 21
click at [832, 368] on icon at bounding box center [837, 370] width 15 height 15
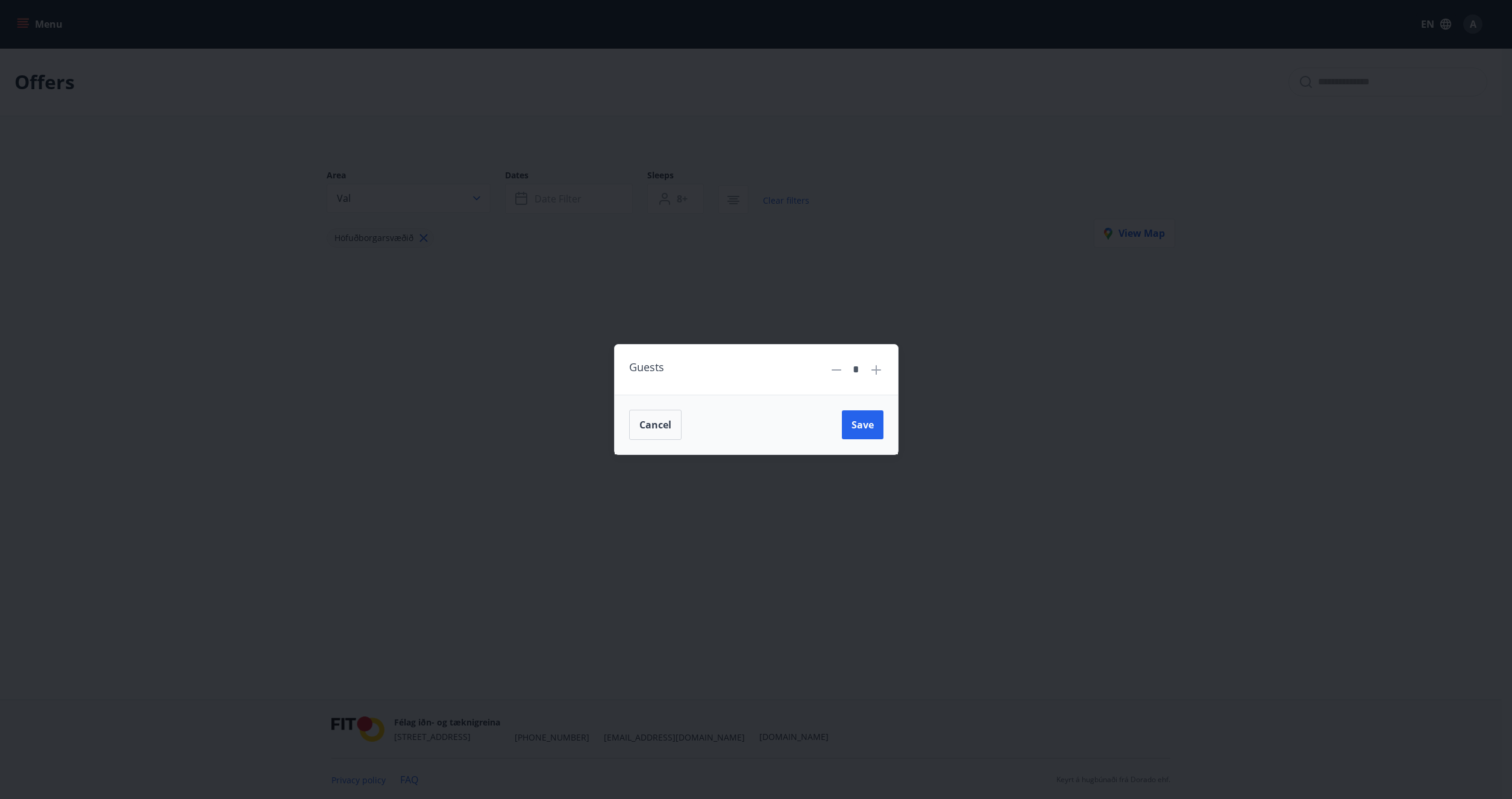
click at [832, 368] on icon at bounding box center [837, 370] width 15 height 15
click at [832, 368] on icon at bounding box center [837, 370] width 15 height 15
type input "*"
click at [867, 444] on div "Cancel Save" at bounding box center [756, 424] width 283 height 59
click at [867, 434] on button "Save" at bounding box center [862, 425] width 42 height 29
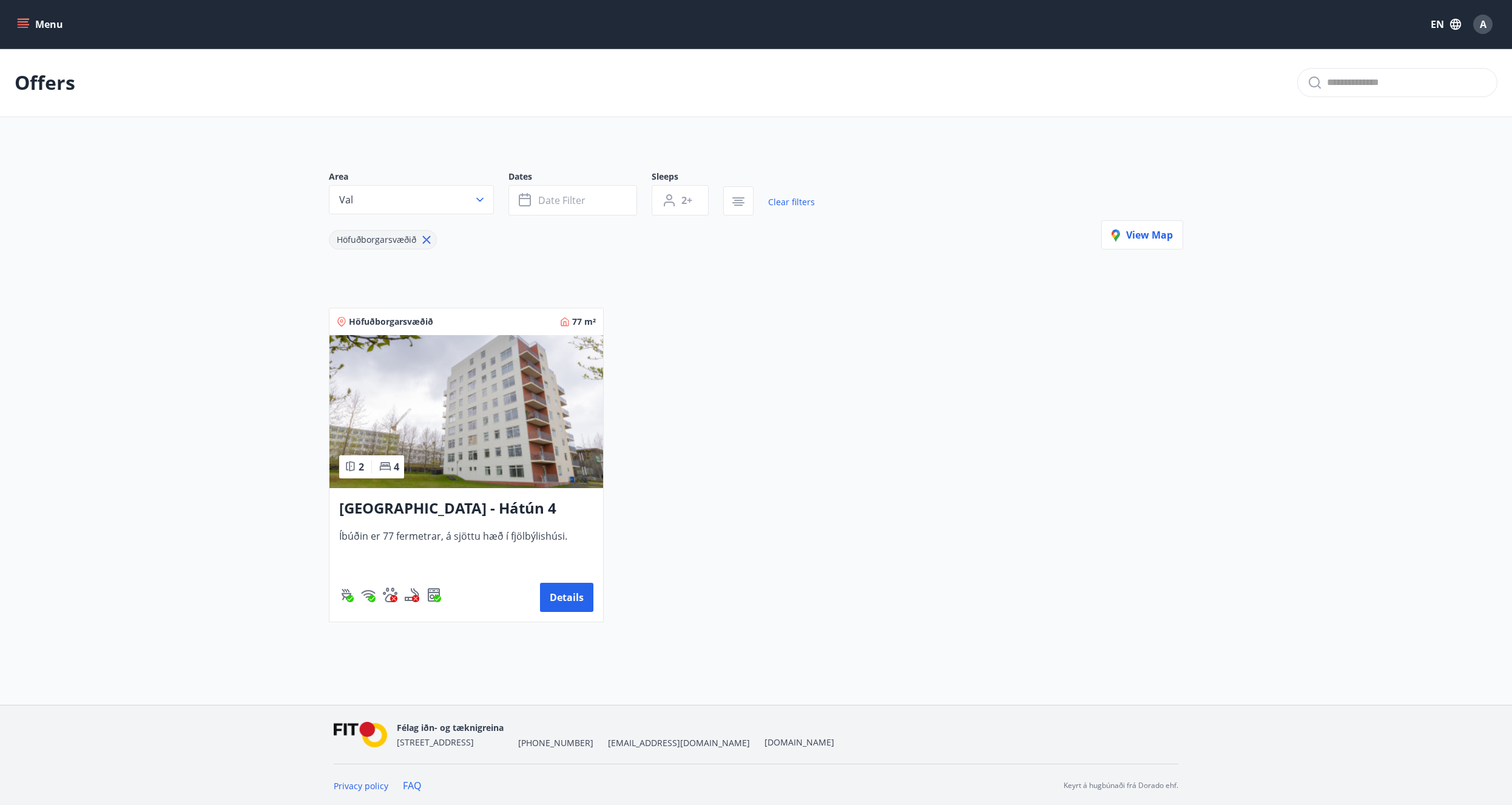
click at [488, 445] on img at bounding box center [466, 412] width 274 height 153
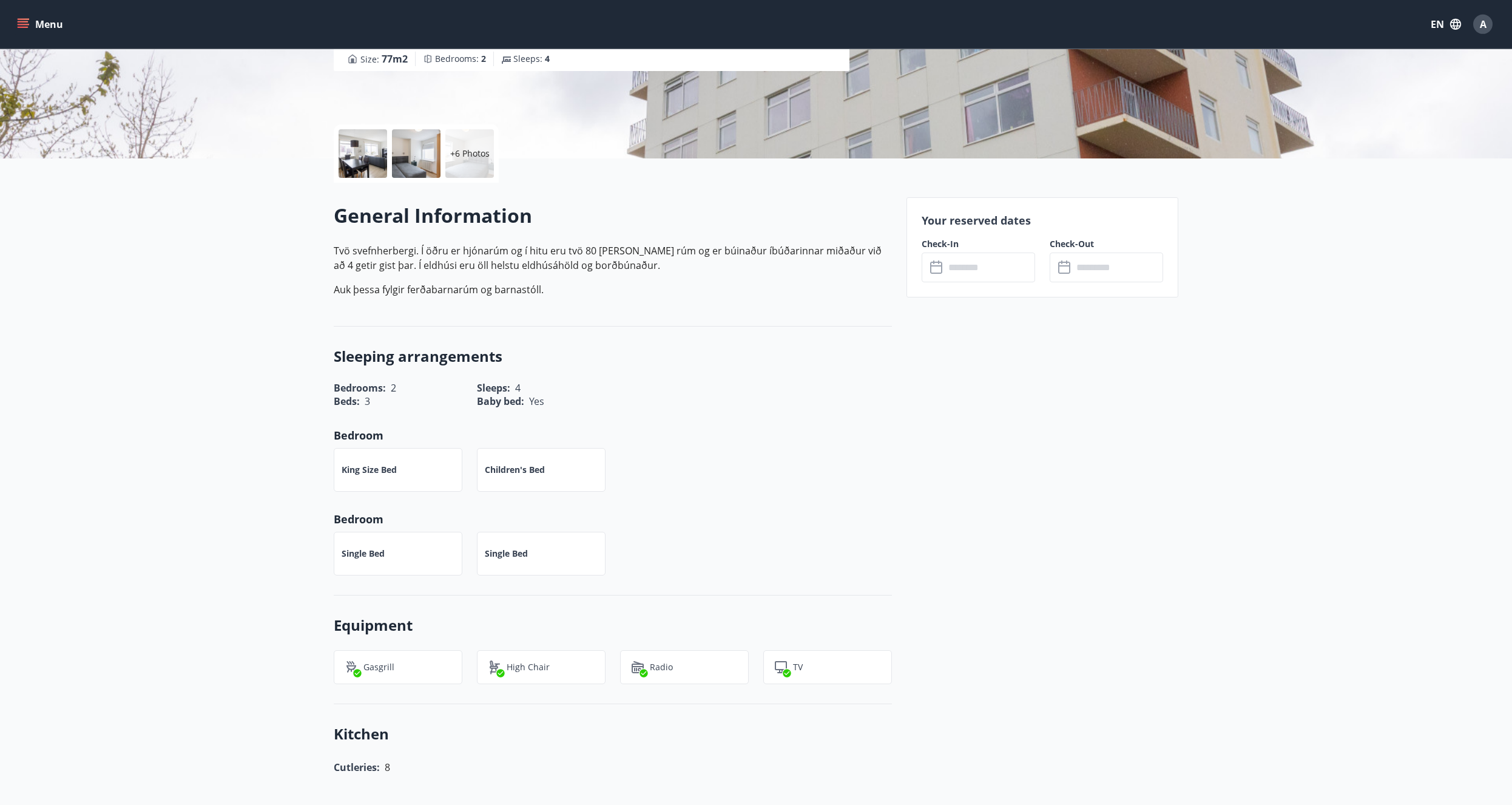
scroll to position [248, 0]
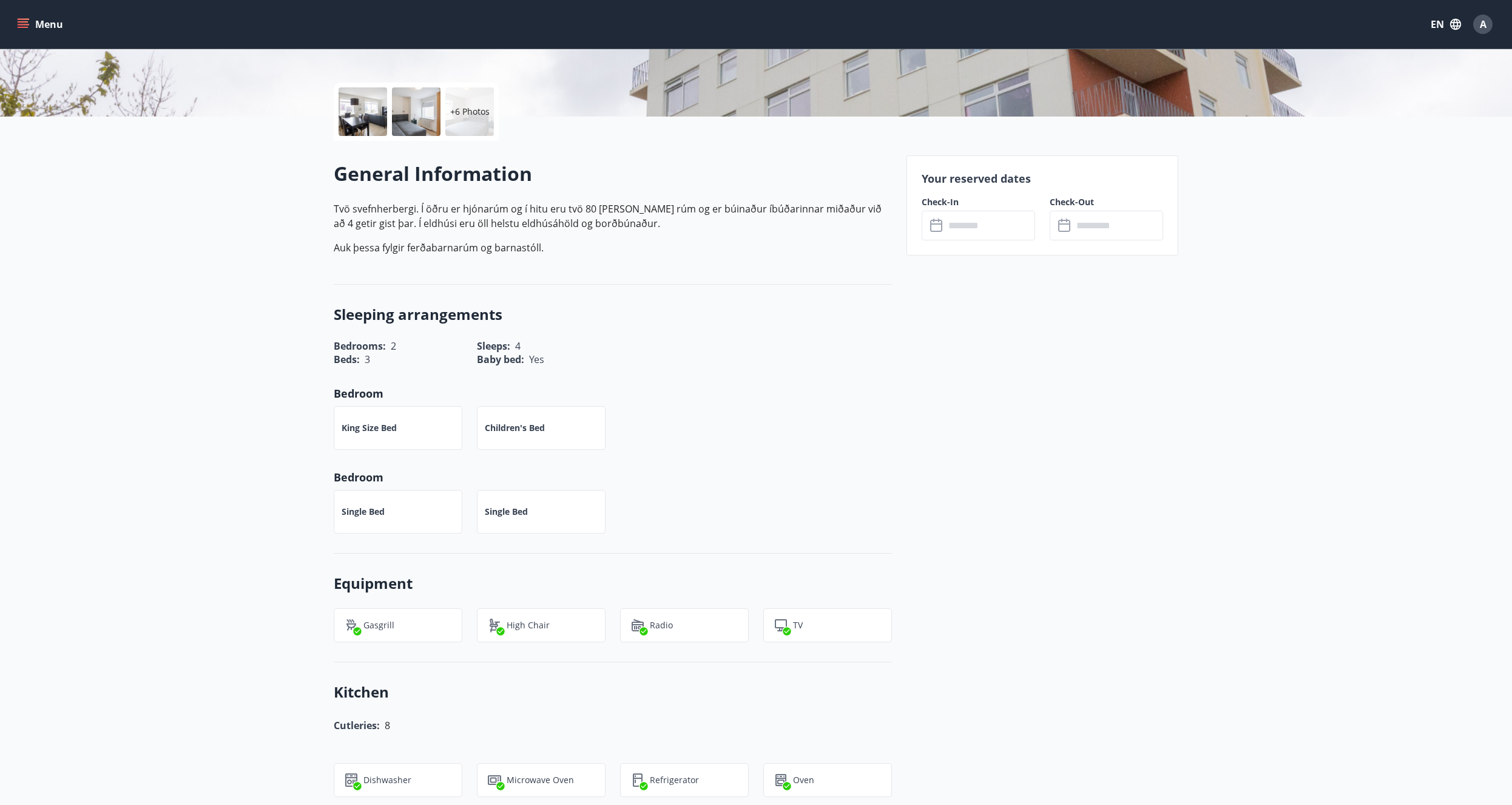
click at [988, 229] on input "text" at bounding box center [990, 225] width 90 height 30
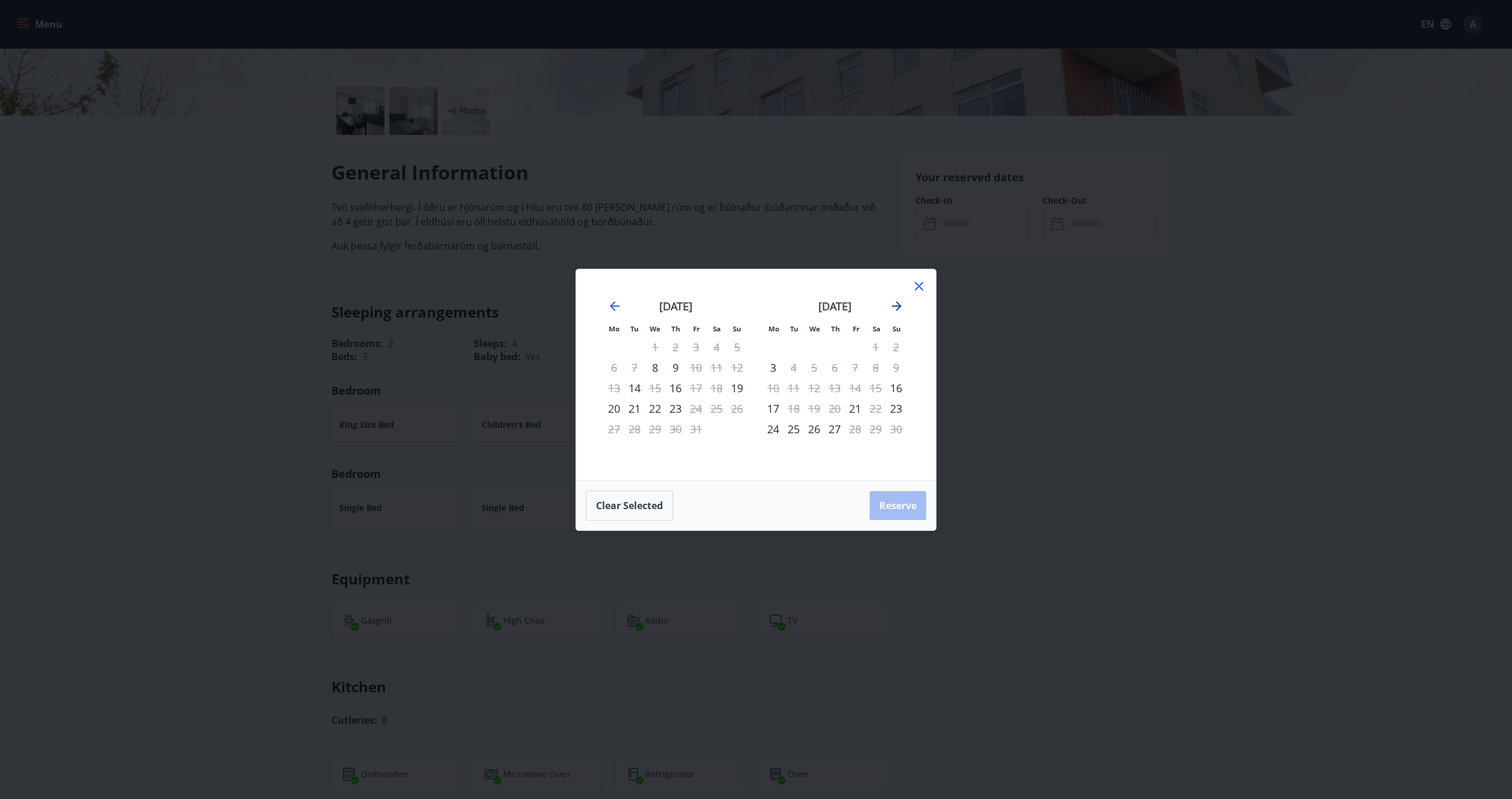
click at [898, 303] on icon "Move forward to switch to the next month." at bounding box center [897, 306] width 10 height 10
click at [895, 308] on icon "Move forward to switch to the next month." at bounding box center [897, 306] width 15 height 15
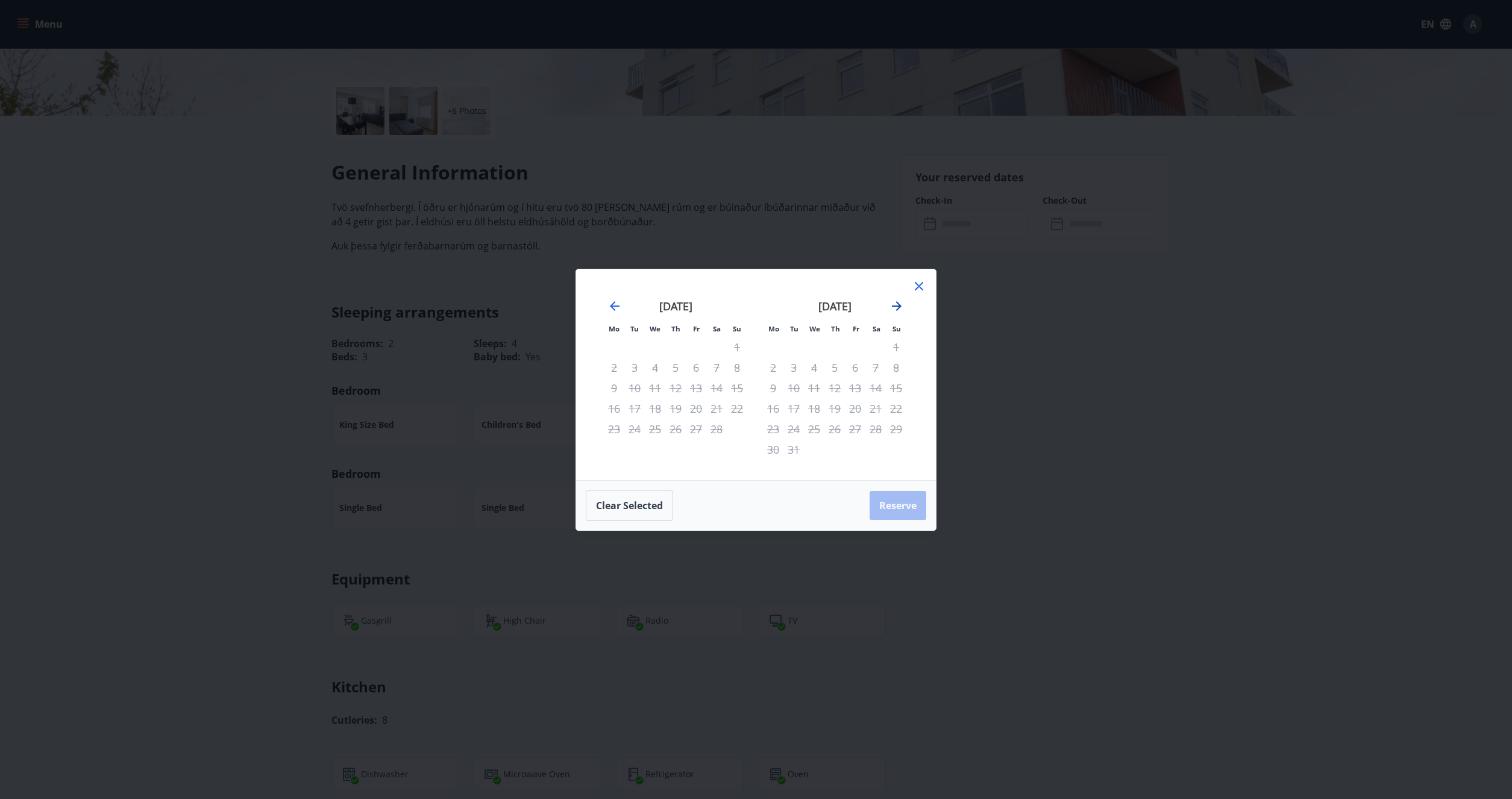
click at [895, 308] on icon "Move forward to switch to the next month." at bounding box center [897, 306] width 15 height 15
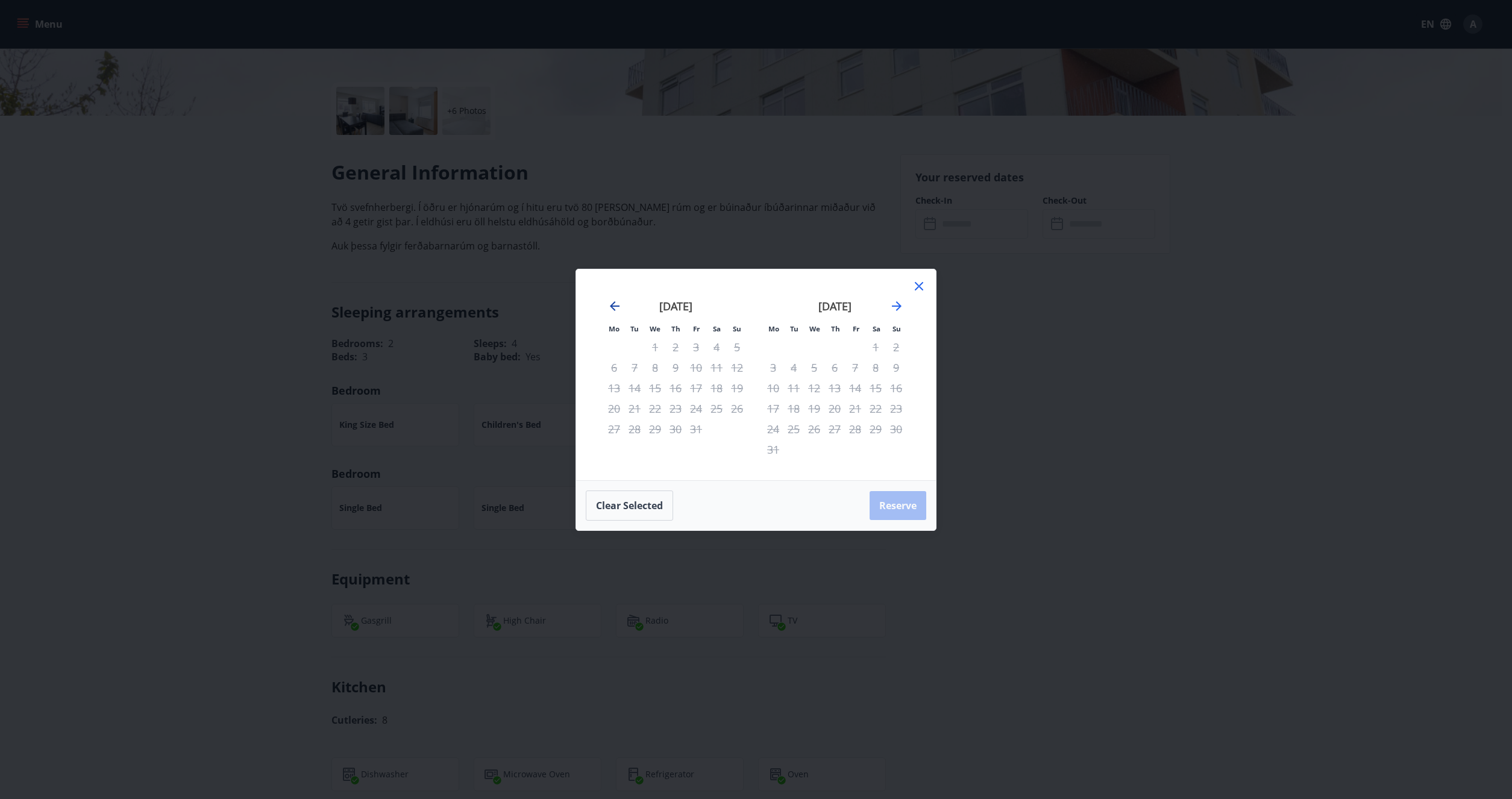
click at [614, 306] on icon "Move backward to switch to the previous month." at bounding box center [614, 306] width 10 height 10
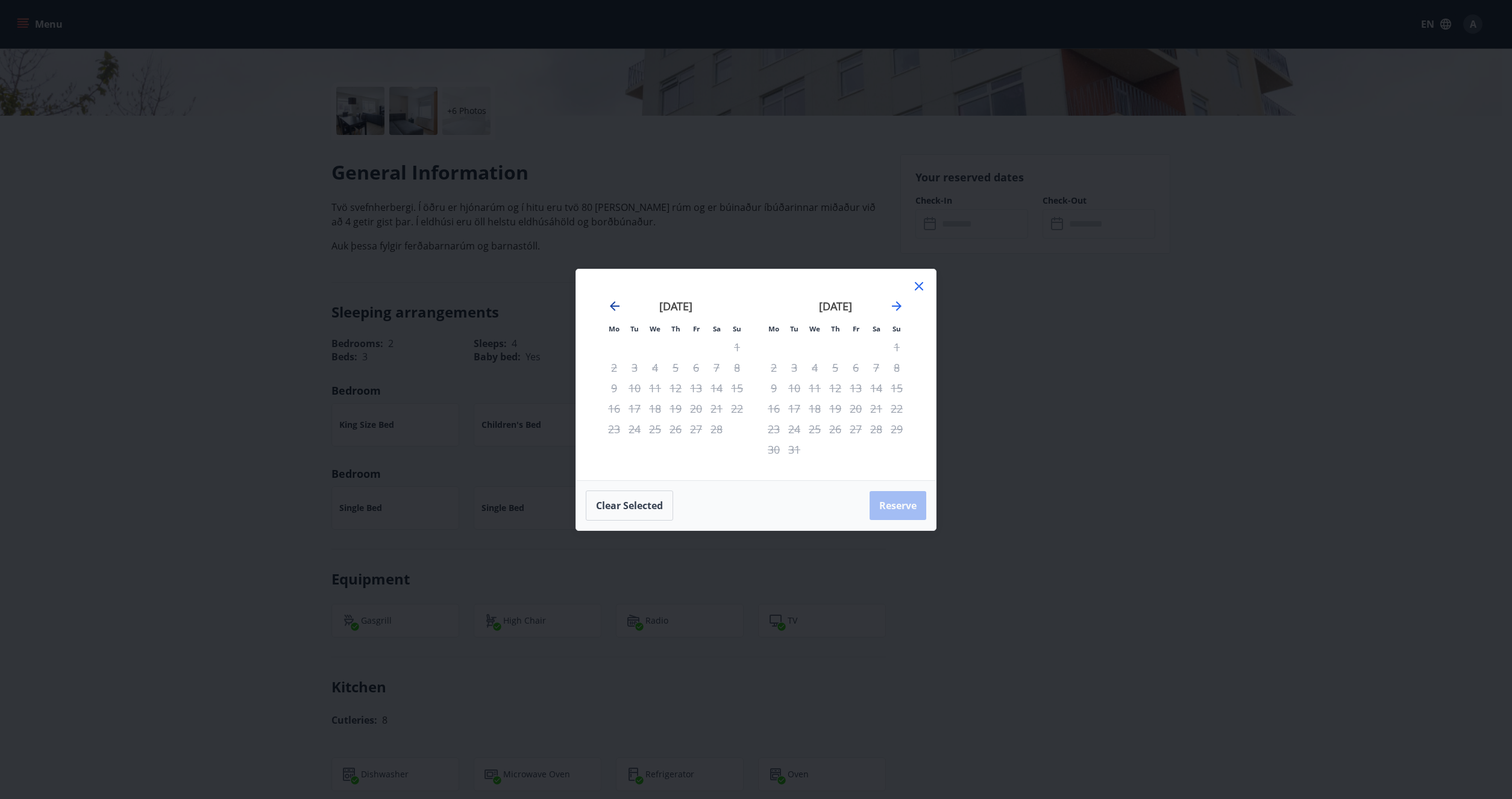
click at [614, 306] on icon "Move backward to switch to the previous month." at bounding box center [614, 306] width 10 height 10
click at [613, 305] on icon "Move backward to switch to the previous month." at bounding box center [614, 306] width 15 height 15
click at [615, 305] on icon "Move backward to switch to the previous month." at bounding box center [614, 306] width 15 height 15
click at [615, 305] on icon "Move backward to switch to the previous month." at bounding box center [614, 306] width 10 height 10
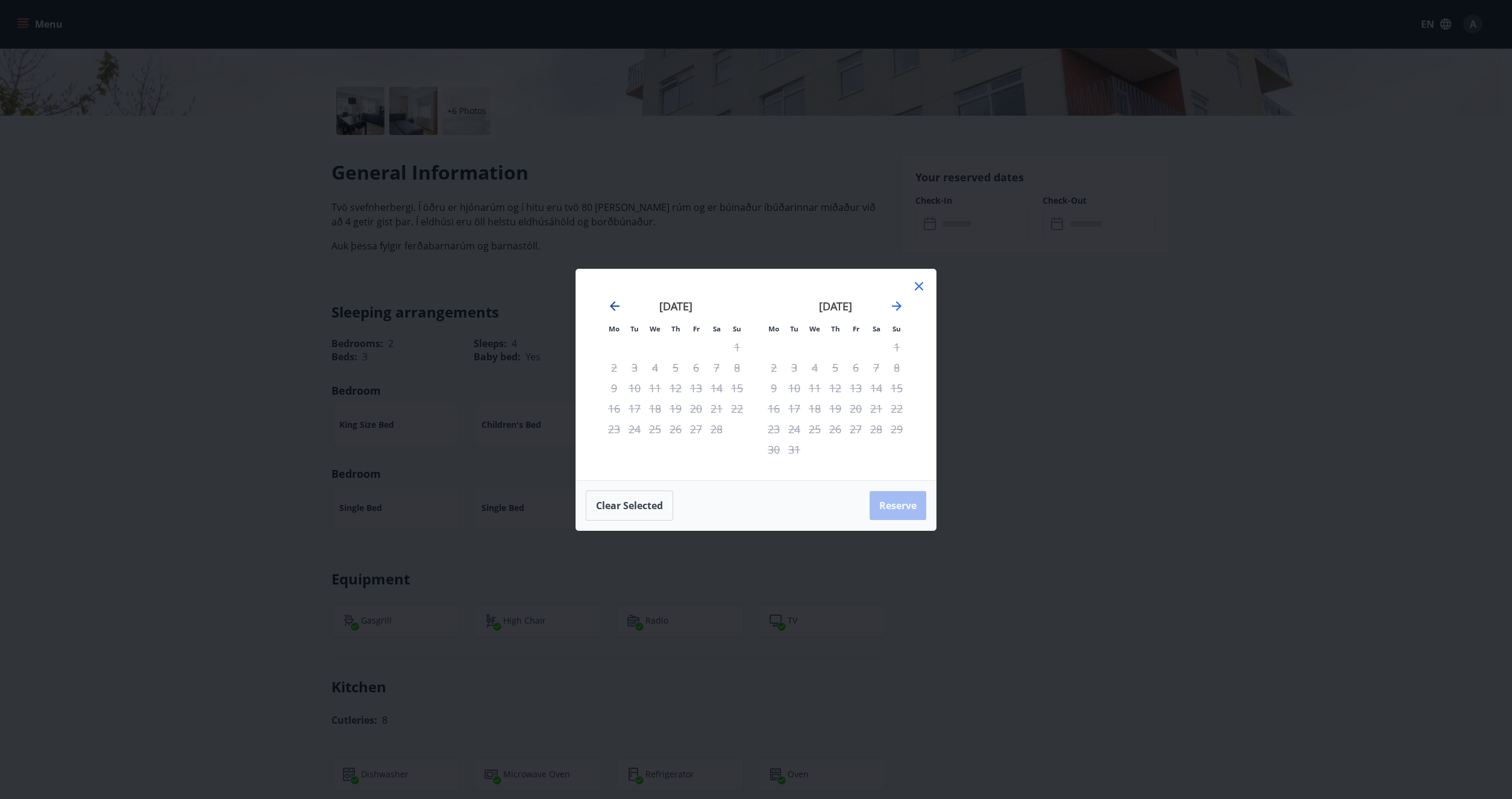
click at [616, 303] on icon "Move backward to switch to the previous month." at bounding box center [614, 306] width 15 height 15
click at [618, 307] on icon "Move backward to switch to the previous month." at bounding box center [614, 306] width 15 height 15
drag, startPoint x: 609, startPoint y: 489, endPoint x: 606, endPoint y: 503, distance: 14.3
click at [609, 491] on div "Clear selected Reserve" at bounding box center [756, 505] width 360 height 50
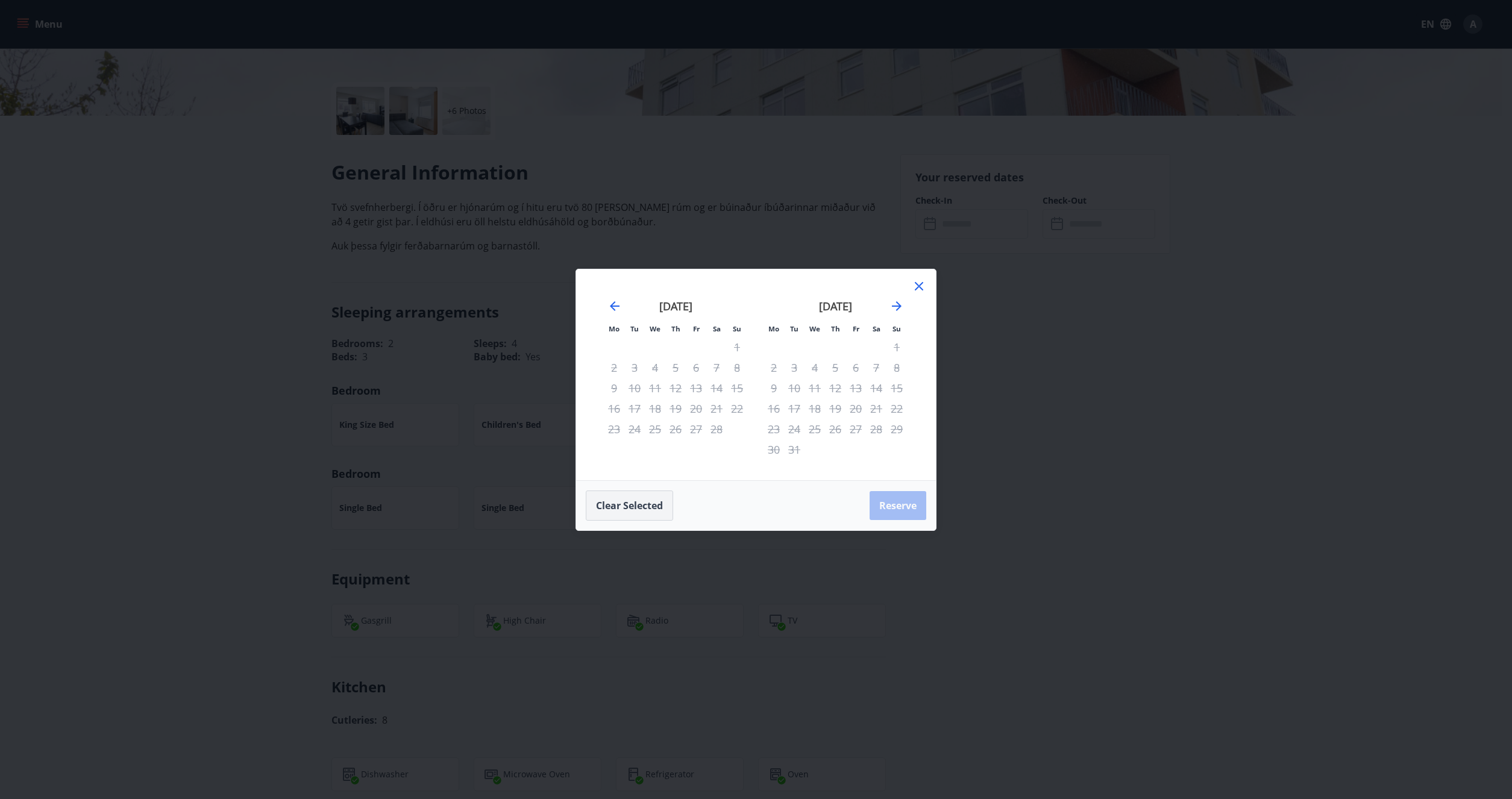
click at [605, 508] on button "Clear selected" at bounding box center [629, 505] width 87 height 30
click at [921, 289] on icon at bounding box center [919, 286] width 8 height 8
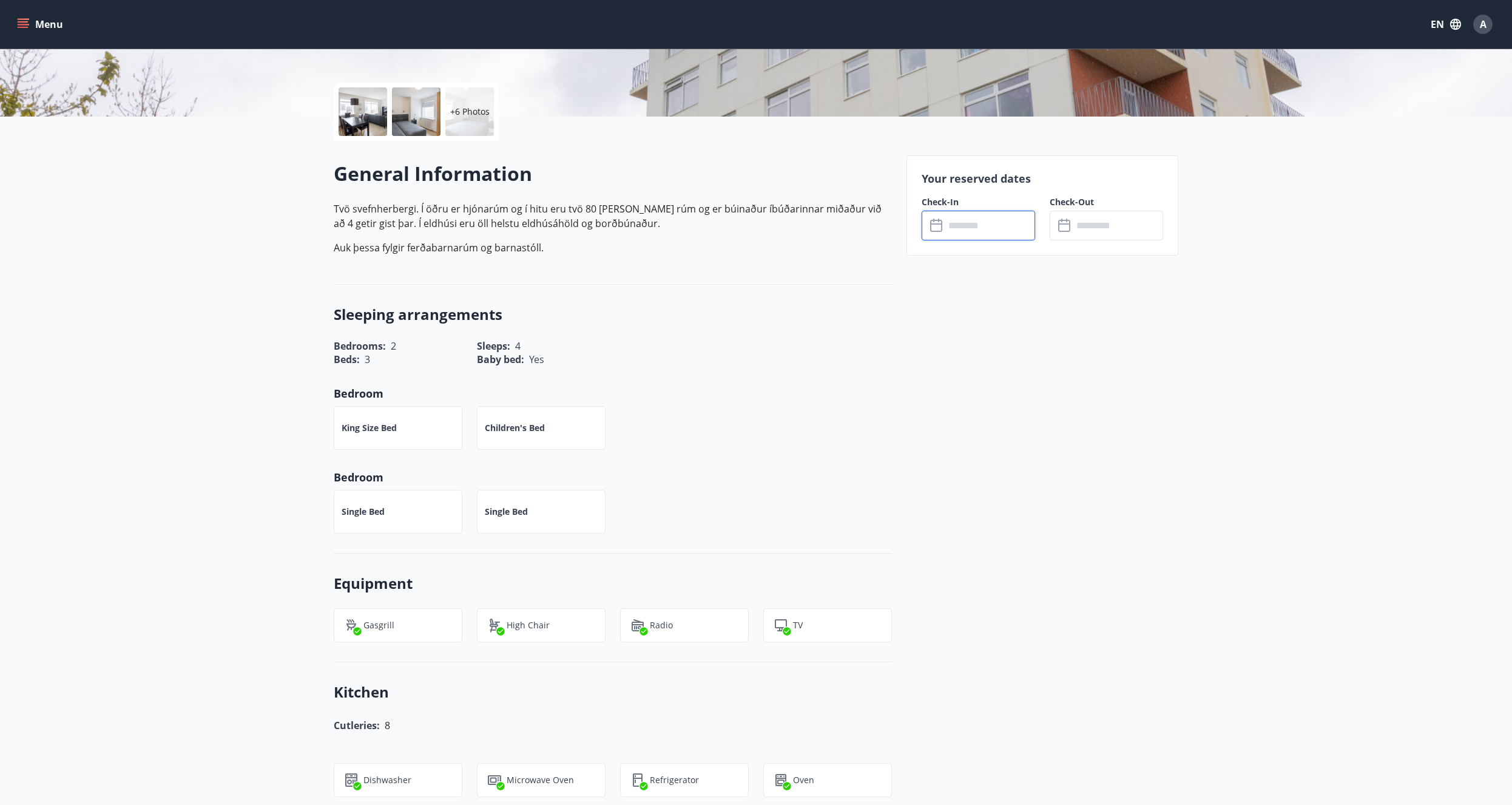
click at [946, 230] on input "text" at bounding box center [990, 225] width 90 height 30
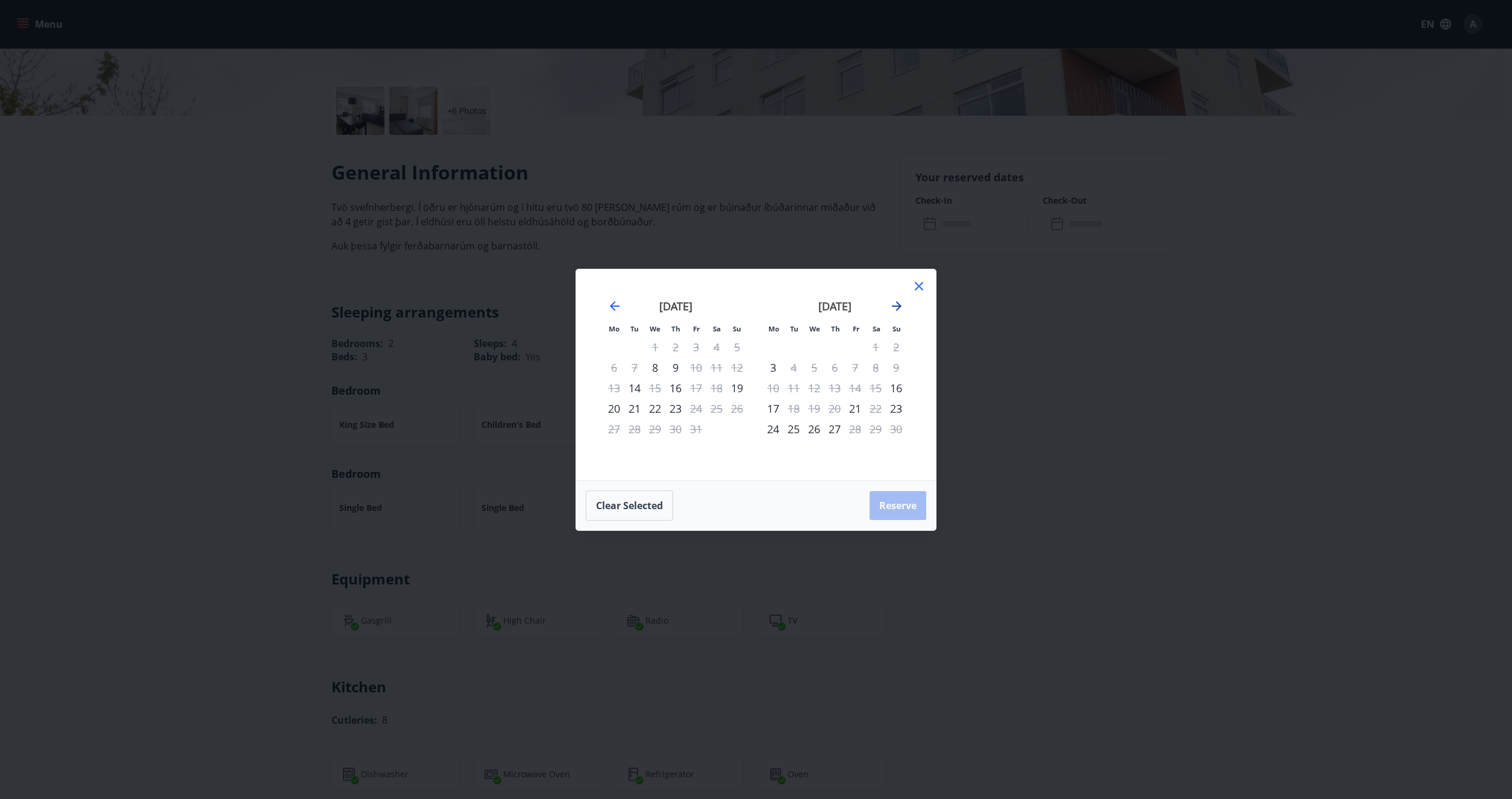
click at [899, 307] on icon "Move forward to switch to the next month." at bounding box center [897, 306] width 10 height 10
click at [896, 308] on icon "Move forward to switch to the next month." at bounding box center [897, 306] width 15 height 15
click at [894, 308] on icon "Move forward to switch to the next month." at bounding box center [897, 306] width 15 height 15
click at [333, 609] on div "Mo Tu We Th Fr Sa Su Mo Tu We Th Fr Sa Su December 2025 1 2 3 4 5 6 7 8 9 10 11…" at bounding box center [756, 400] width 1512 height 799
